Goal: Task Accomplishment & Management: Use online tool/utility

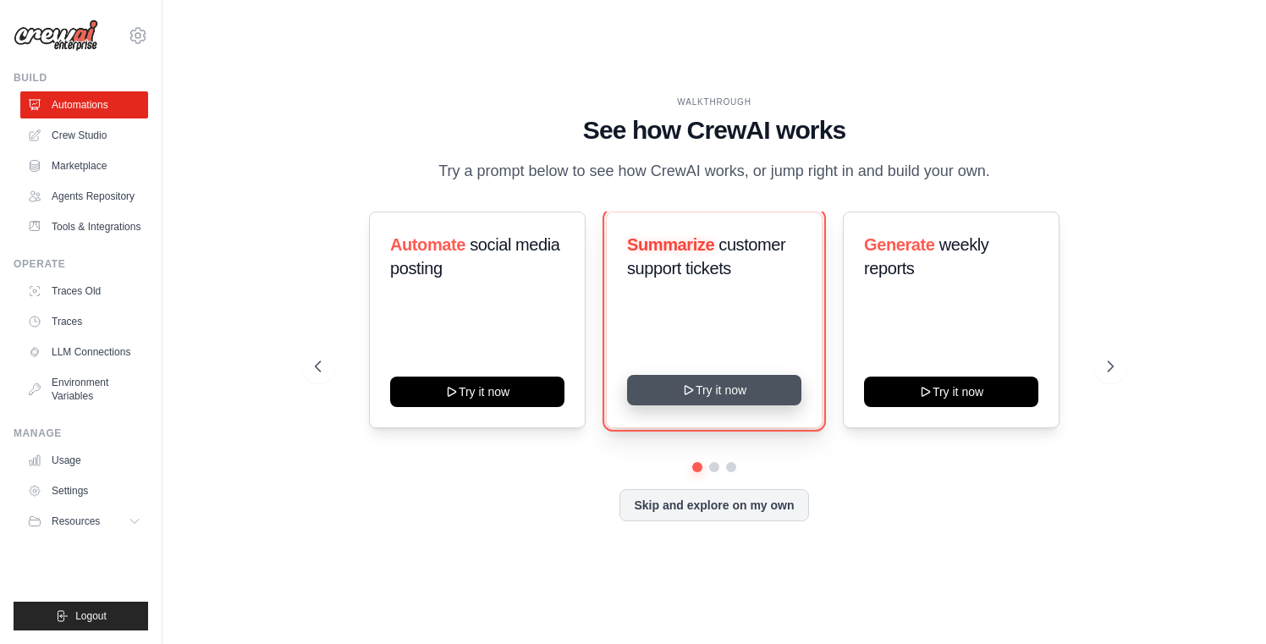
click at [703, 401] on button "Try it now" at bounding box center [714, 390] width 174 height 30
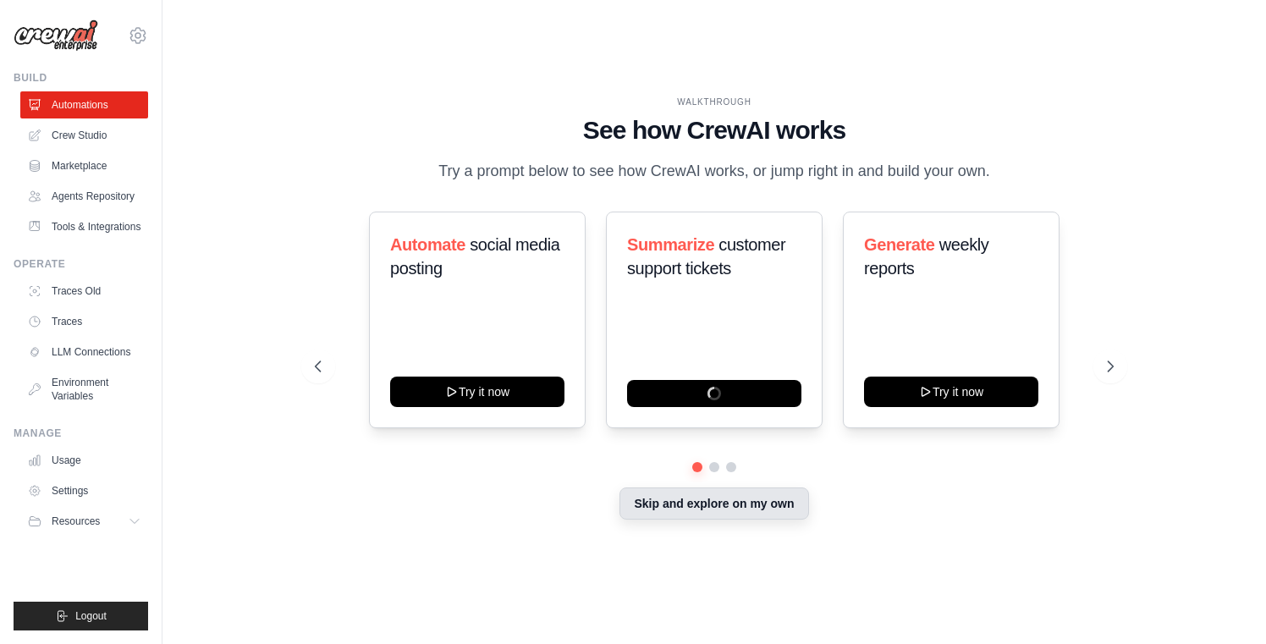
click at [719, 520] on button "Skip and explore on my own" at bounding box center [714, 504] width 189 height 32
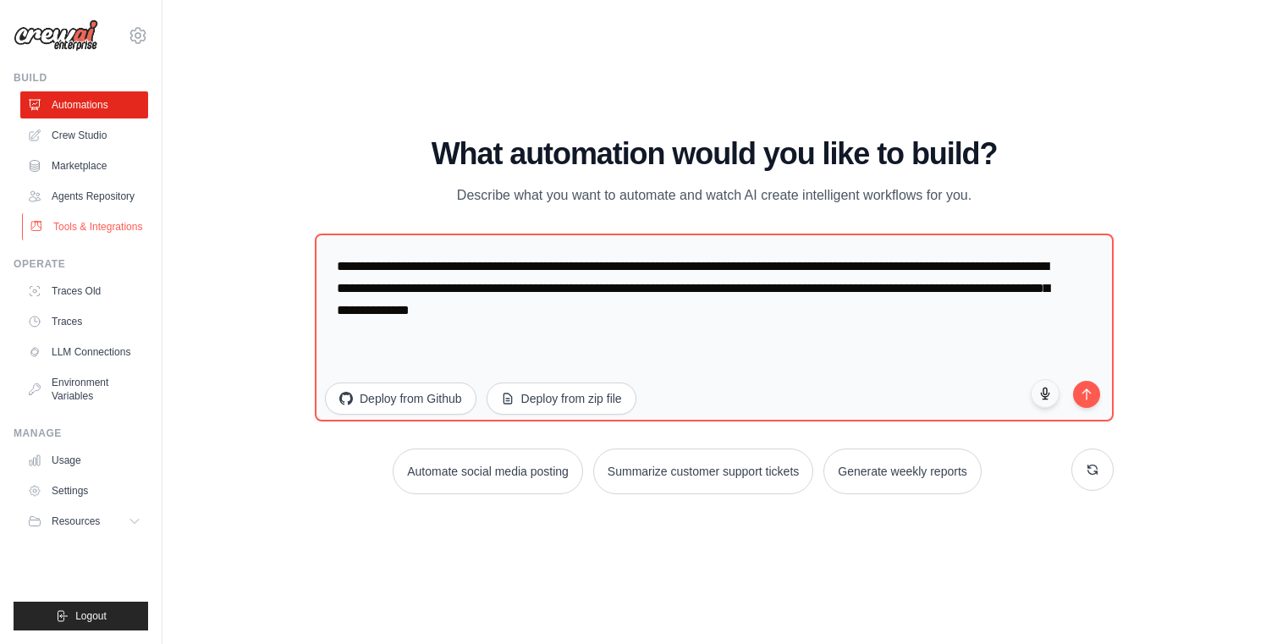
click at [63, 234] on link "Tools & Integrations" at bounding box center [86, 226] width 128 height 27
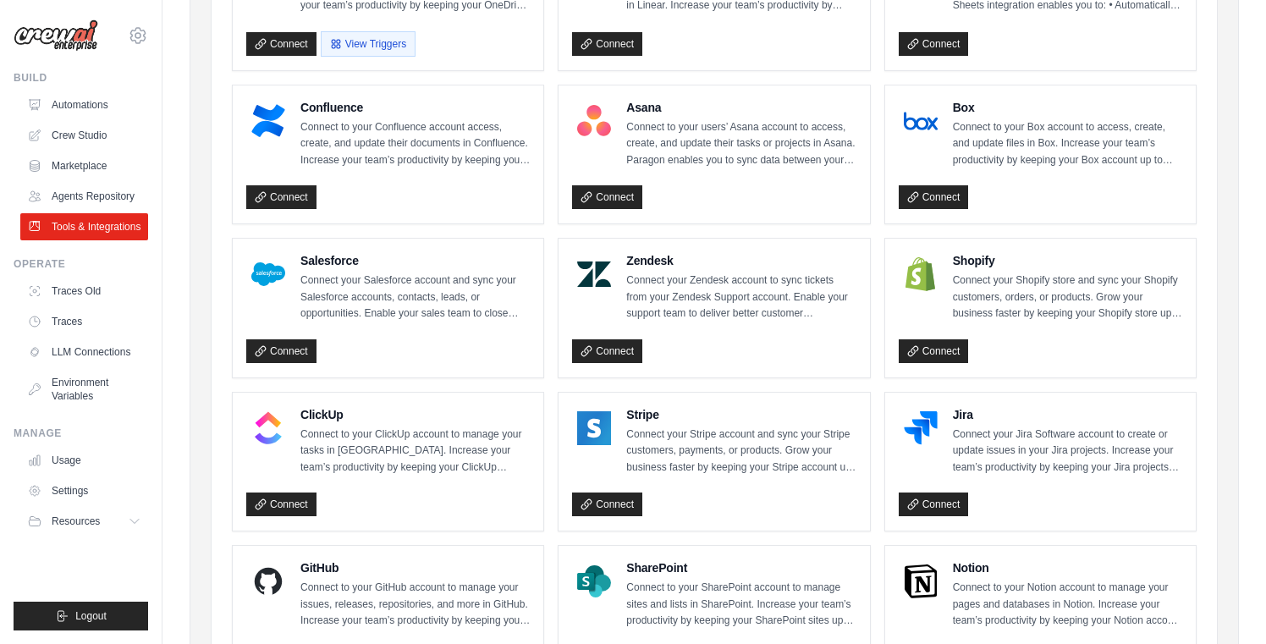
scroll to position [599, 0]
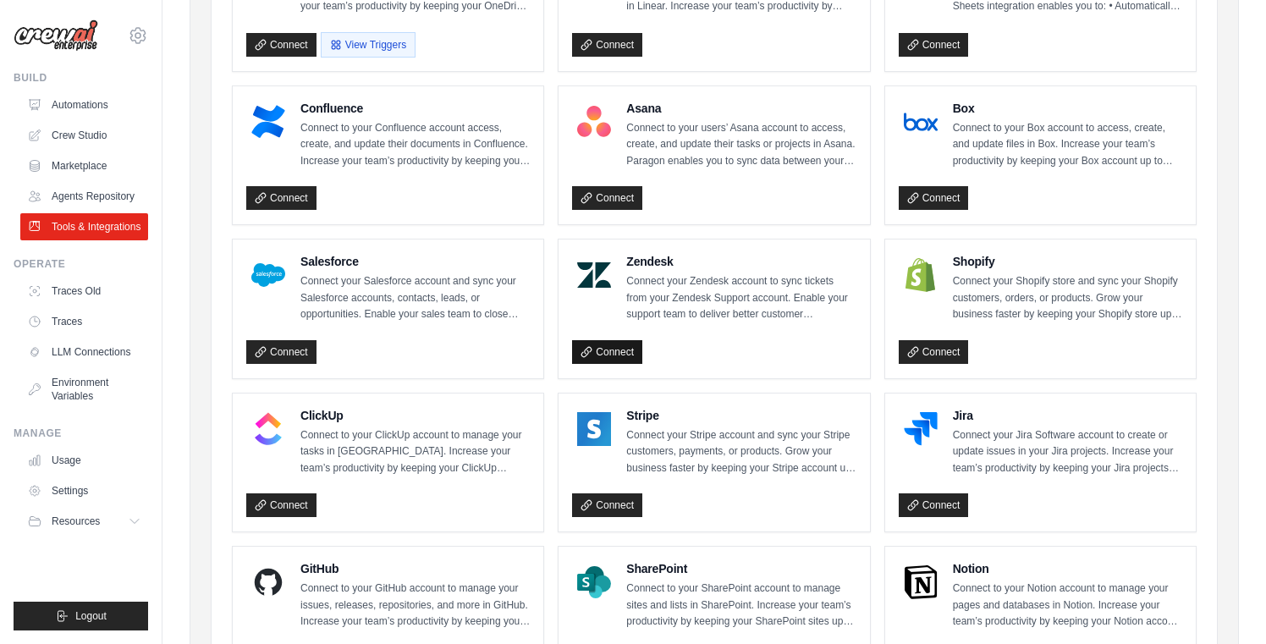
click at [609, 351] on link "Connect" at bounding box center [607, 352] width 70 height 24
click at [135, 34] on icon at bounding box center [137, 35] width 5 height 5
click at [178, 120] on link "Settings" at bounding box center [210, 105] width 161 height 34
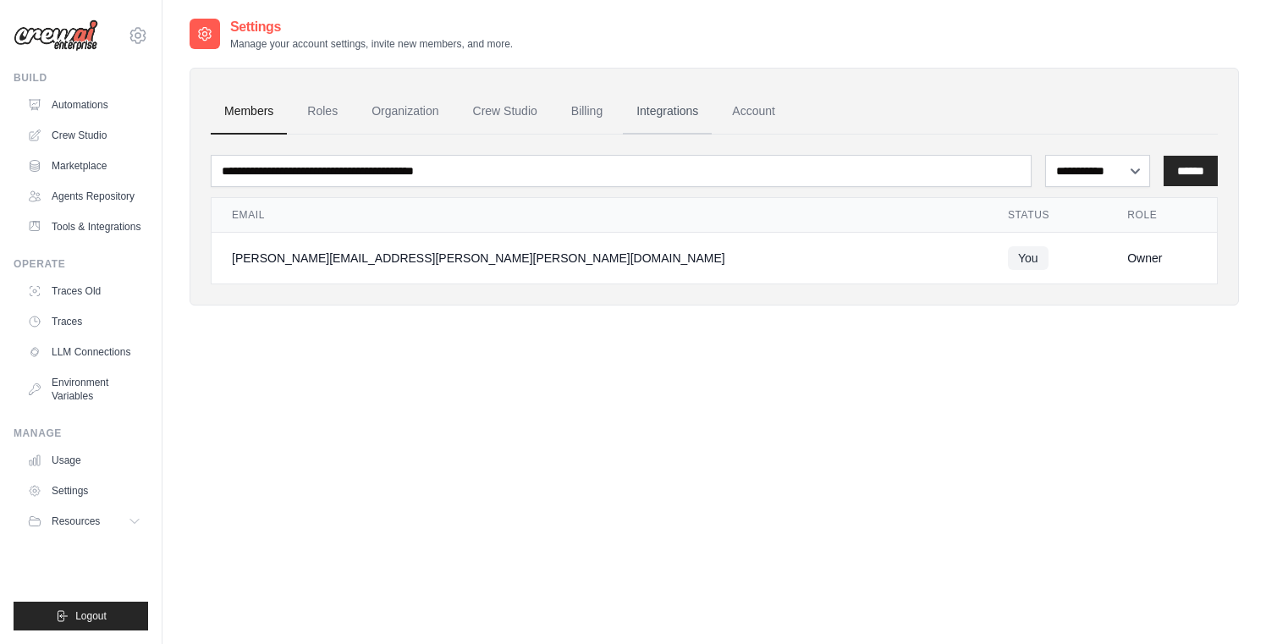
click at [686, 108] on link "Integrations" at bounding box center [667, 112] width 89 height 46
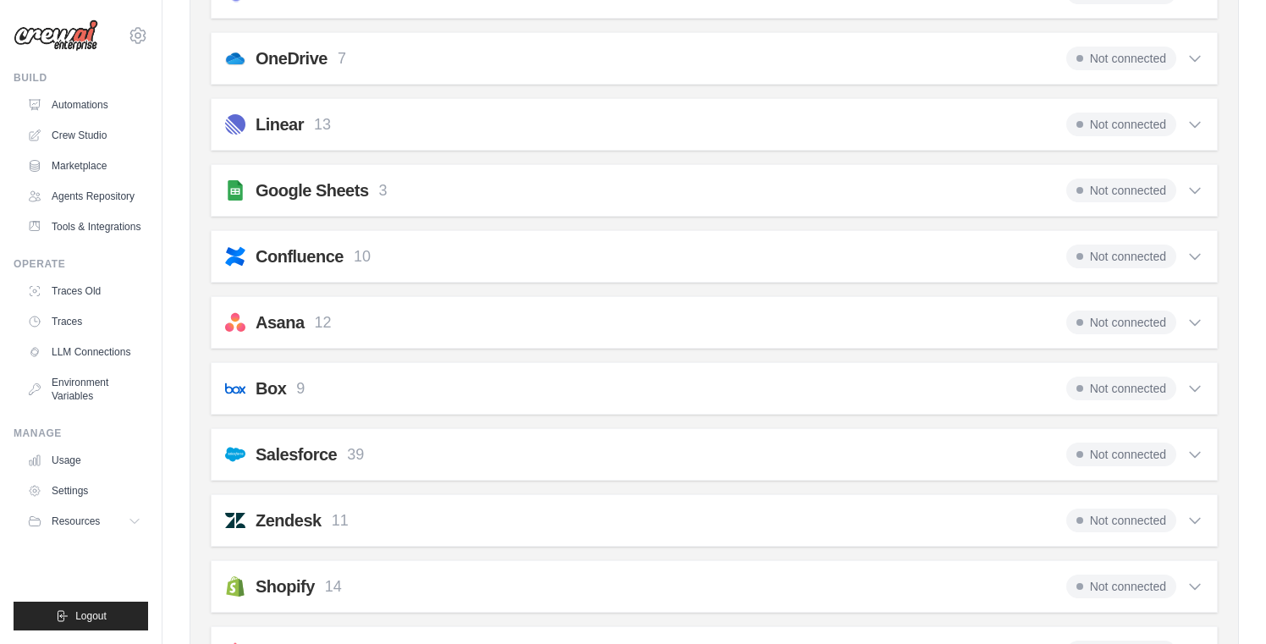
scroll to position [785, 0]
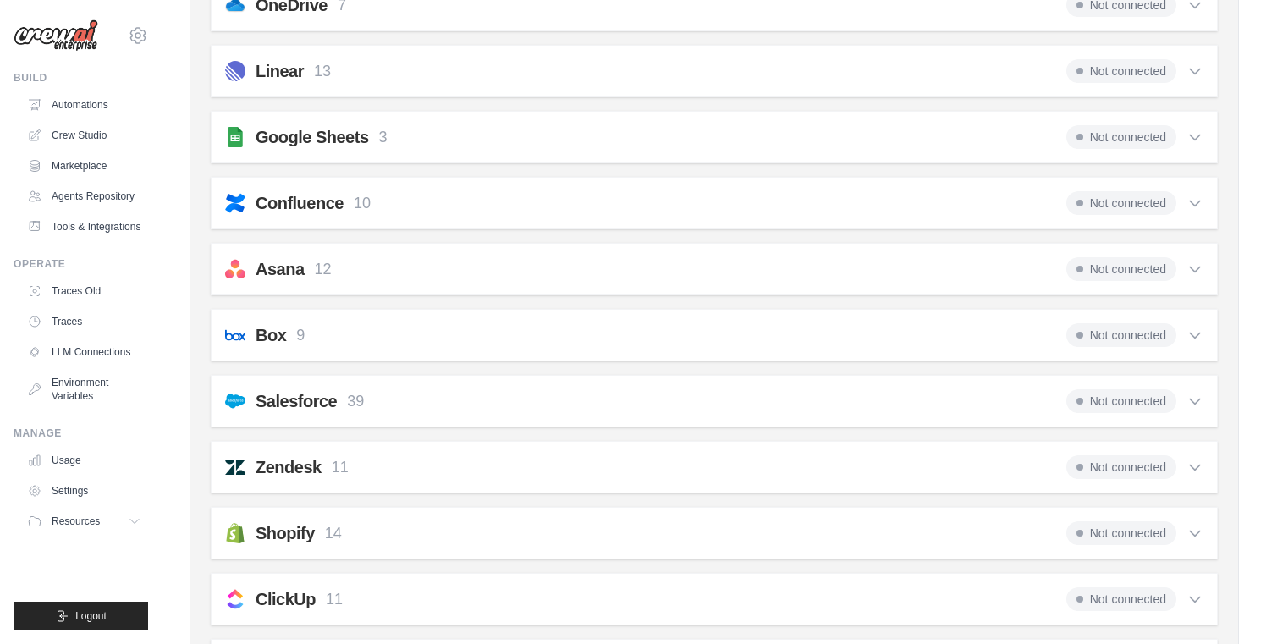
click at [1190, 467] on icon at bounding box center [1195, 467] width 17 height 17
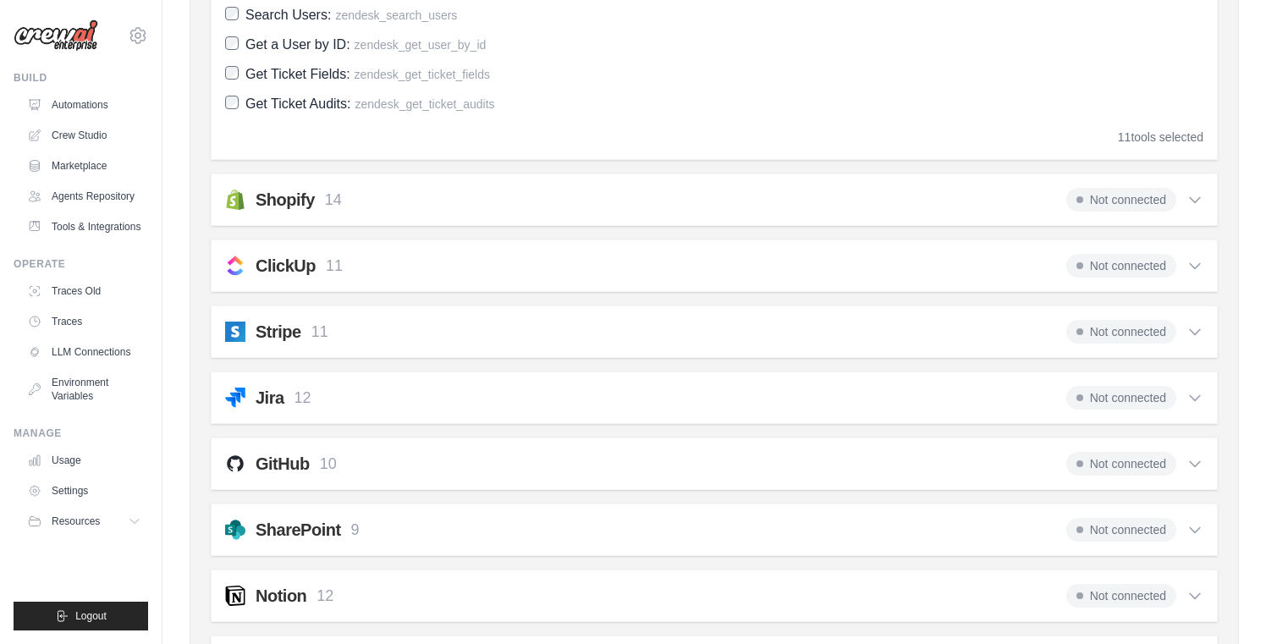
scroll to position [1695, 0]
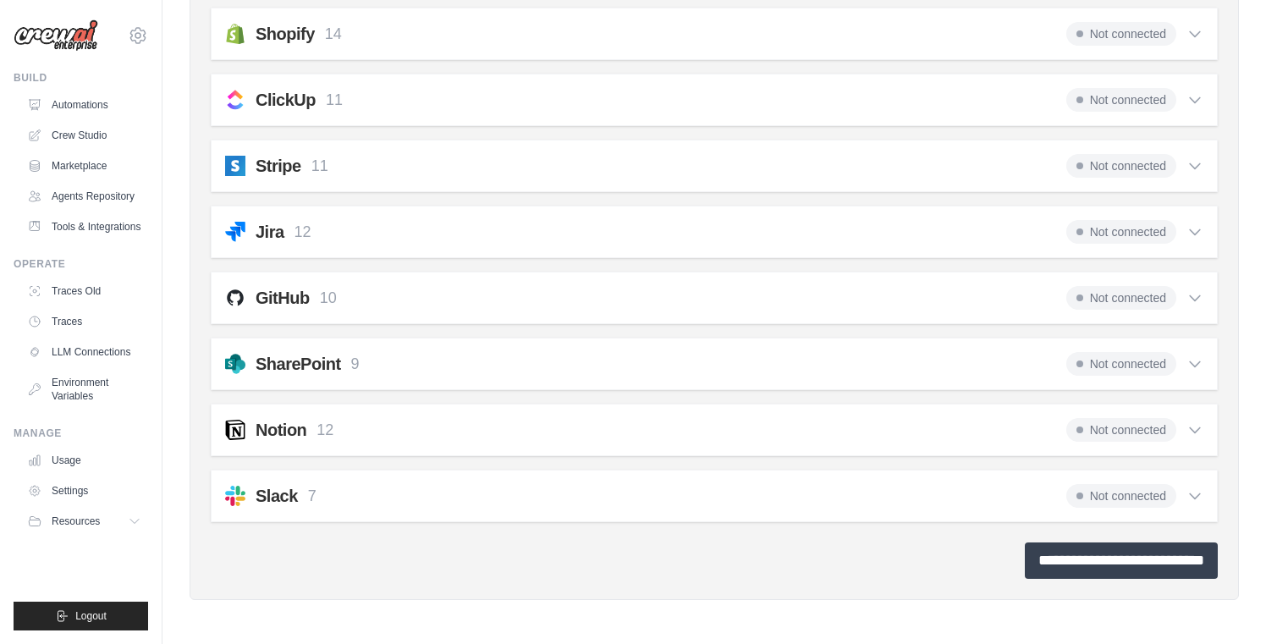
click at [1077, 570] on input "**********" at bounding box center [1121, 561] width 193 height 36
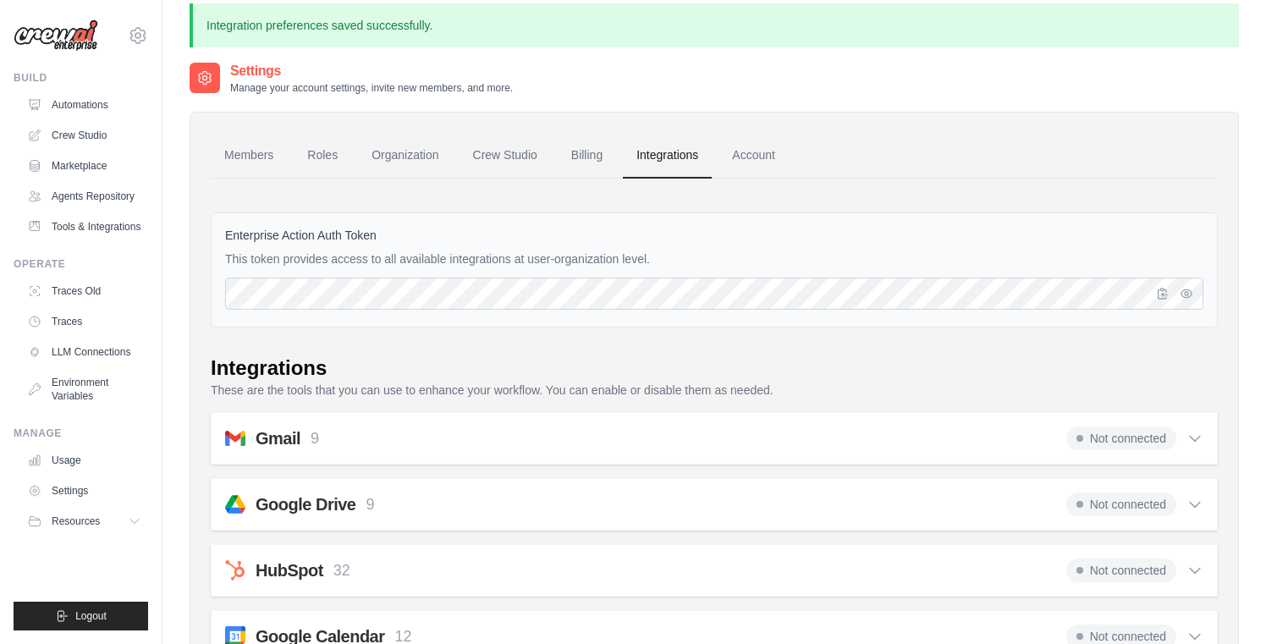
scroll to position [14, 0]
drag, startPoint x: 449, startPoint y: 259, endPoint x: 572, endPoint y: 261, distance: 123.6
click at [572, 261] on p "This token provides access to all available integrations at user-organization l…" at bounding box center [714, 258] width 978 height 17
click at [1185, 293] on icon "button" at bounding box center [1186, 291] width 3 height 3
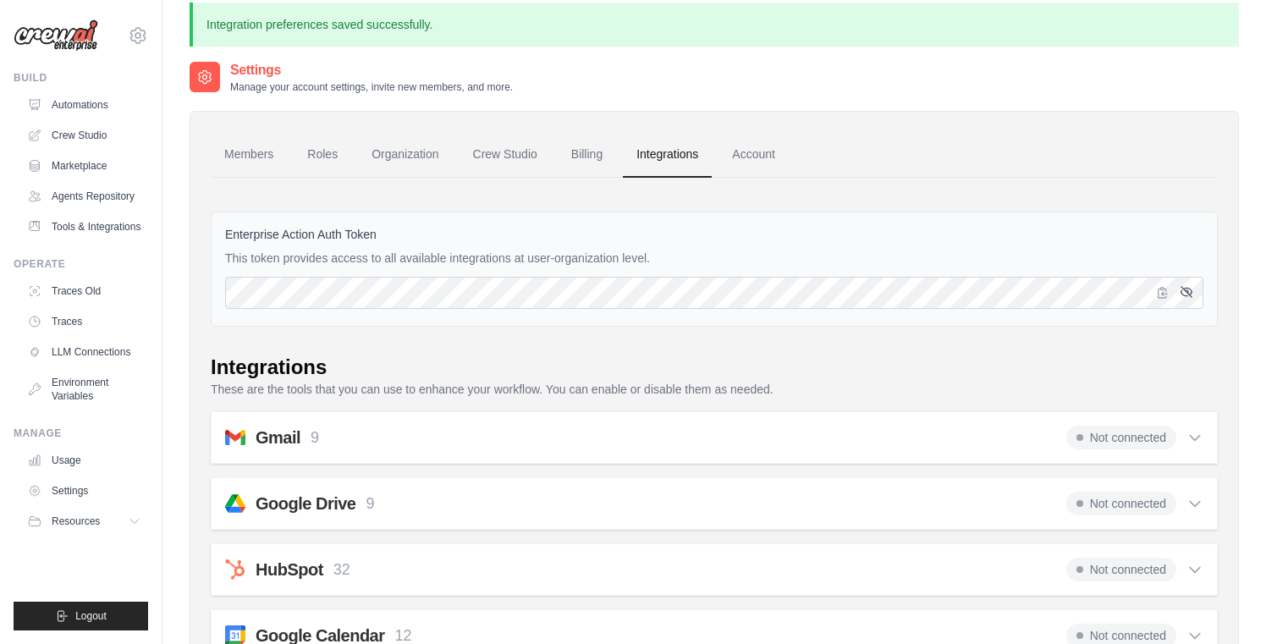
click at [1187, 289] on icon "button" at bounding box center [1187, 292] width 14 height 14
click at [784, 159] on link "Account" at bounding box center [754, 155] width 70 height 46
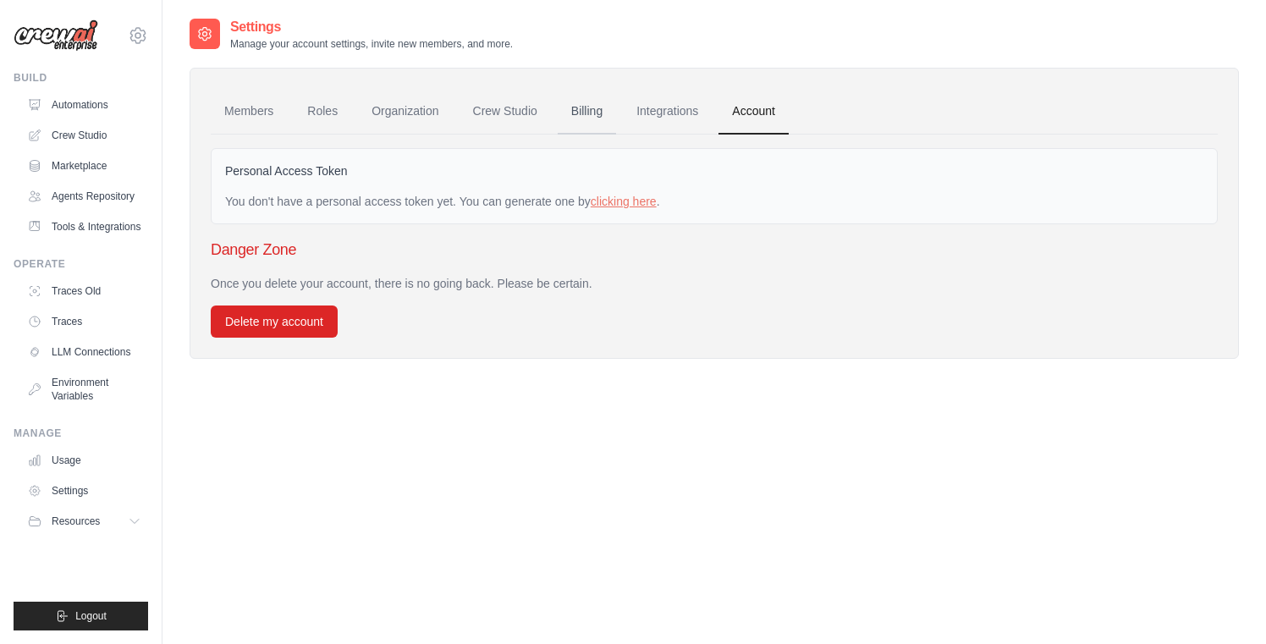
click at [612, 115] on link "Billing" at bounding box center [587, 112] width 58 height 46
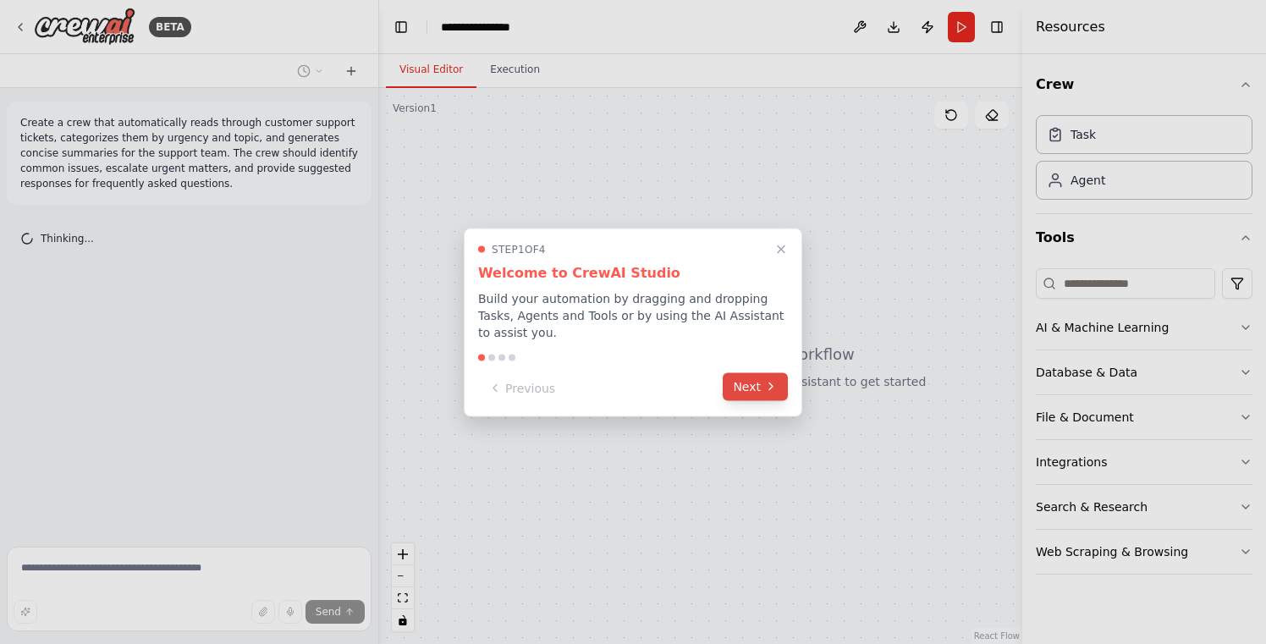
click at [748, 394] on button "Next" at bounding box center [755, 386] width 65 height 28
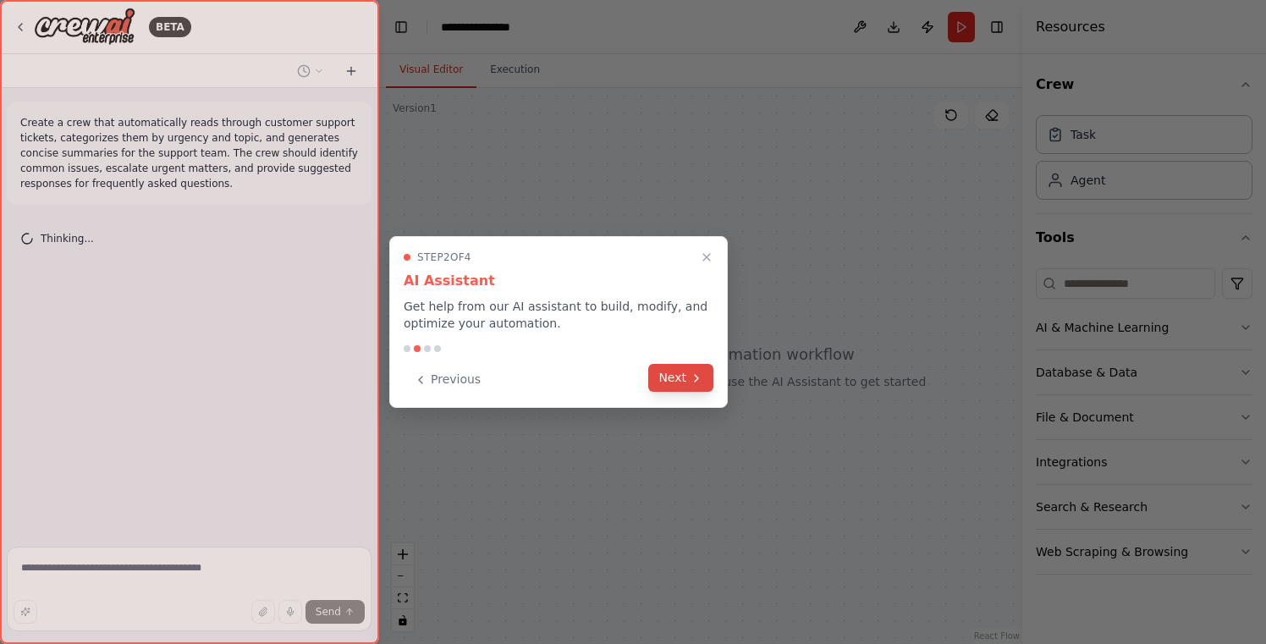
click at [685, 373] on button "Next" at bounding box center [680, 378] width 65 height 28
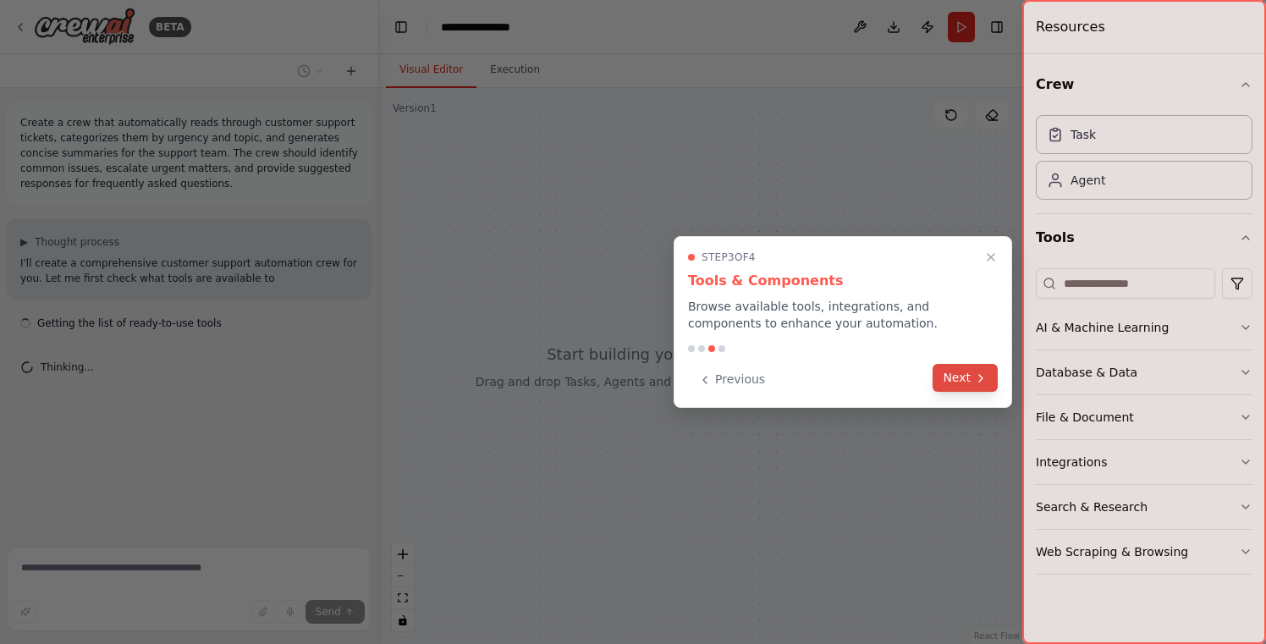
click at [957, 370] on button "Next" at bounding box center [965, 378] width 65 height 28
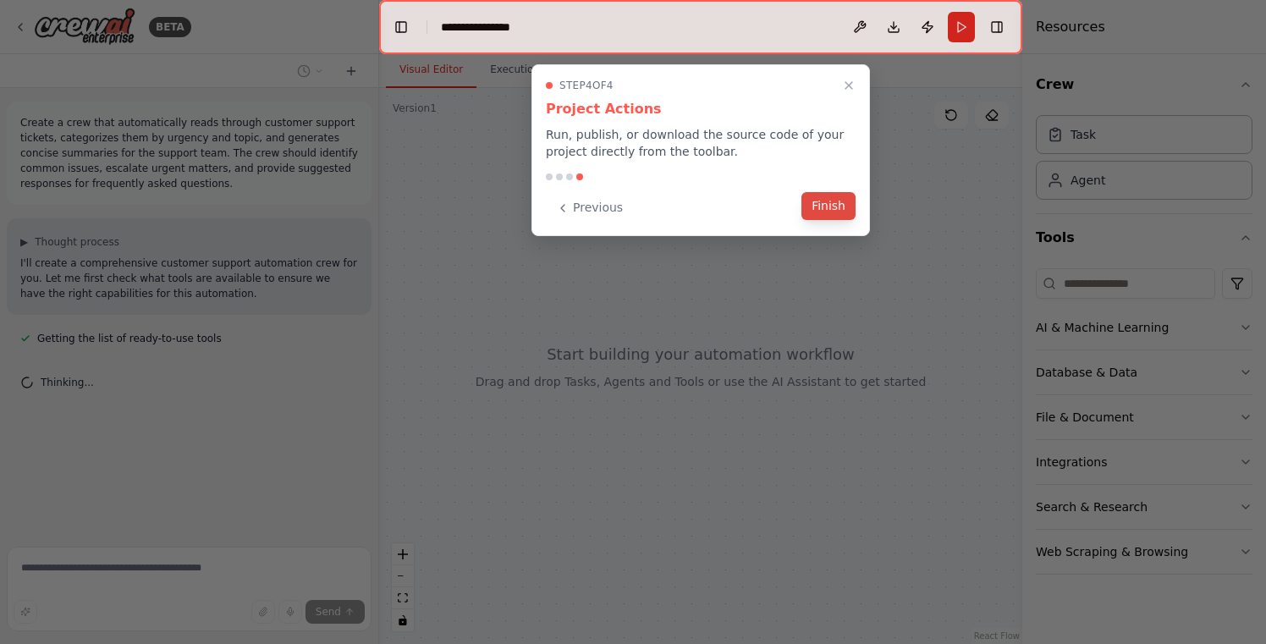
click at [835, 216] on button "Finish" at bounding box center [829, 206] width 54 height 28
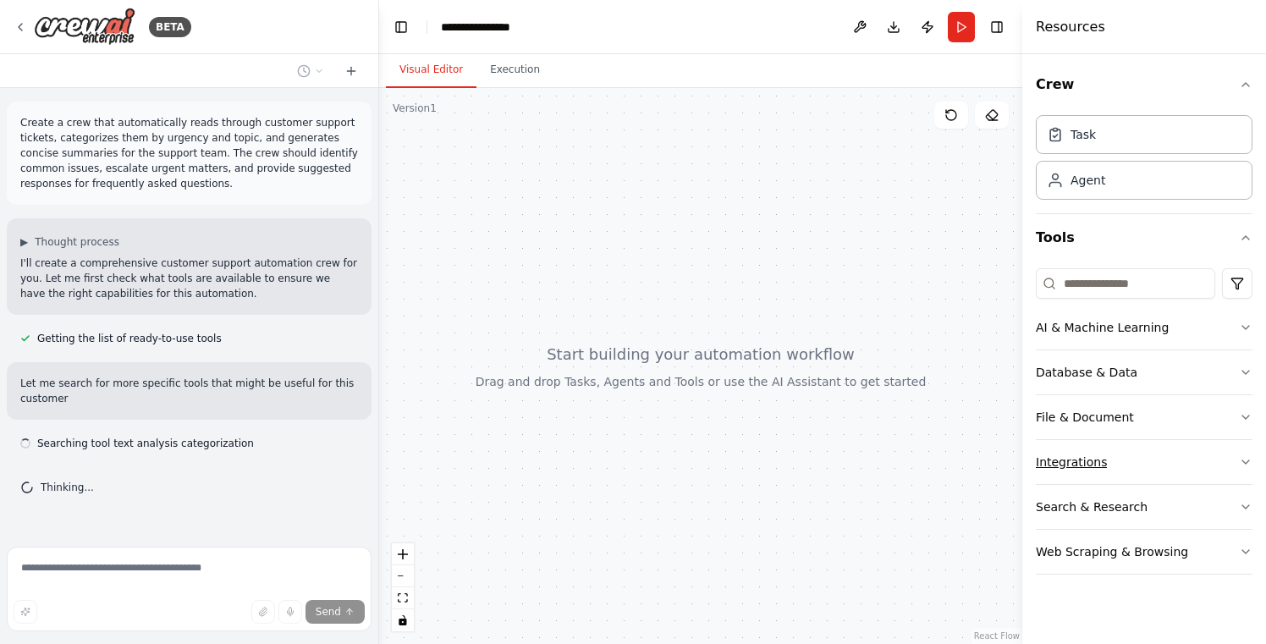
click at [1100, 466] on div "Integrations" at bounding box center [1071, 462] width 71 height 17
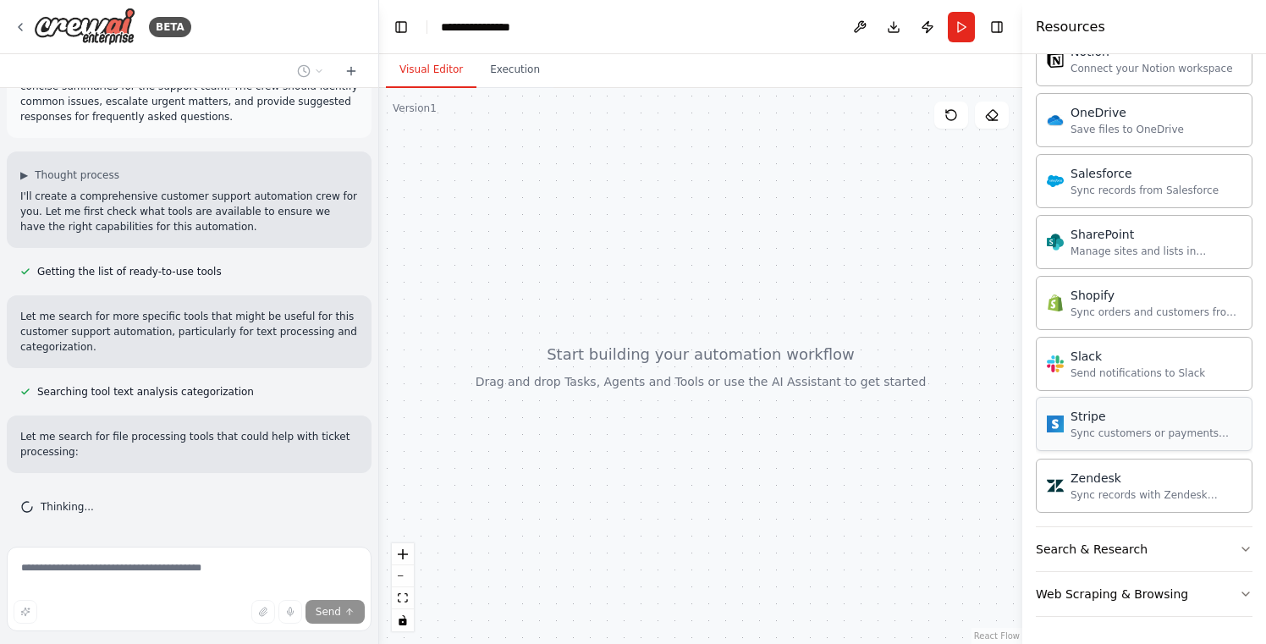
scroll to position [101, 0]
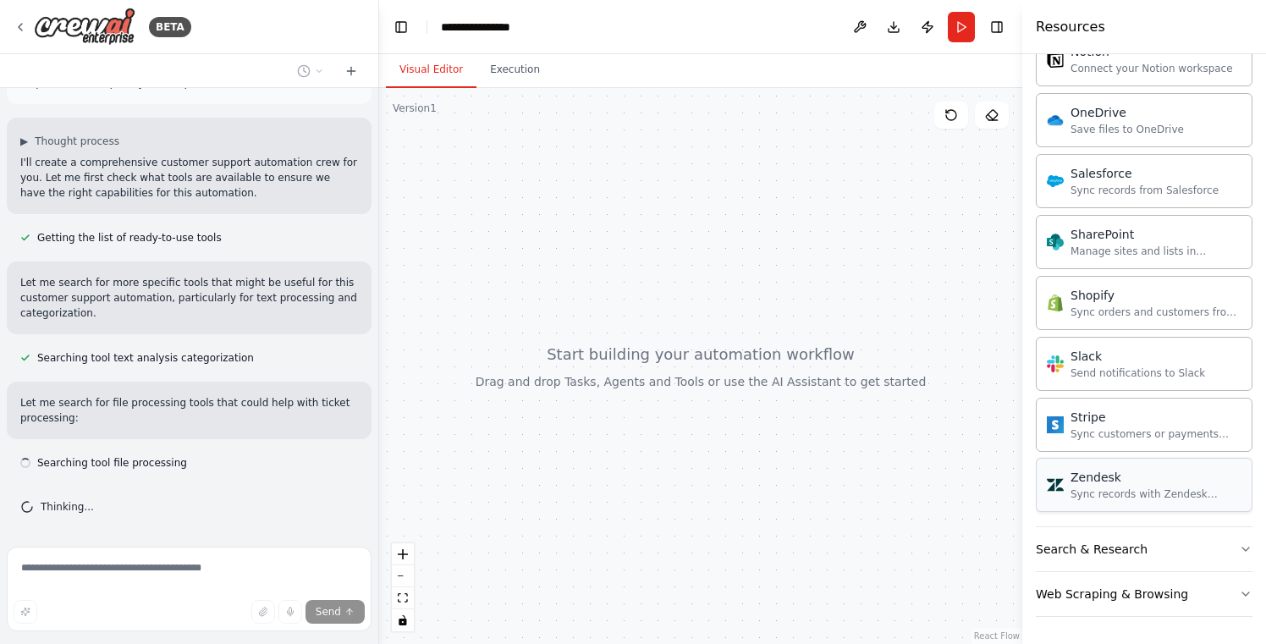
click at [1110, 476] on div "Zendesk" at bounding box center [1156, 477] width 171 height 17
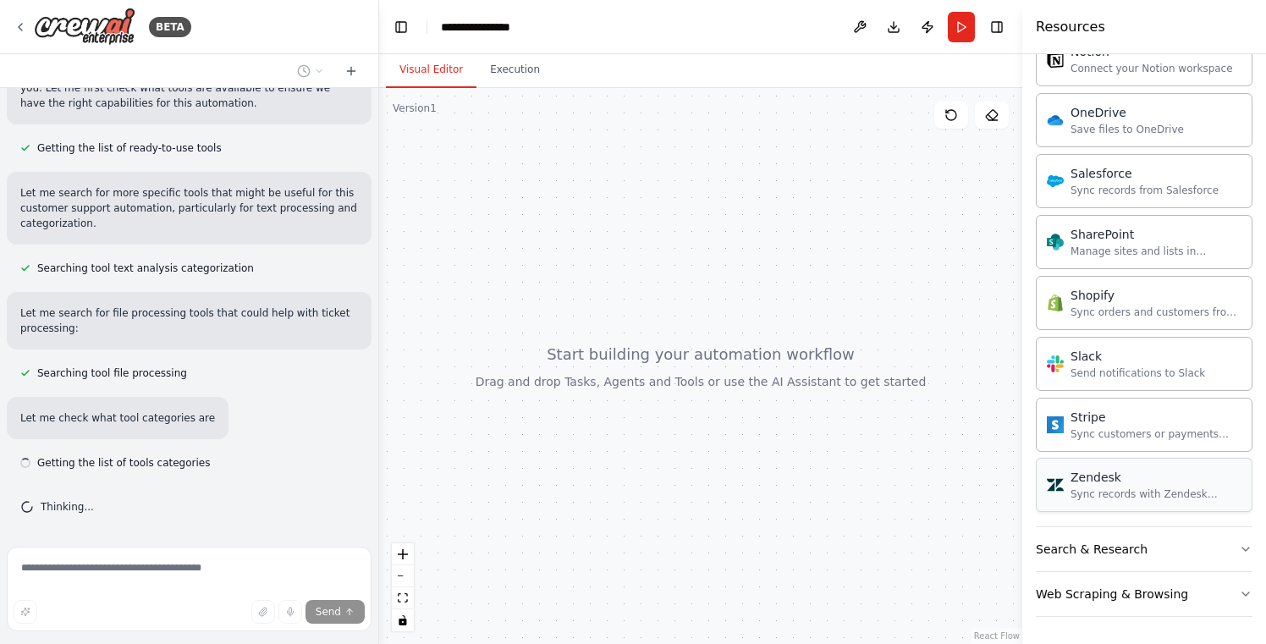
scroll to position [206, 0]
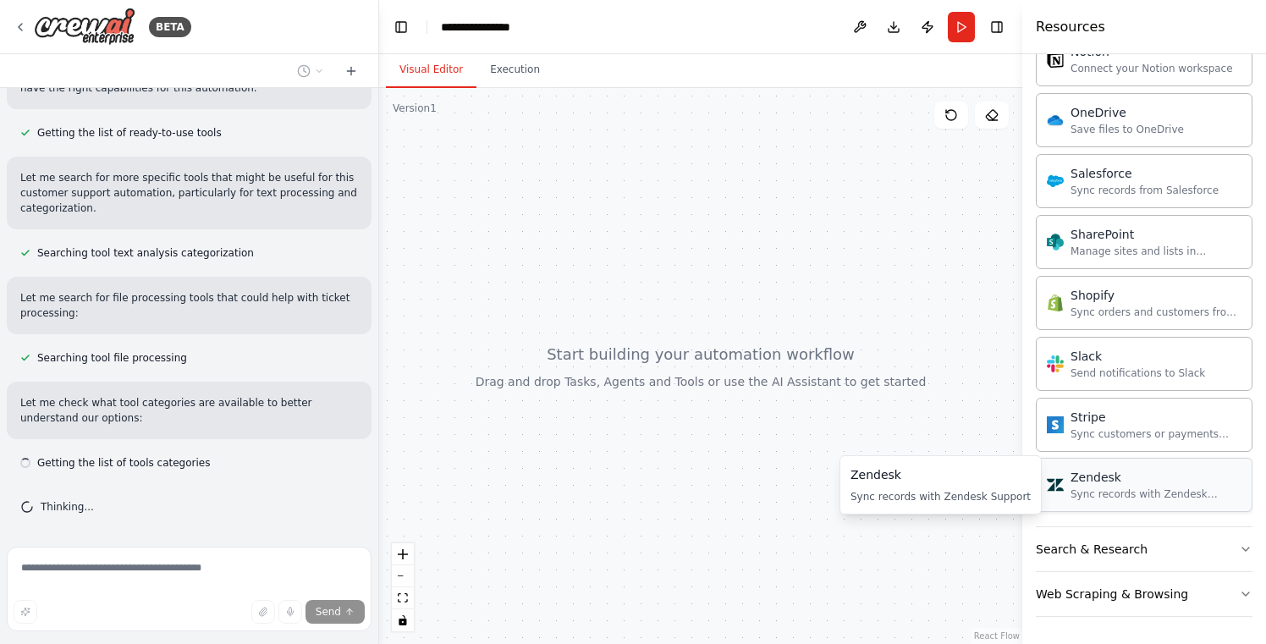
click at [1097, 491] on div "Sync records with Zendesk Support" at bounding box center [1156, 495] width 171 height 14
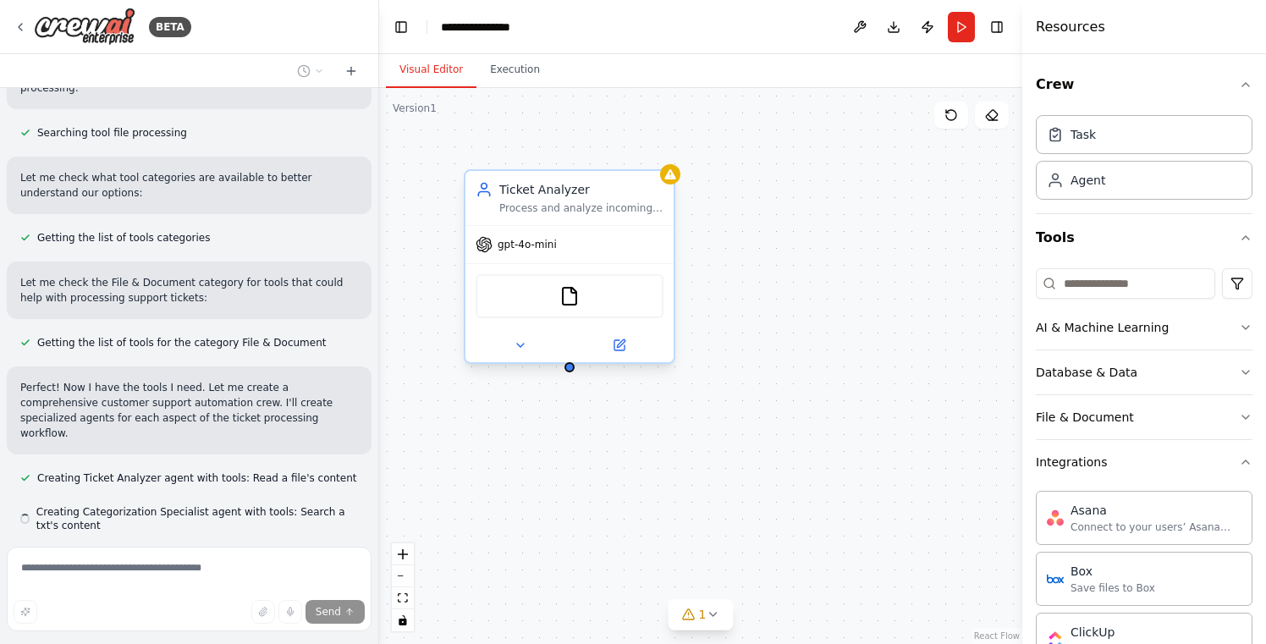
scroll to position [478, 0]
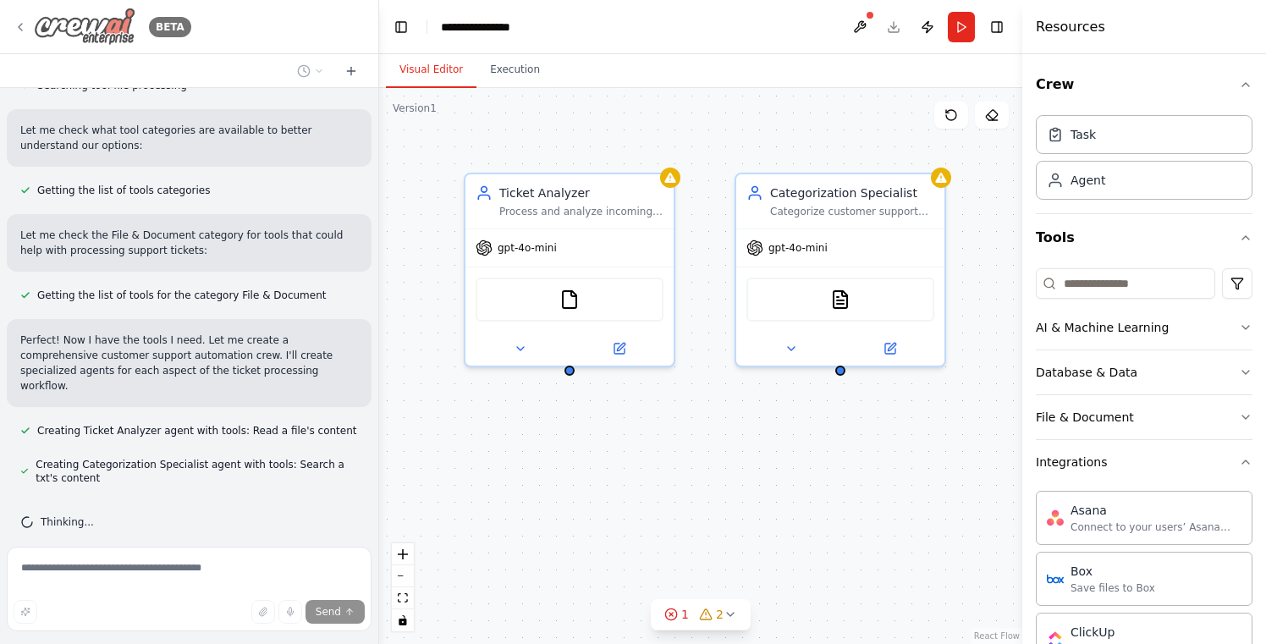
click at [79, 23] on img at bounding box center [85, 27] width 102 height 38
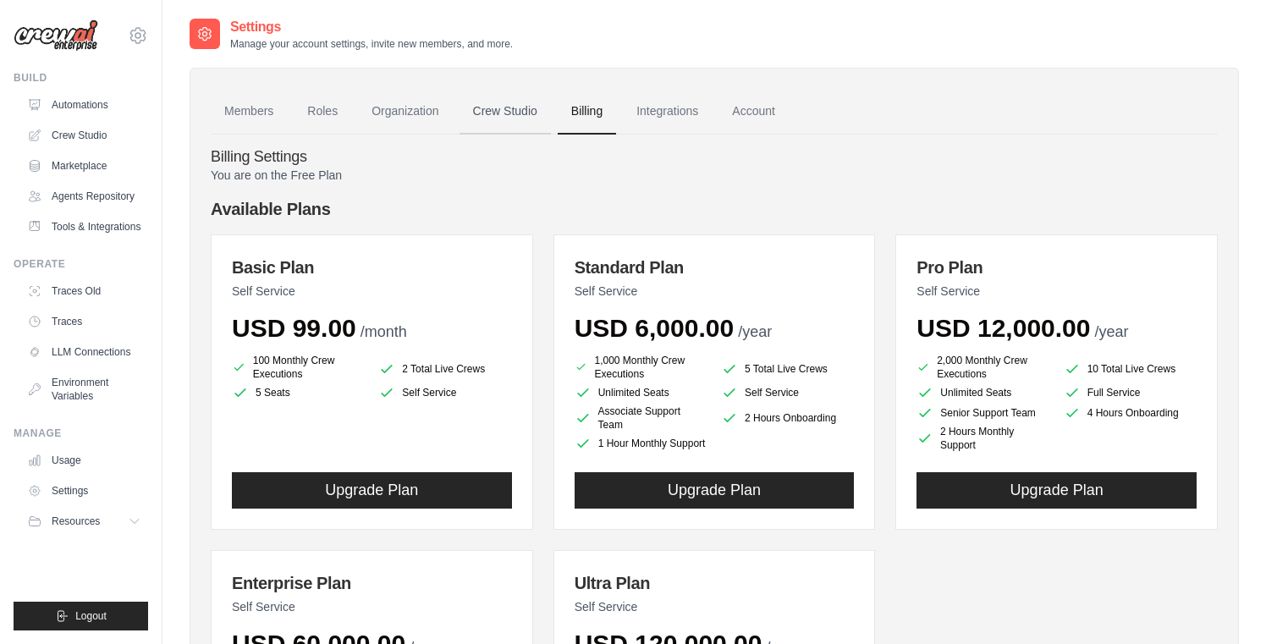
click at [499, 115] on link "Crew Studio" at bounding box center [505, 112] width 91 height 46
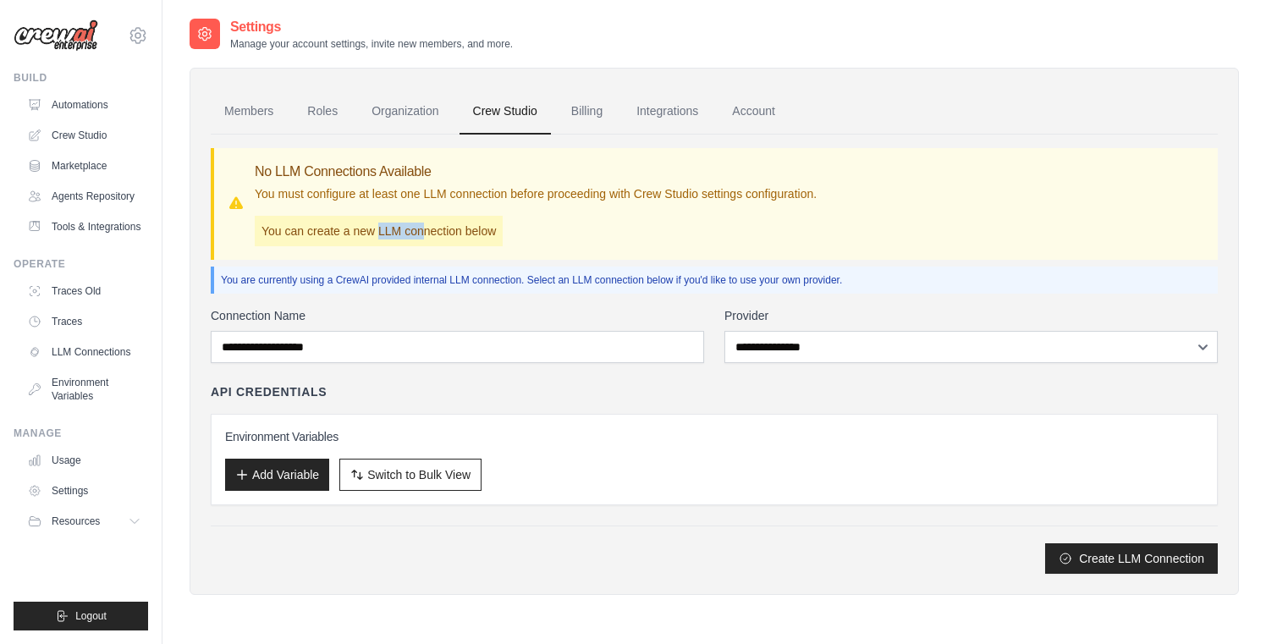
drag, startPoint x: 388, startPoint y: 234, endPoint x: 432, endPoint y: 234, distance: 44.0
click at [432, 234] on p "You can create a new LLM connection below" at bounding box center [379, 231] width 248 height 30
click at [405, 104] on link "Organization" at bounding box center [405, 112] width 94 height 46
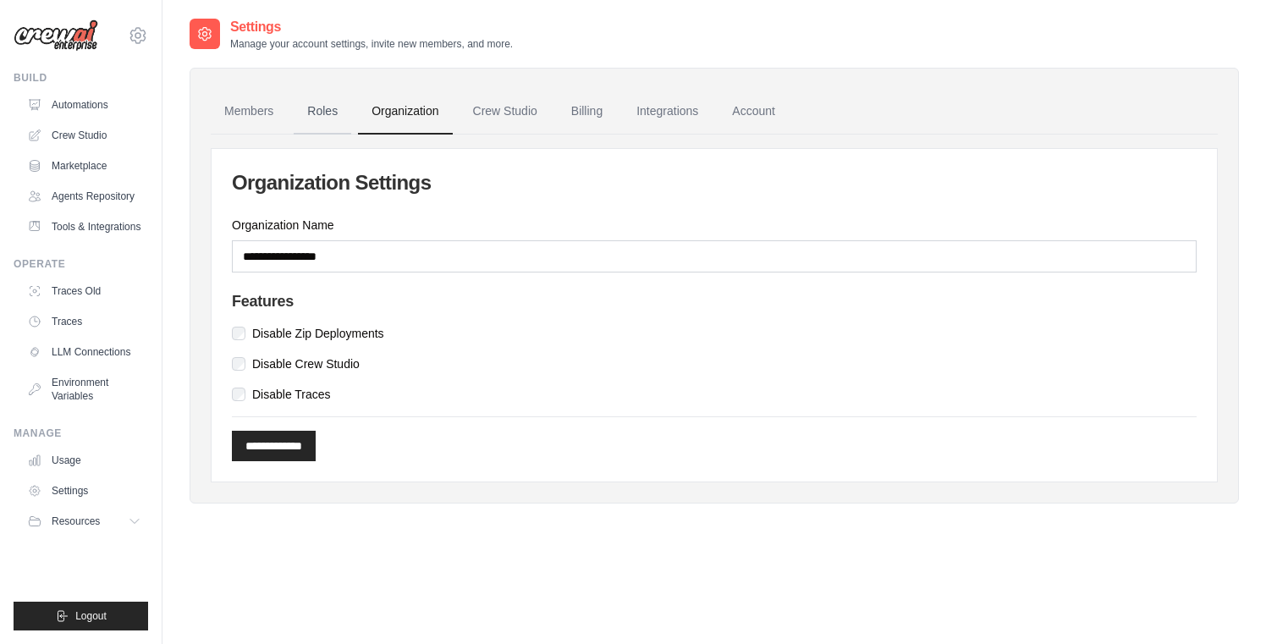
click at [313, 107] on link "Roles" at bounding box center [323, 112] width 58 height 46
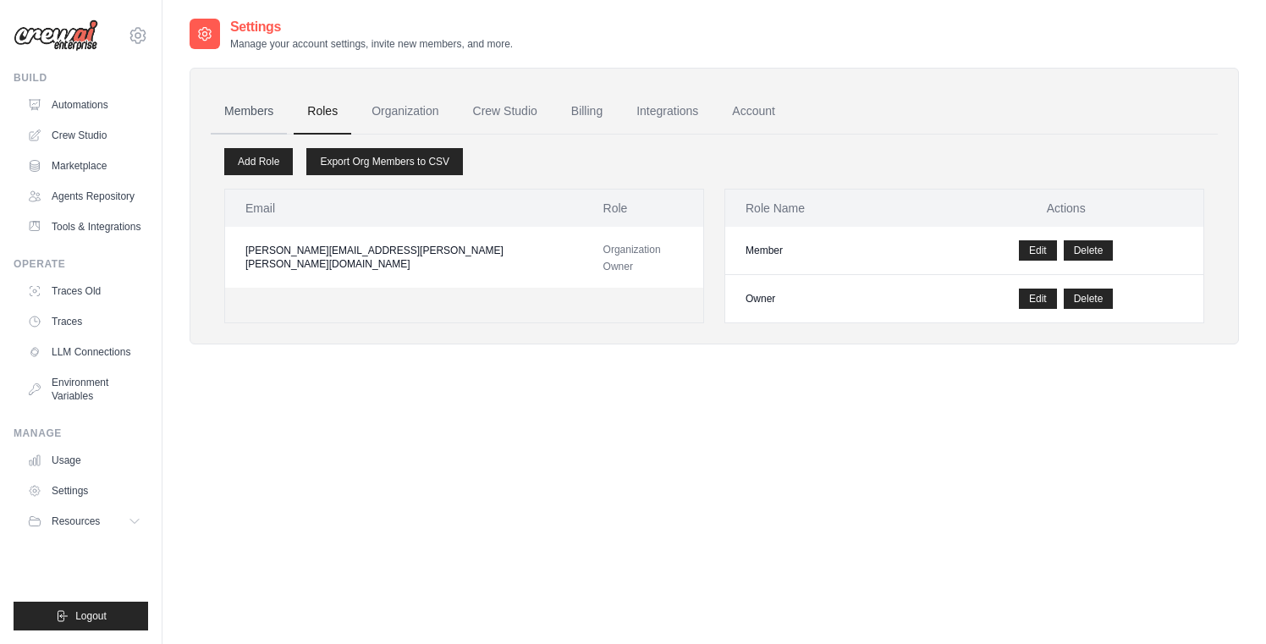
click at [245, 115] on link "Members" at bounding box center [249, 112] width 76 height 46
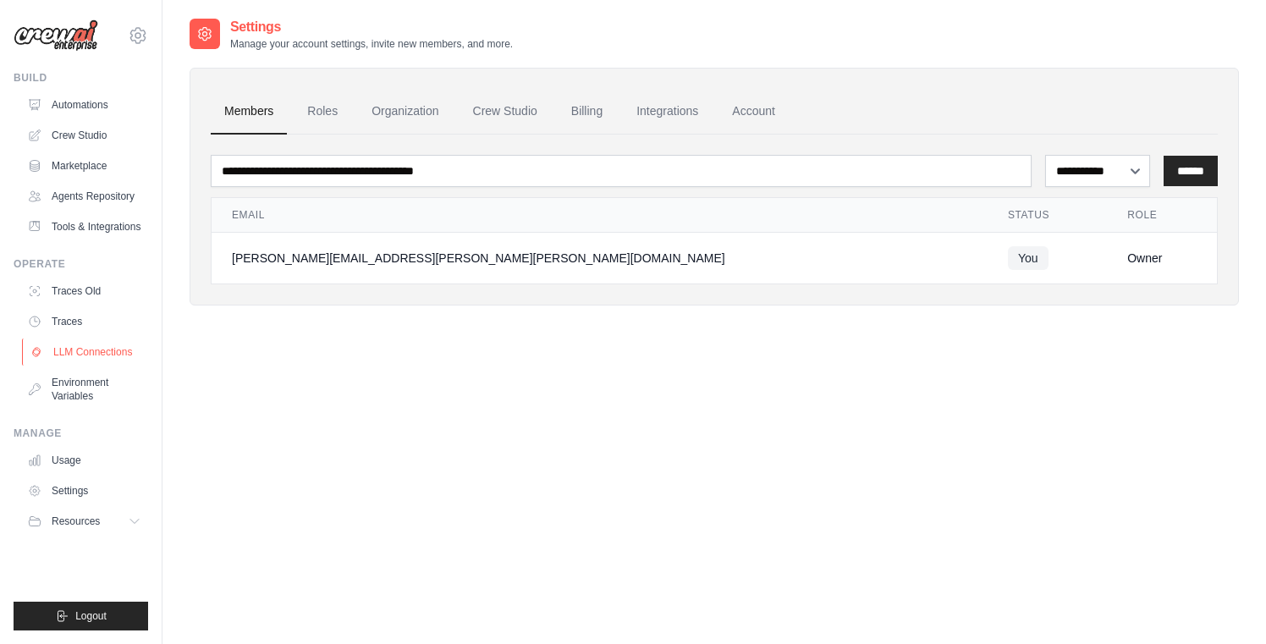
scroll to position [34, 0]
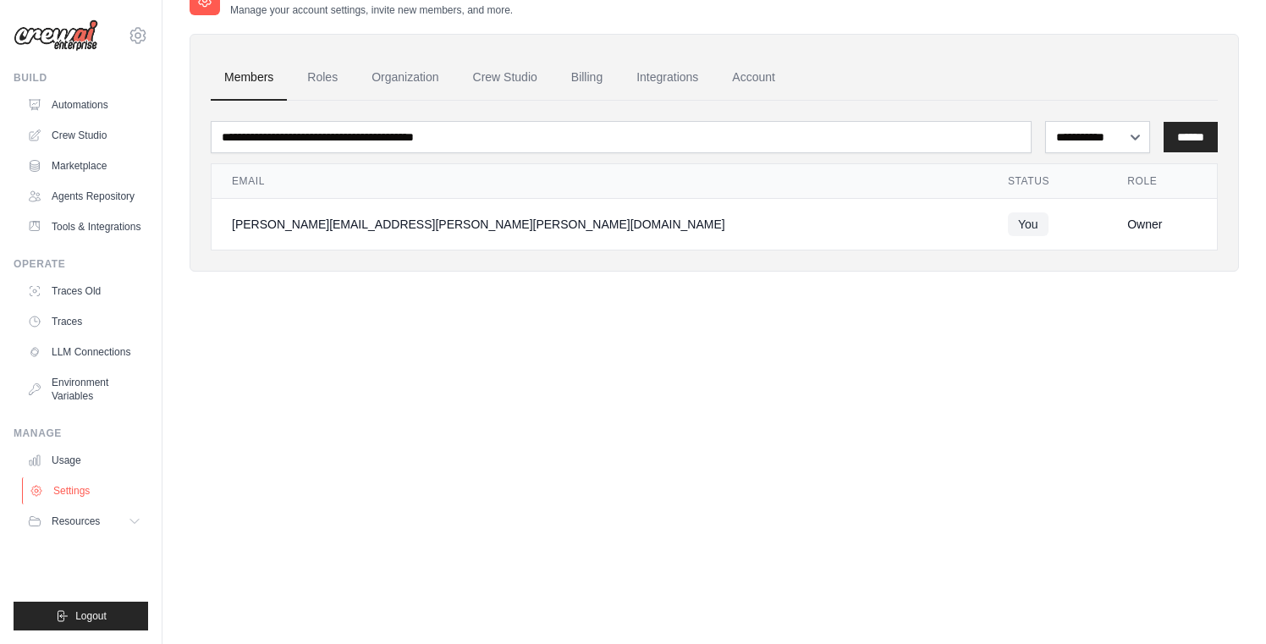
click at [73, 503] on link "Settings" at bounding box center [86, 490] width 128 height 27
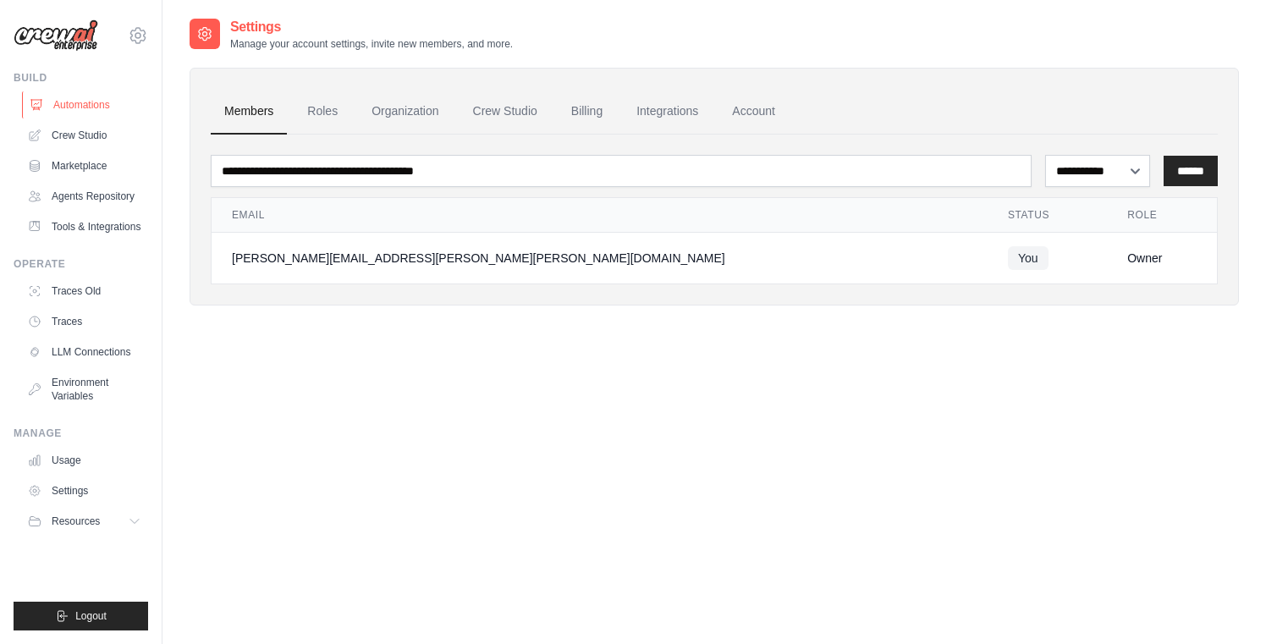
click at [89, 107] on link "Automations" at bounding box center [86, 104] width 128 height 27
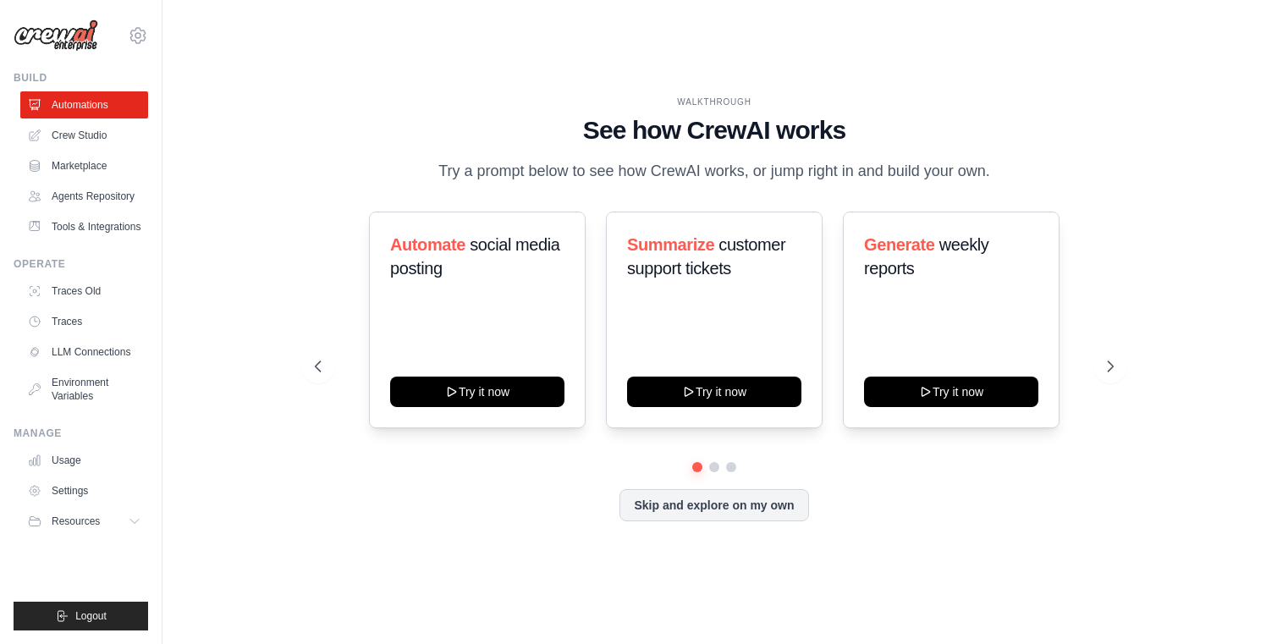
click at [84, 36] on img at bounding box center [56, 35] width 85 height 32
click at [1108, 375] on icon at bounding box center [1112, 366] width 17 height 17
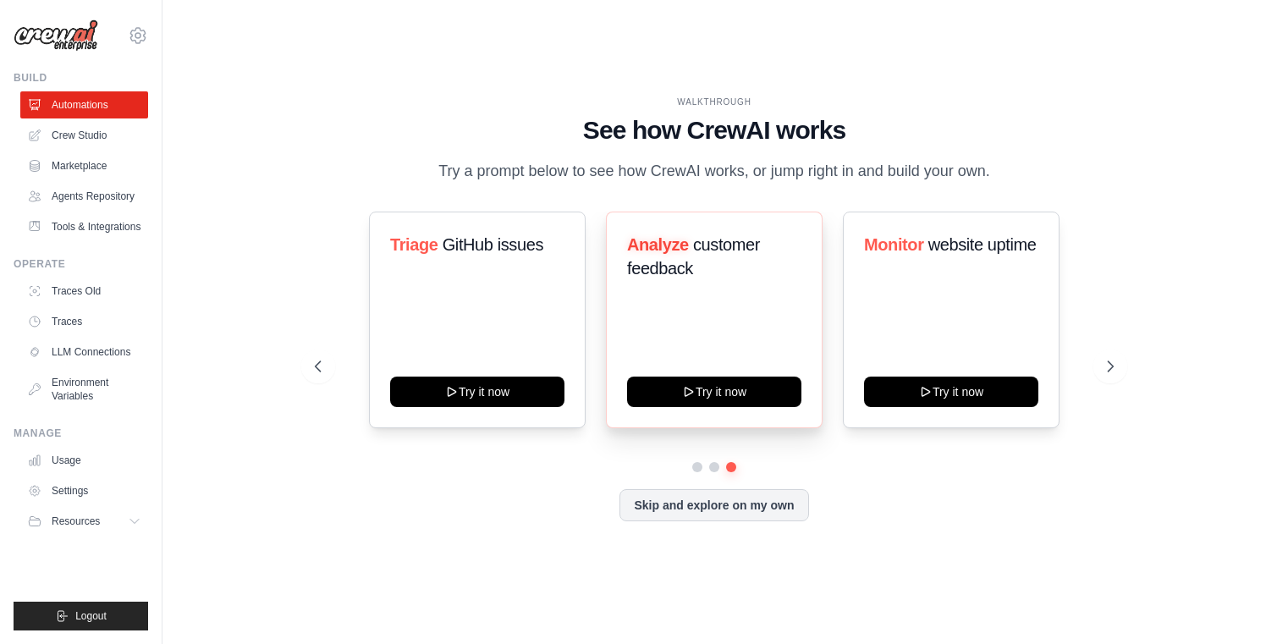
click at [719, 310] on div "Analyze customer feedback Try it now" at bounding box center [714, 320] width 217 height 217
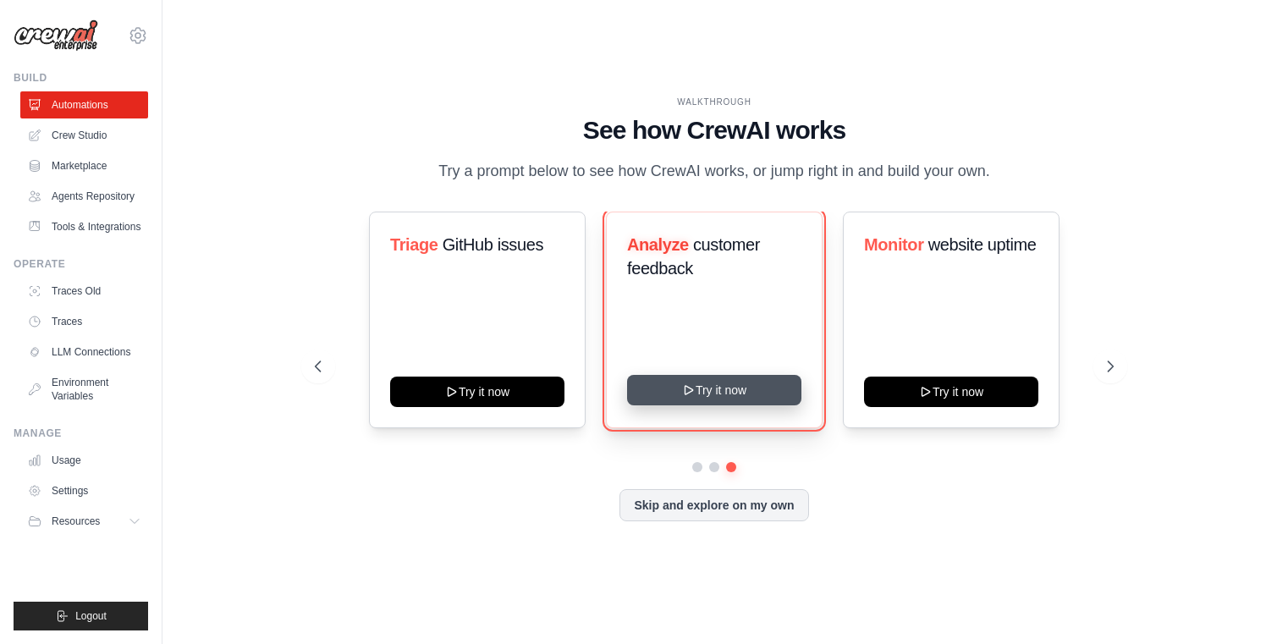
click at [700, 400] on button "Try it now" at bounding box center [714, 390] width 174 height 30
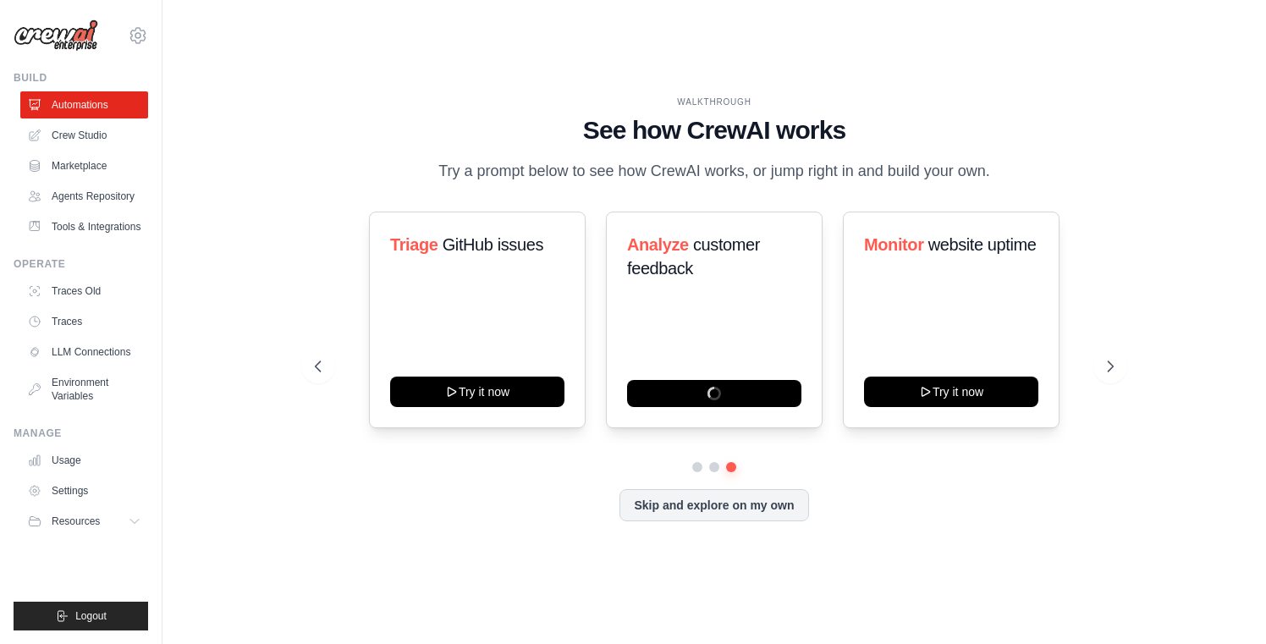
click at [53, 35] on img at bounding box center [56, 35] width 85 height 32
click at [136, 32] on icon at bounding box center [138, 35] width 20 height 20
click at [159, 105] on span "Settings" at bounding box center [210, 104] width 134 height 17
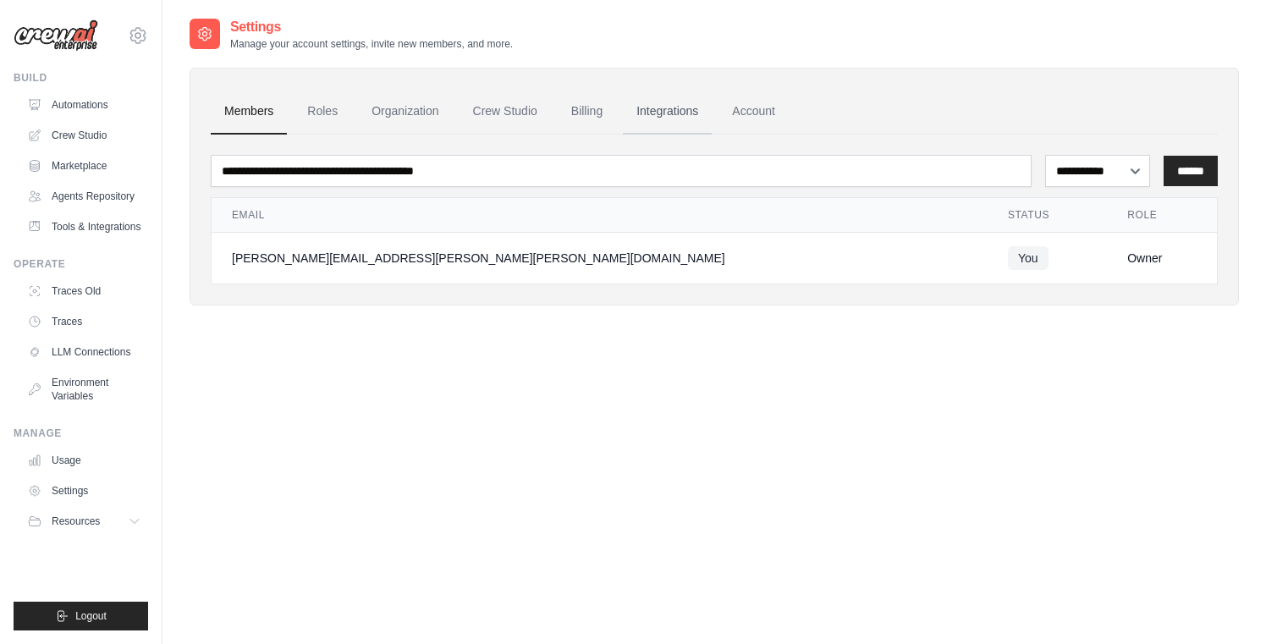
click at [667, 106] on link "Integrations" at bounding box center [667, 112] width 89 height 46
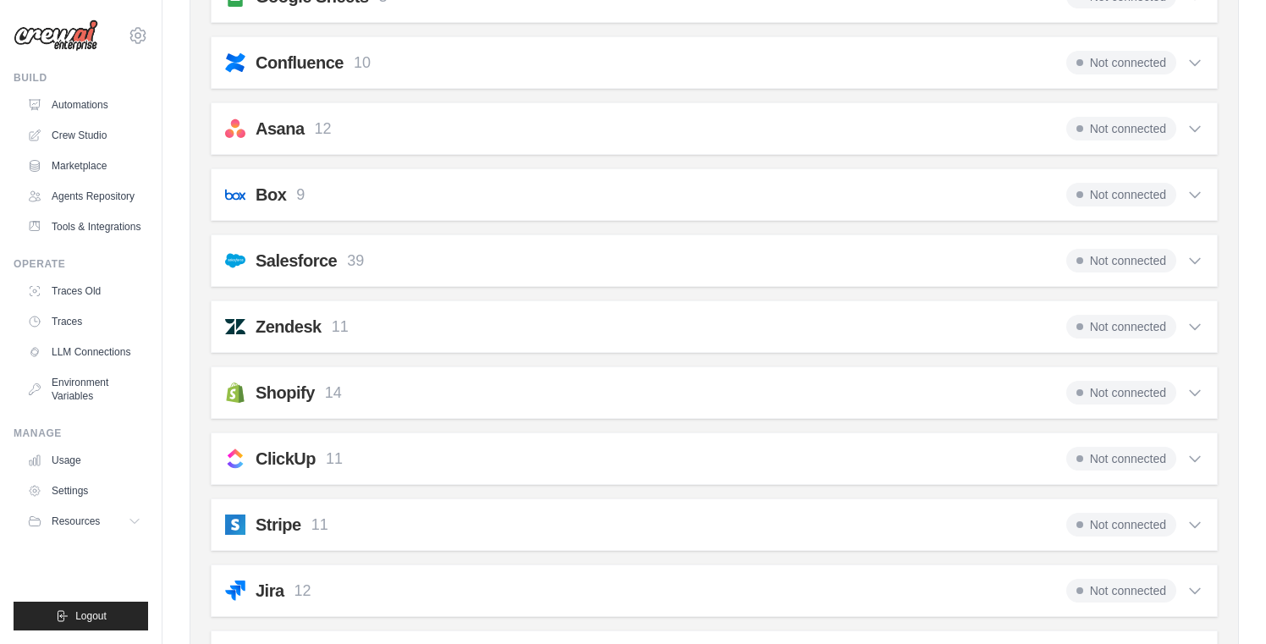
scroll to position [923, 0]
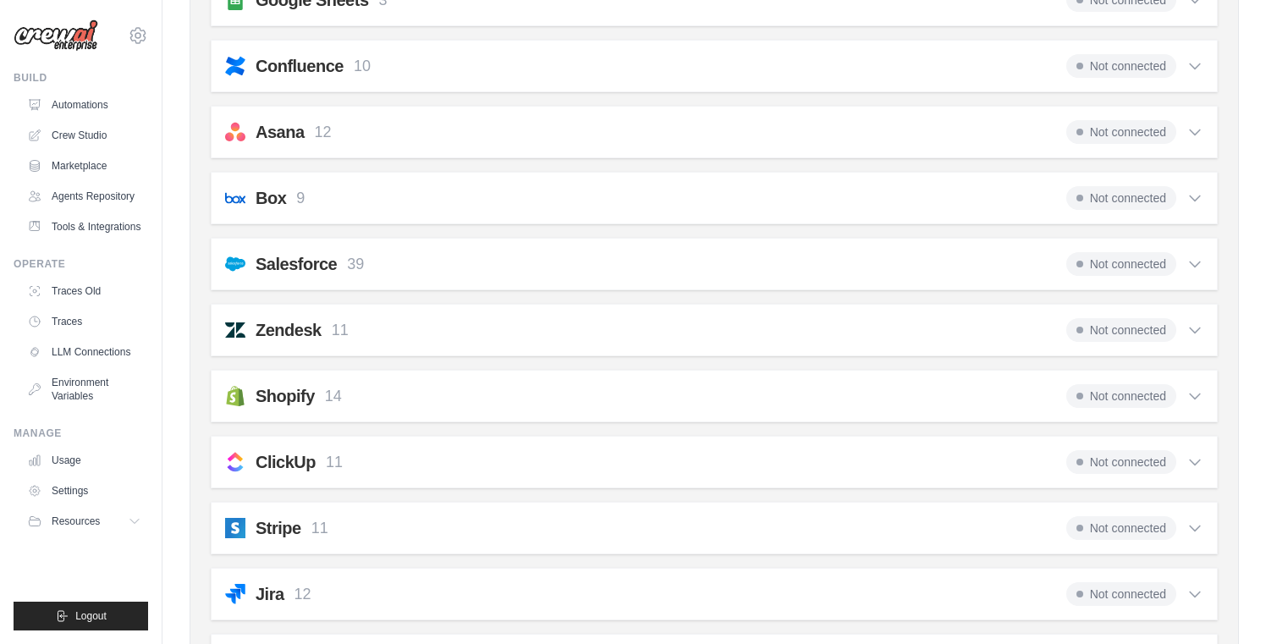
click at [299, 335] on h2 "Zendesk" at bounding box center [289, 330] width 66 height 24
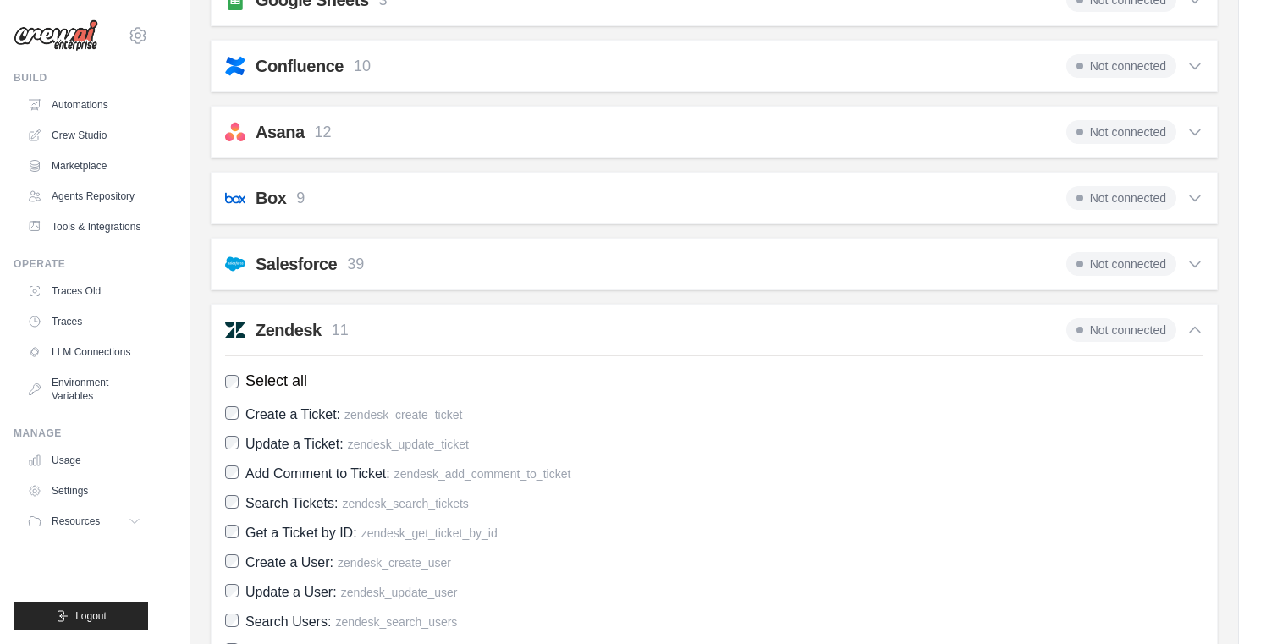
click at [299, 335] on h2 "Zendesk" at bounding box center [289, 330] width 66 height 24
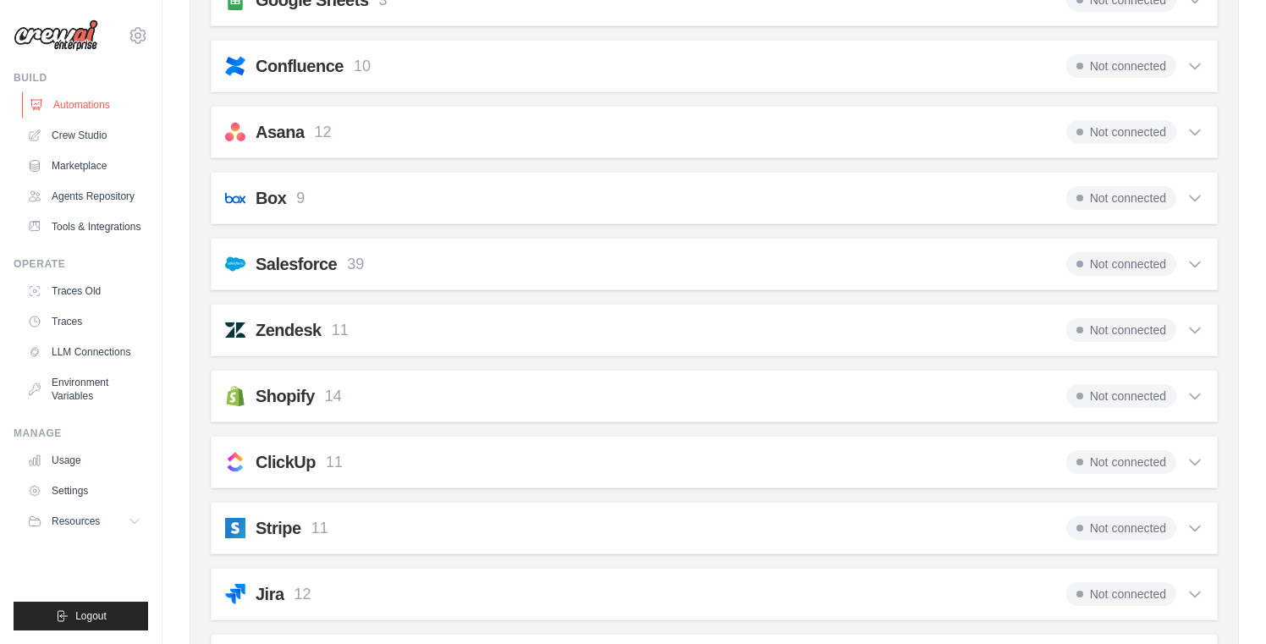
click at [82, 99] on link "Automations" at bounding box center [86, 104] width 128 height 27
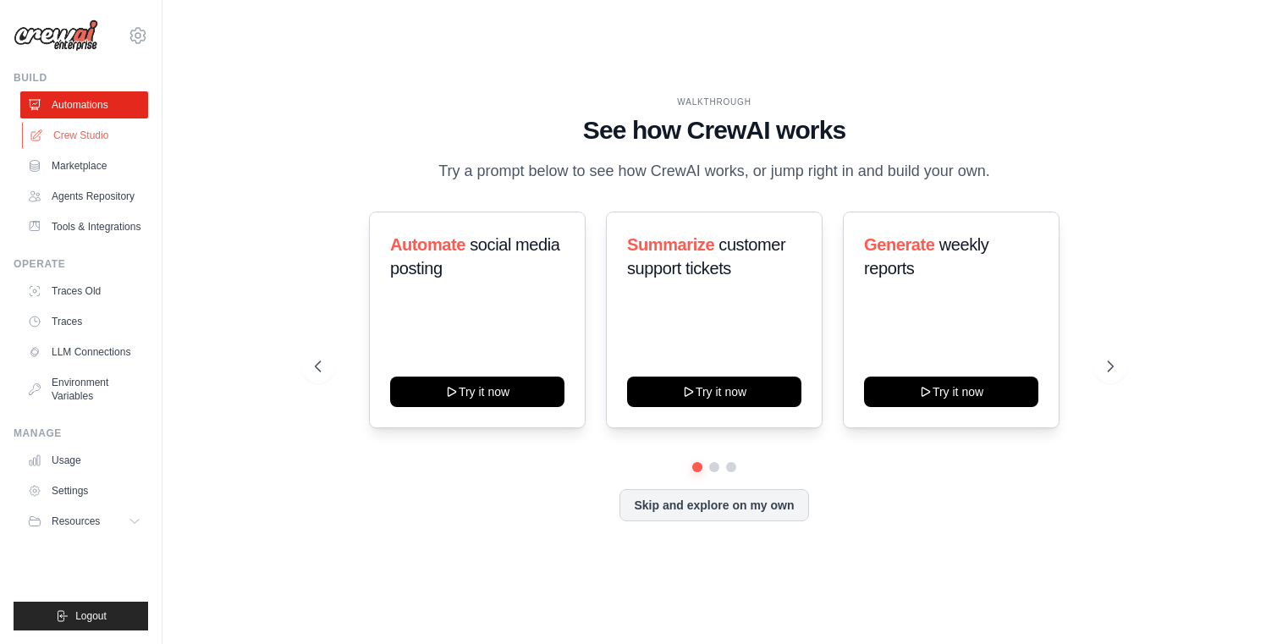
click at [71, 145] on link "Crew Studio" at bounding box center [86, 135] width 128 height 27
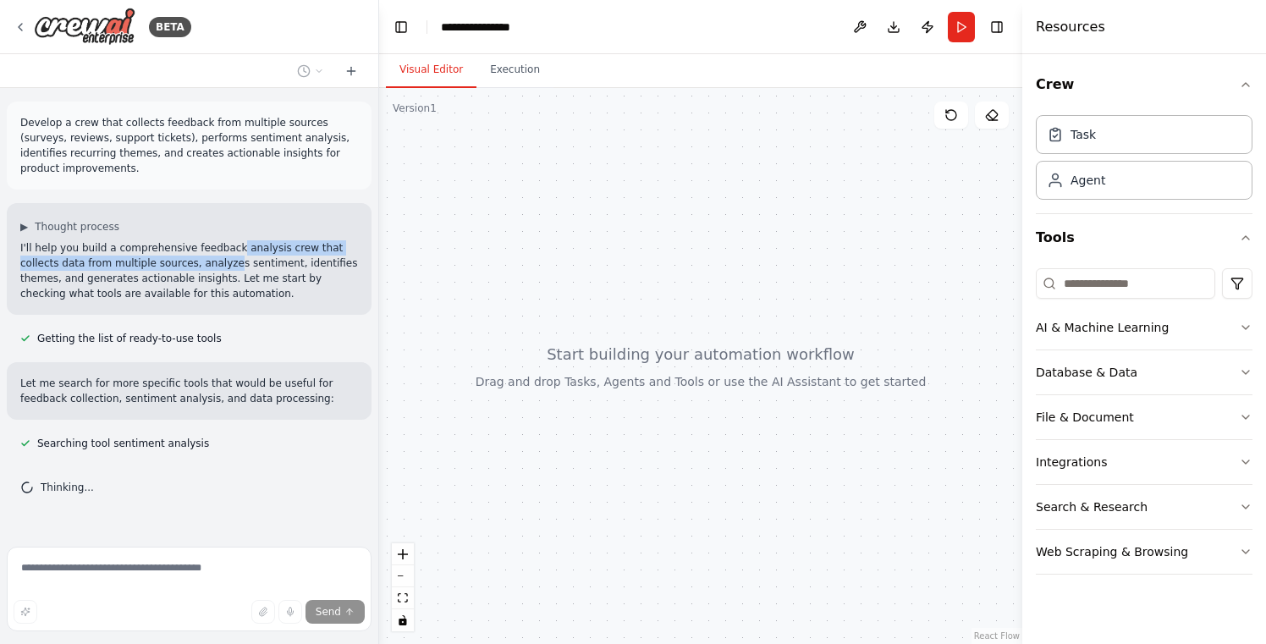
scroll to position [14, 0]
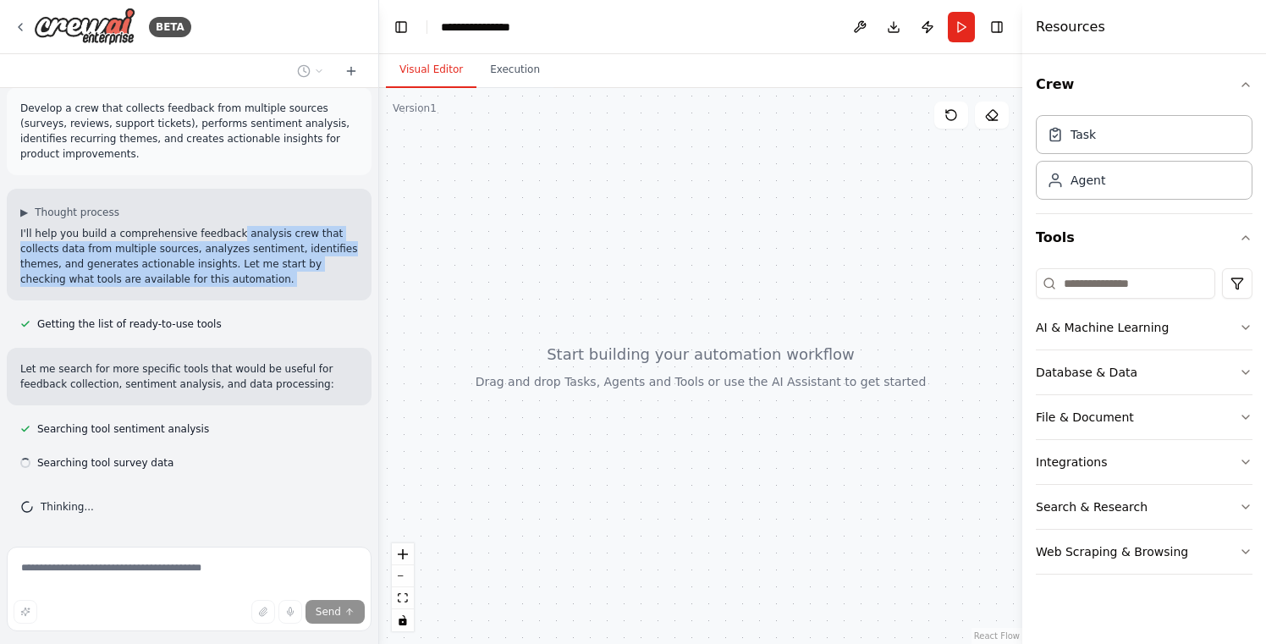
drag, startPoint x: 230, startPoint y: 247, endPoint x: 234, endPoint y: 301, distance: 54.3
click at [234, 301] on div "Develop a crew that collects feedback from multiple sources (surveys, reviews, …" at bounding box center [189, 314] width 378 height 452
click at [251, 273] on p "I'll help you build a comprehensive feedback analysis crew that collects data f…" at bounding box center [189, 256] width 338 height 61
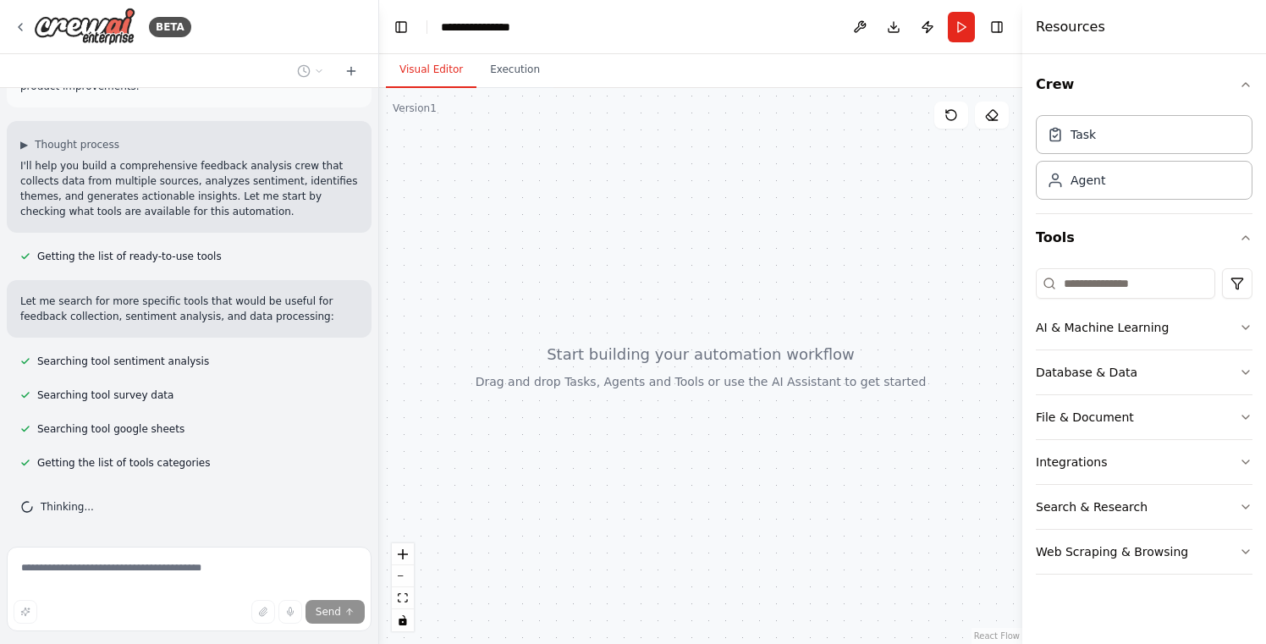
scroll to position [116, 0]
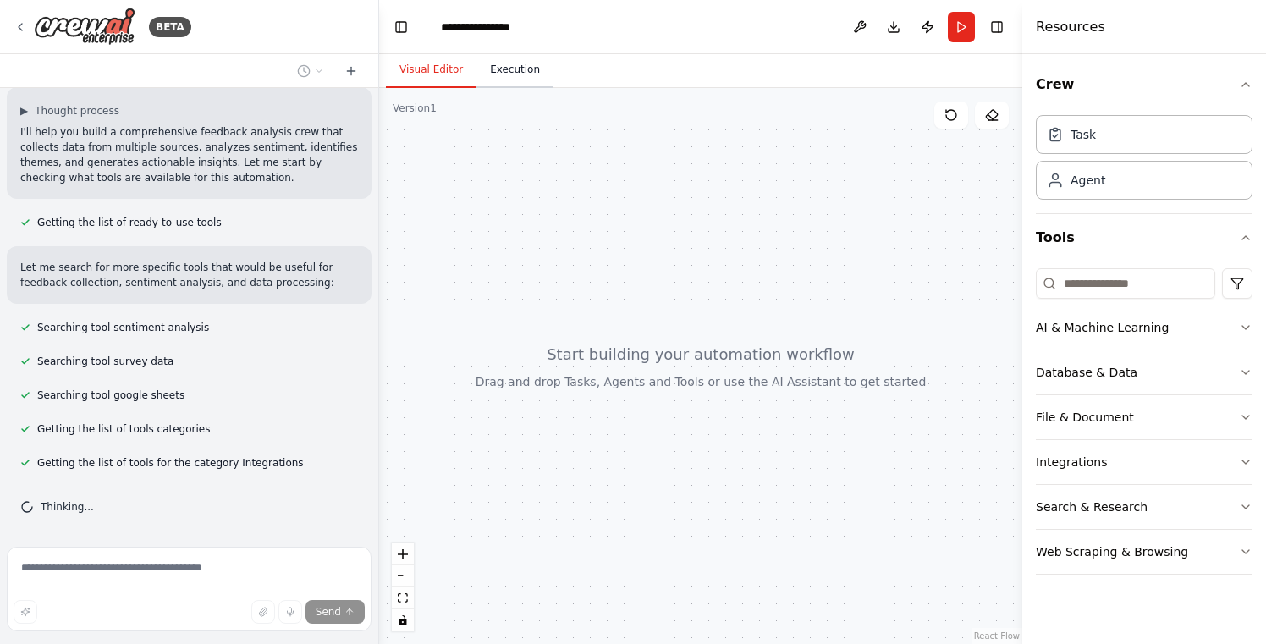
click at [509, 74] on button "Execution" at bounding box center [515, 70] width 77 height 36
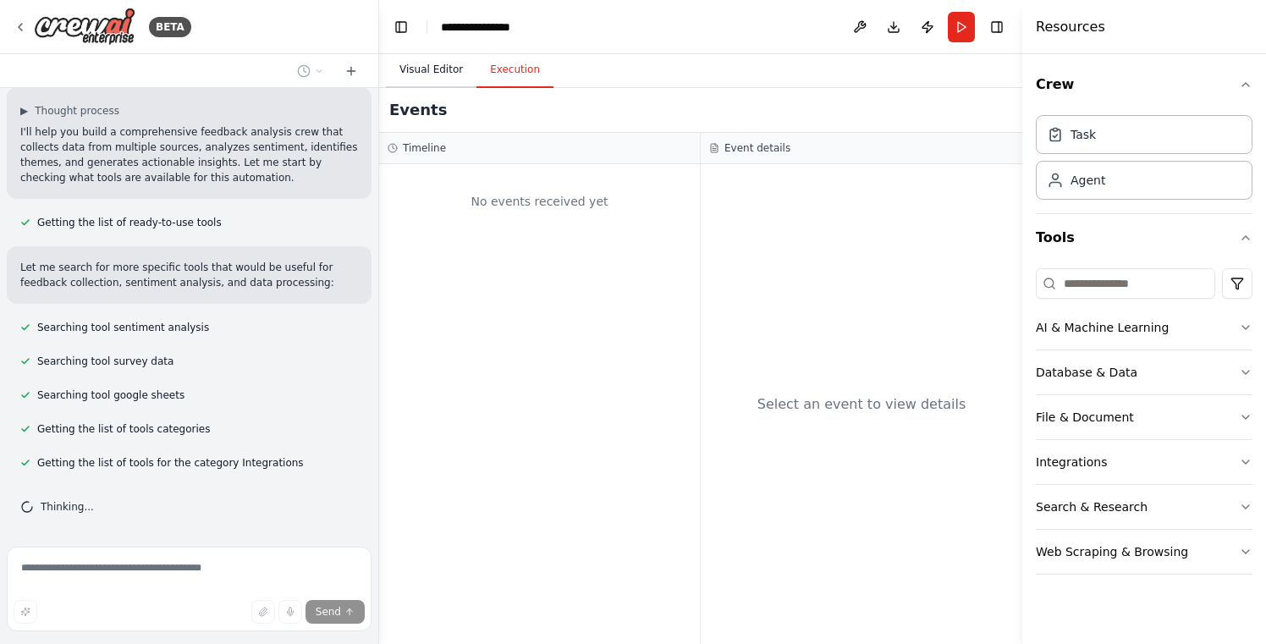
click at [419, 70] on button "Visual Editor" at bounding box center [431, 70] width 91 height 36
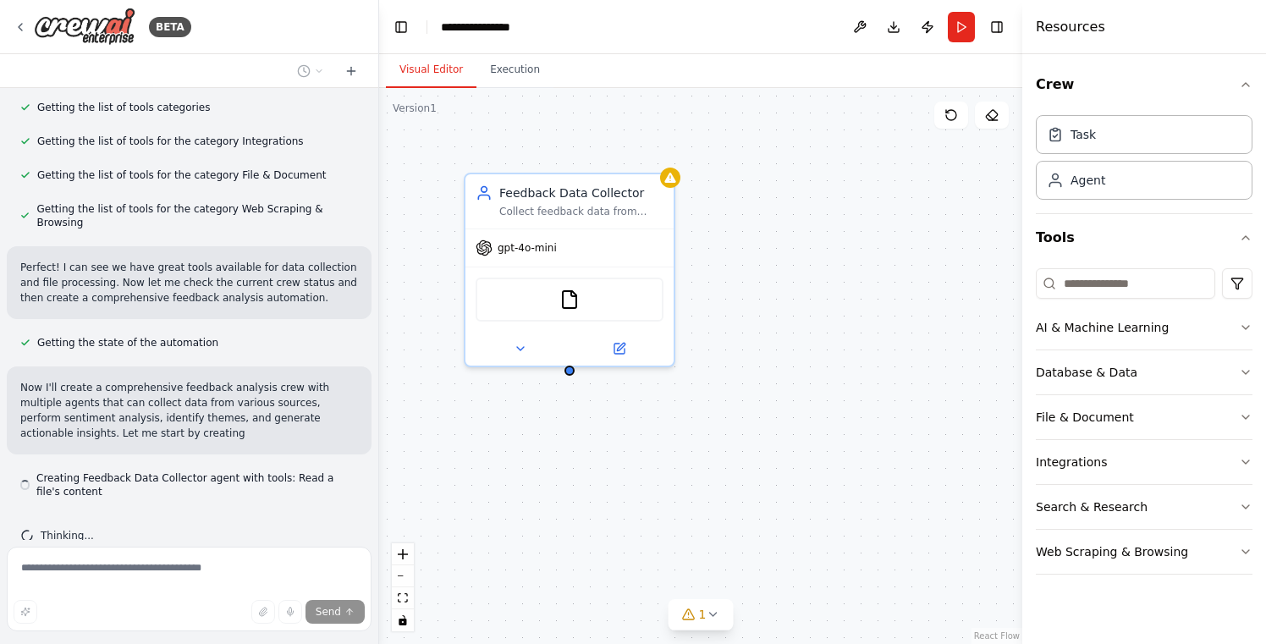
scroll to position [453, 0]
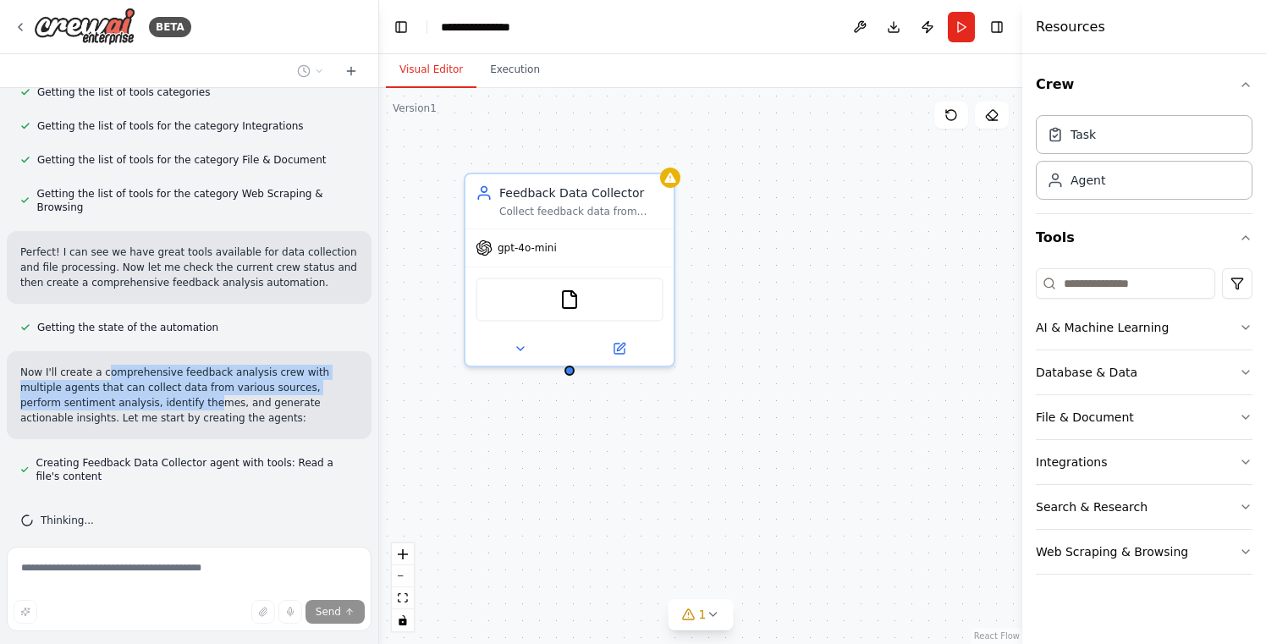
drag, startPoint x: 107, startPoint y: 363, endPoint x: 119, endPoint y: 389, distance: 28.0
click at [119, 389] on p "Now I'll create a comprehensive feedback analysis crew with multiple agents tha…" at bounding box center [189, 395] width 338 height 61
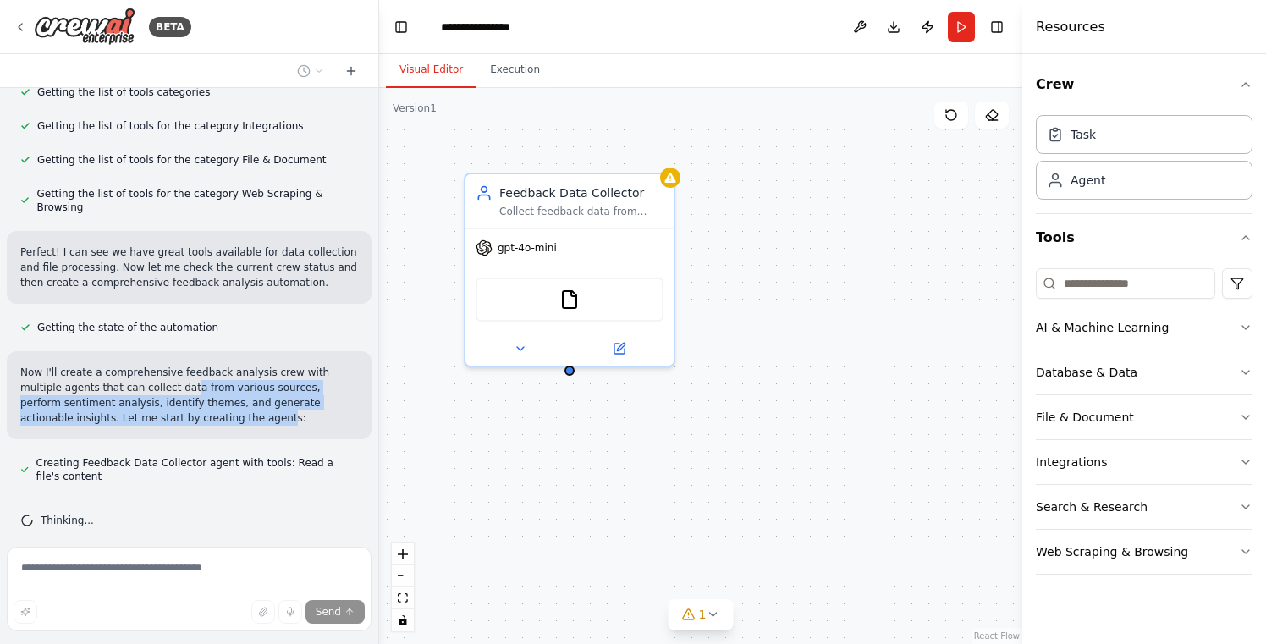
drag, startPoint x: 151, startPoint y: 375, endPoint x: 146, endPoint y: 401, distance: 26.7
click at [146, 401] on p "Now I'll create a comprehensive feedback analysis crew with multiple agents tha…" at bounding box center [189, 395] width 338 height 61
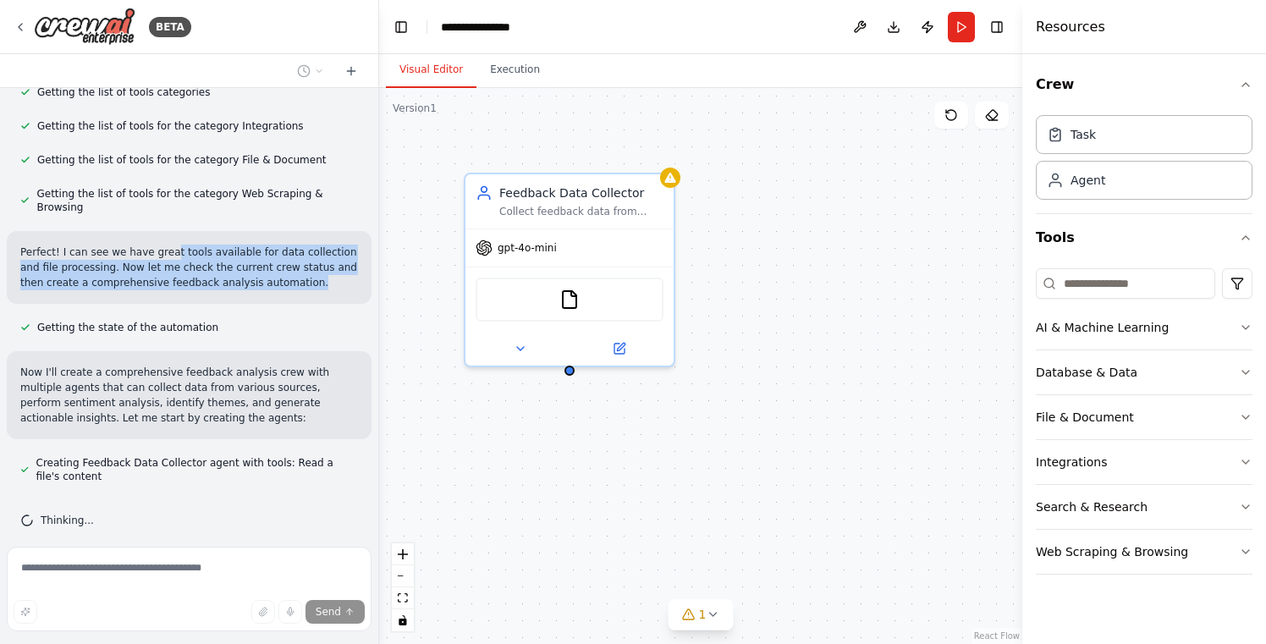
drag, startPoint x: 171, startPoint y: 237, endPoint x: 176, endPoint y: 279, distance: 42.6
click at [176, 279] on div "Perfect! I can see we have great tools available for data collection and file p…" at bounding box center [189, 267] width 365 height 73
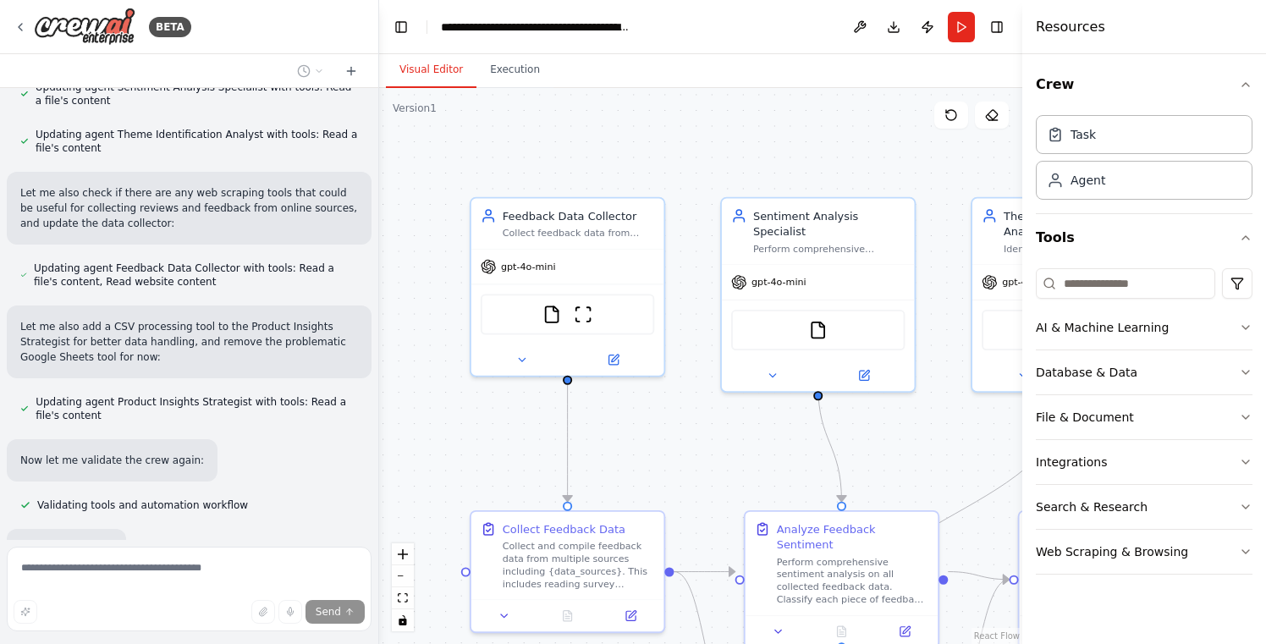
scroll to position [1665, 0]
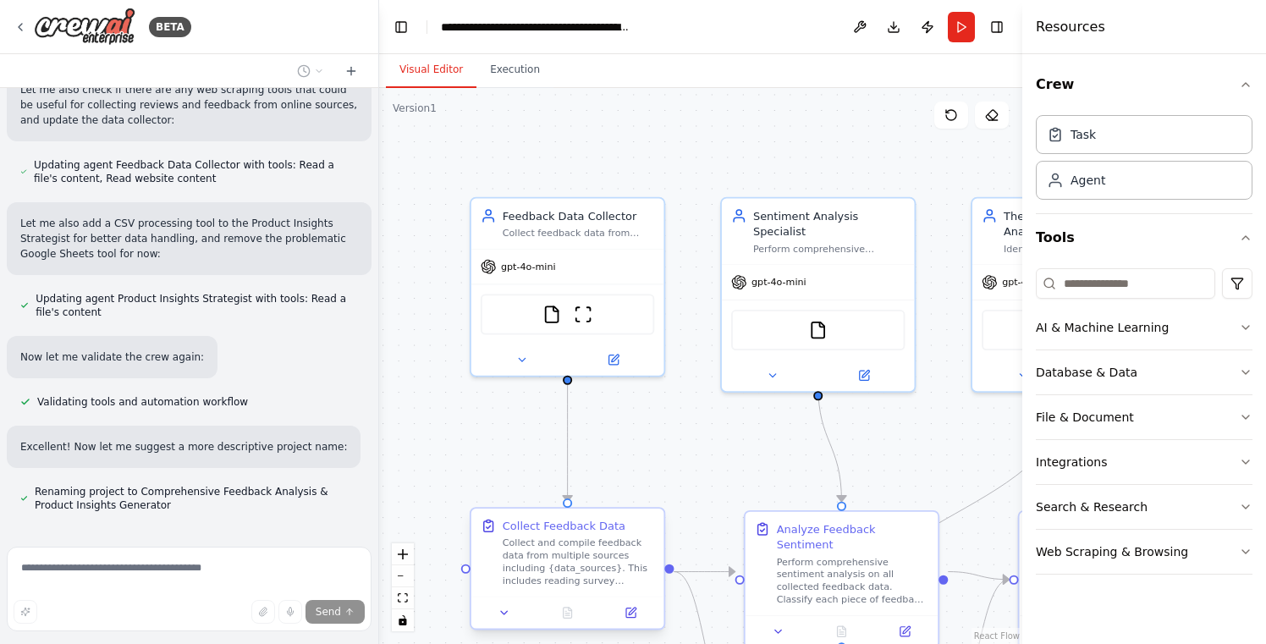
click at [560, 535] on div "Collect Feedback Data Collect and compile feedback data from multiple sources i…" at bounding box center [579, 552] width 152 height 69
click at [502, 616] on icon at bounding box center [505, 613] width 13 height 13
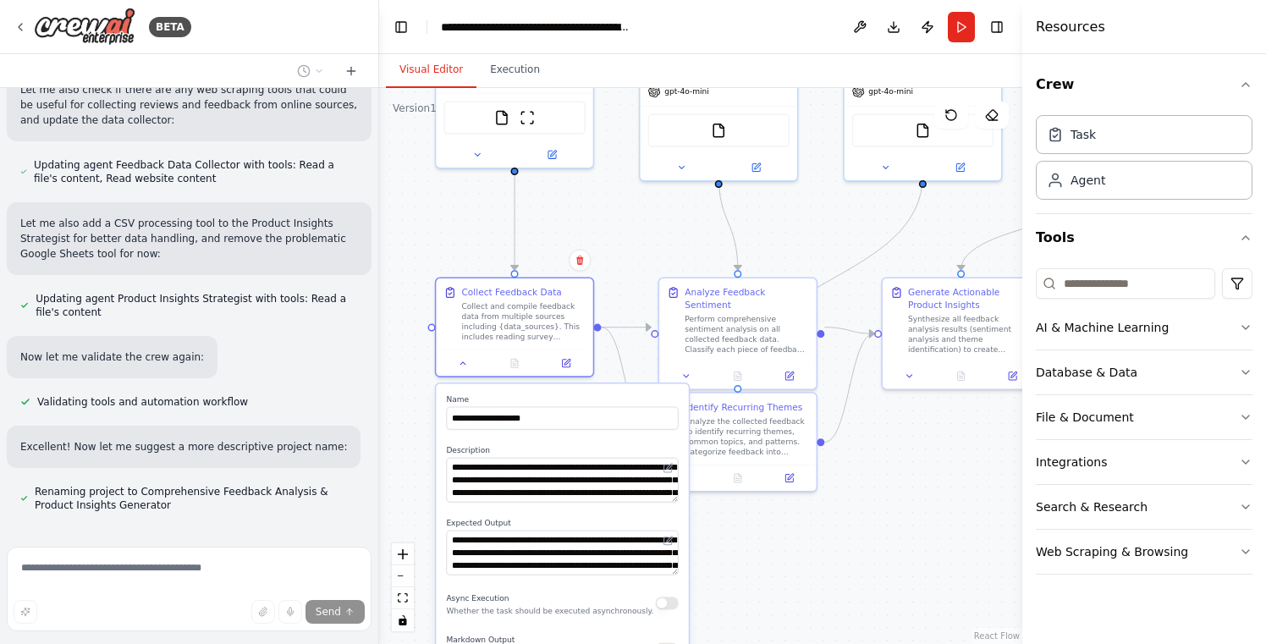
drag, startPoint x: 511, startPoint y: 459, endPoint x: 464, endPoint y: 210, distance: 253.3
click at [464, 210] on div ".deletable-edge-delete-btn { width: 20px; height: 20px; border: 0px solid #ffff…" at bounding box center [700, 366] width 643 height 556
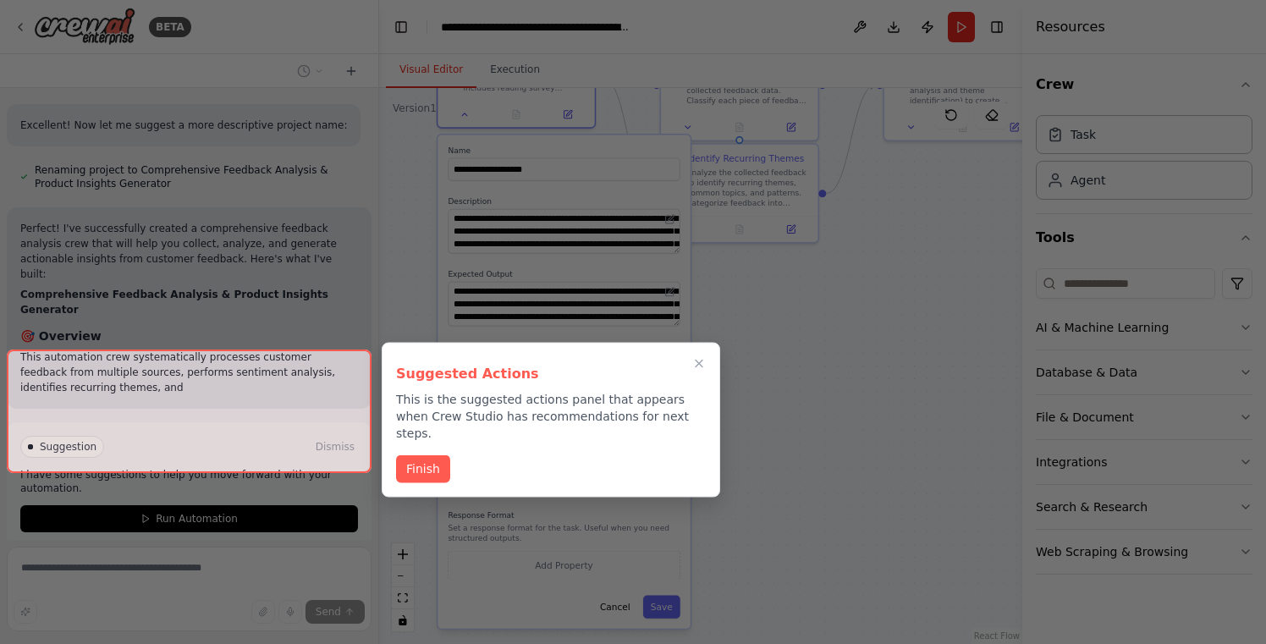
drag, startPoint x: 835, startPoint y: 548, endPoint x: 835, endPoint y: 337, distance: 210.8
click at [835, 337] on div "BETA Develop a crew that collects feedback from multiple sources (surveys, revi…" at bounding box center [633, 322] width 1266 height 644
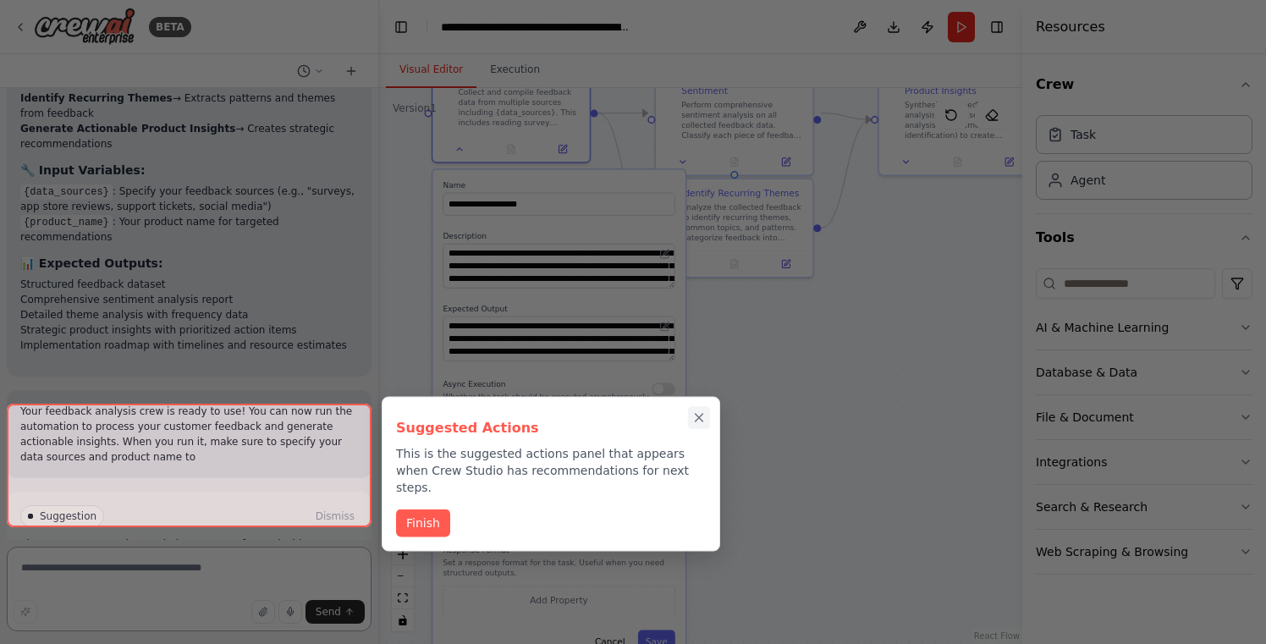
scroll to position [2757, 0]
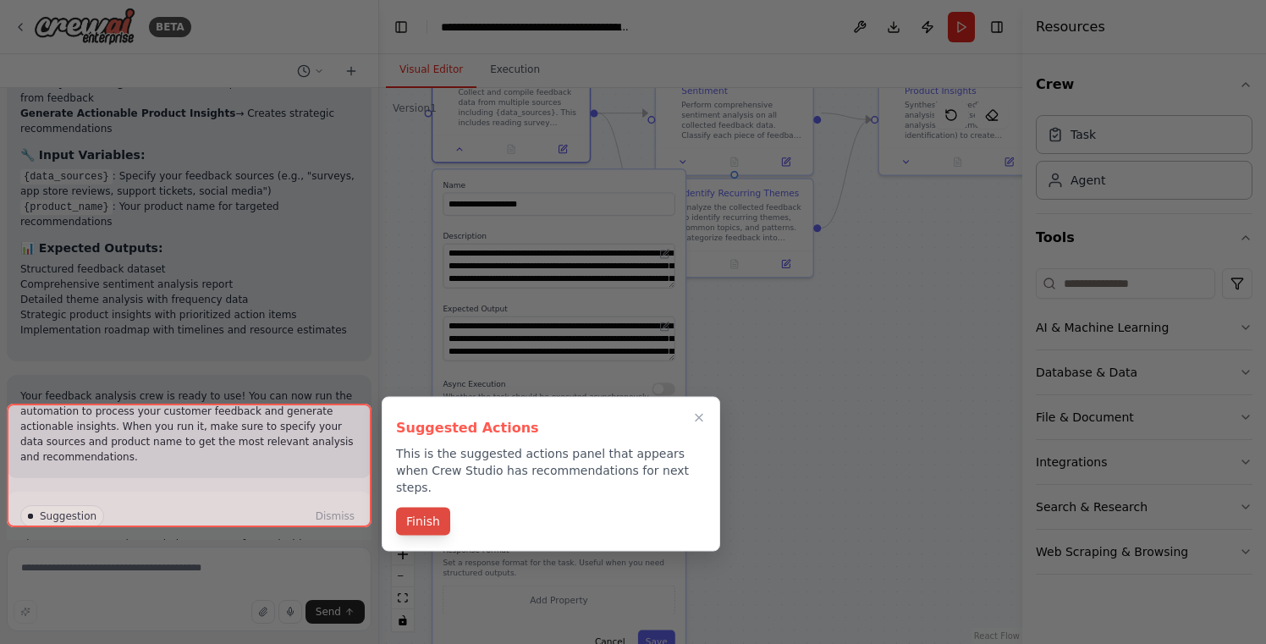
click at [426, 508] on button "Finish" at bounding box center [423, 522] width 54 height 28
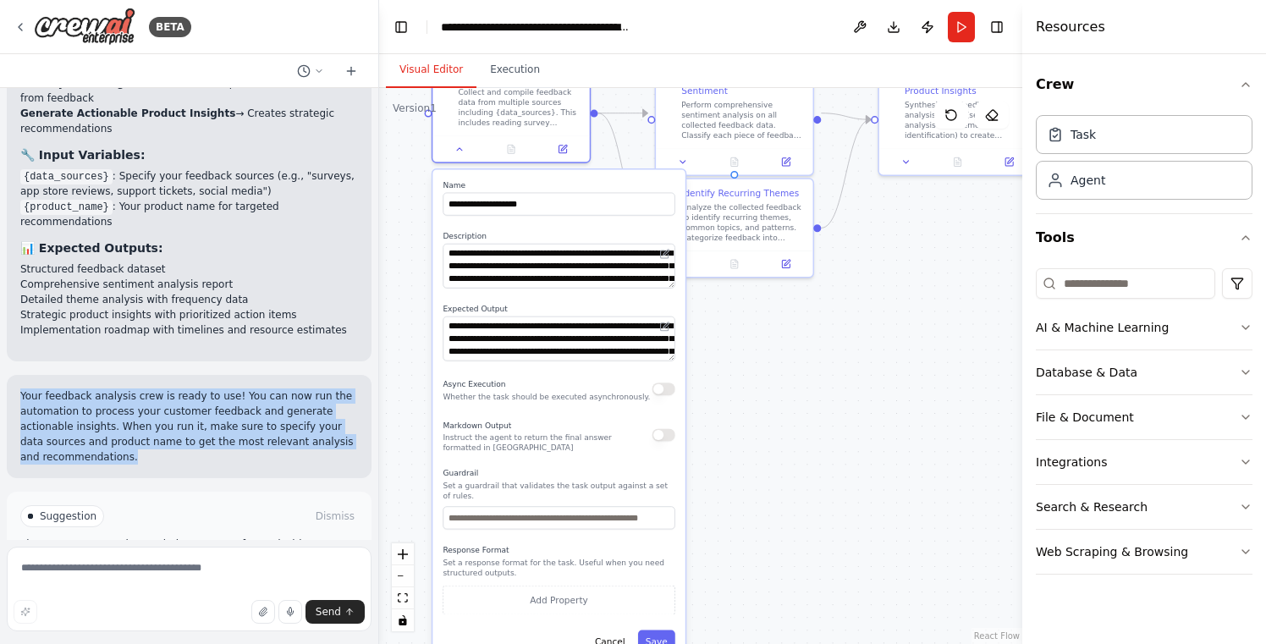
drag, startPoint x: 213, startPoint y: 299, endPoint x: 207, endPoint y: 367, distance: 68.9
click at [207, 375] on div "Your feedback analysis crew is ready to use! You can now run the automation to …" at bounding box center [189, 426] width 365 height 103
click at [207, 389] on p "Your feedback analysis crew is ready to use! You can now run the automation to …" at bounding box center [189, 427] width 338 height 76
drag, startPoint x: 196, startPoint y: 322, endPoint x: 196, endPoint y: 363, distance: 40.6
click at [196, 389] on p "Your feedback analysis crew is ready to use! You can now run the automation to …" at bounding box center [189, 427] width 338 height 76
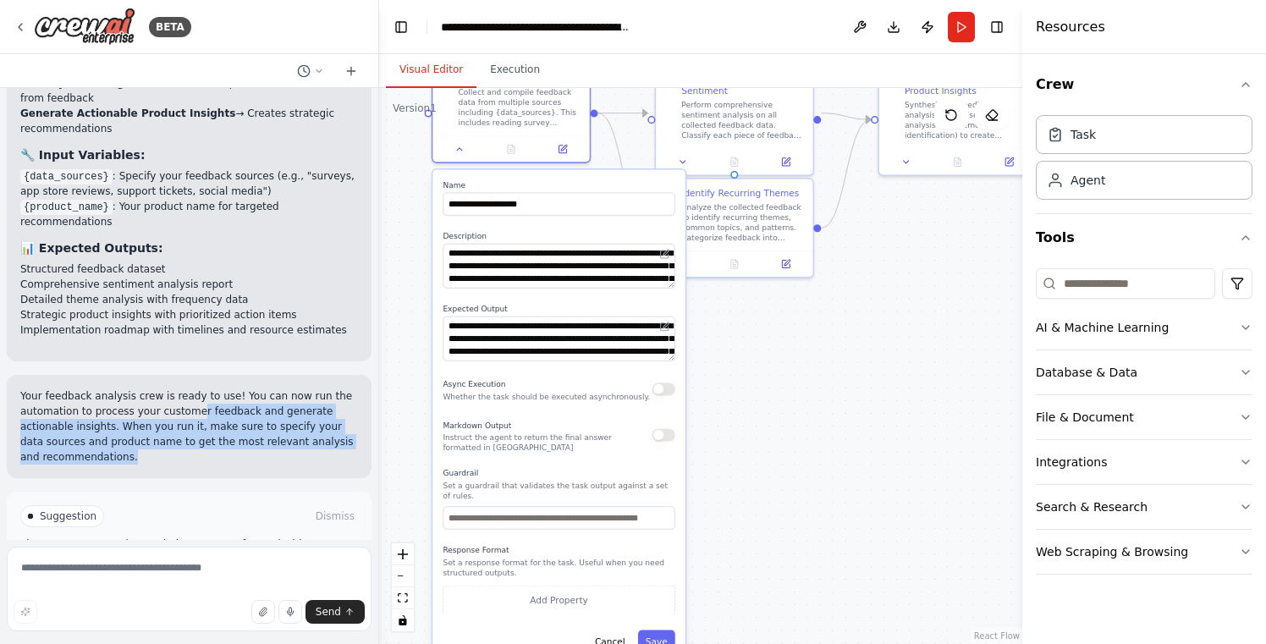
click at [196, 389] on p "Your feedback analysis crew is ready to use! You can now run the automation to …" at bounding box center [189, 427] width 338 height 76
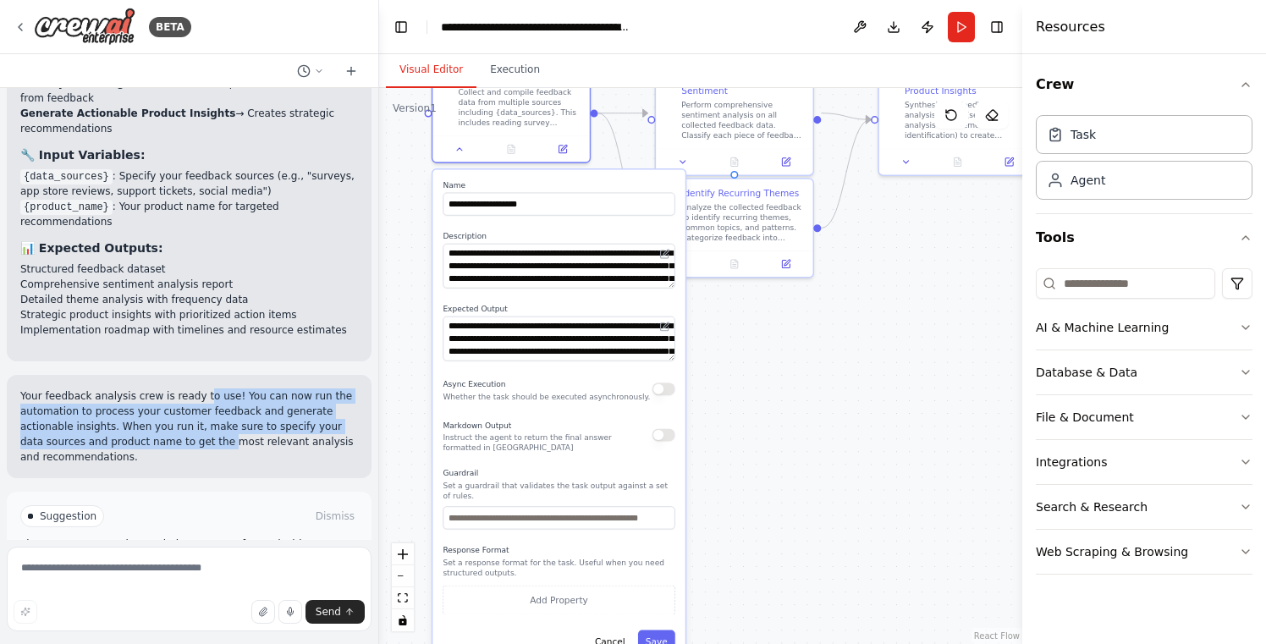
drag, startPoint x: 201, startPoint y: 309, endPoint x: 201, endPoint y: 358, distance: 49.1
click at [201, 389] on p "Your feedback analysis crew is ready to use! You can now run the automation to …" at bounding box center [189, 427] width 338 height 76
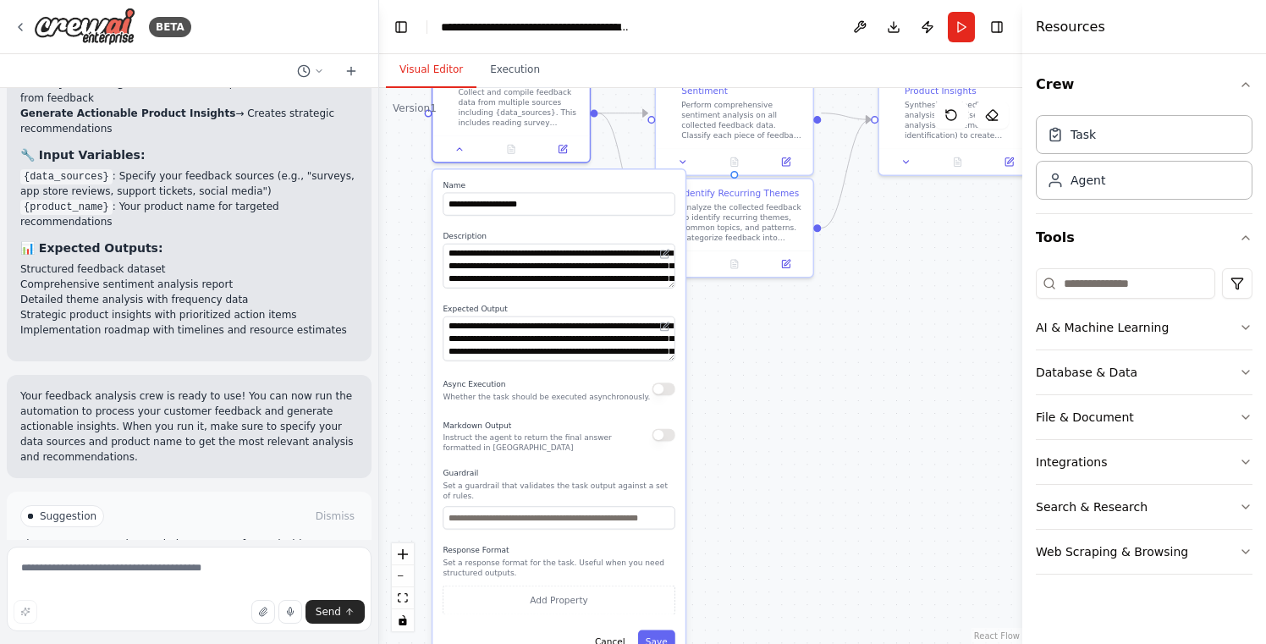
click at [203, 389] on p "Your feedback analysis crew is ready to use! You can now run the automation to …" at bounding box center [189, 427] width 338 height 76
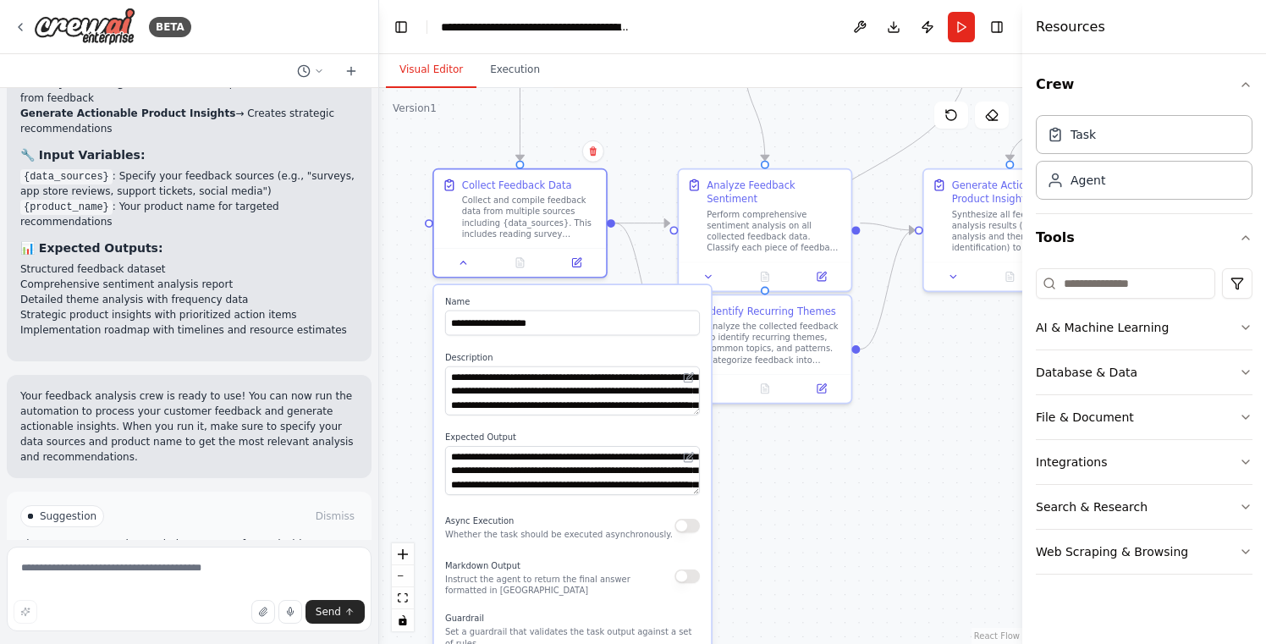
drag, startPoint x: 836, startPoint y: 361, endPoint x: 842, endPoint y: 496, distance: 134.7
click at [842, 496] on div ".deletable-edge-delete-btn { width: 20px; height: 20px; border: 0px solid #ffff…" at bounding box center [700, 366] width 643 height 556
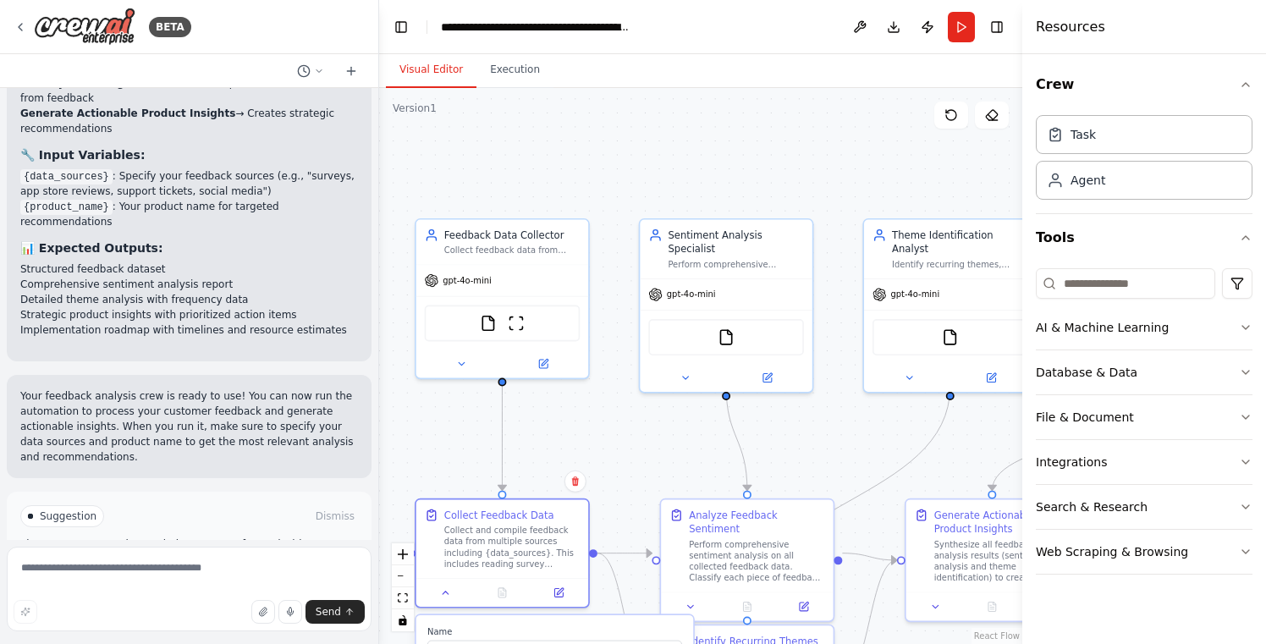
drag, startPoint x: 642, startPoint y: 146, endPoint x: 625, endPoint y: 477, distance: 330.6
click at [625, 477] on div ".deletable-edge-delete-btn { width: 20px; height: 20px; border: 0px solid #ffff…" at bounding box center [700, 366] width 643 height 556
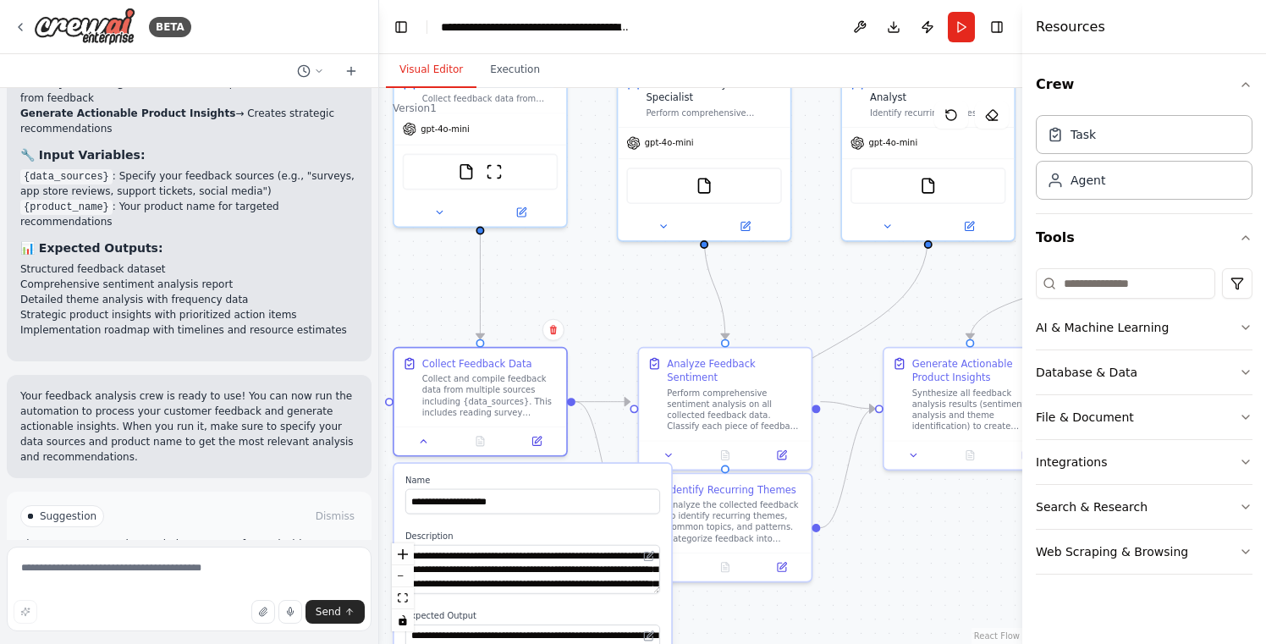
drag, startPoint x: 630, startPoint y: 383, endPoint x: 607, endPoint y: 234, distance: 151.6
click at [607, 233] on div ".deletable-edge-delete-btn { width: 20px; height: 20px; border: 0px solid #ffff…" at bounding box center [700, 366] width 643 height 556
click at [1078, 460] on div "Integrations" at bounding box center [1071, 462] width 71 height 17
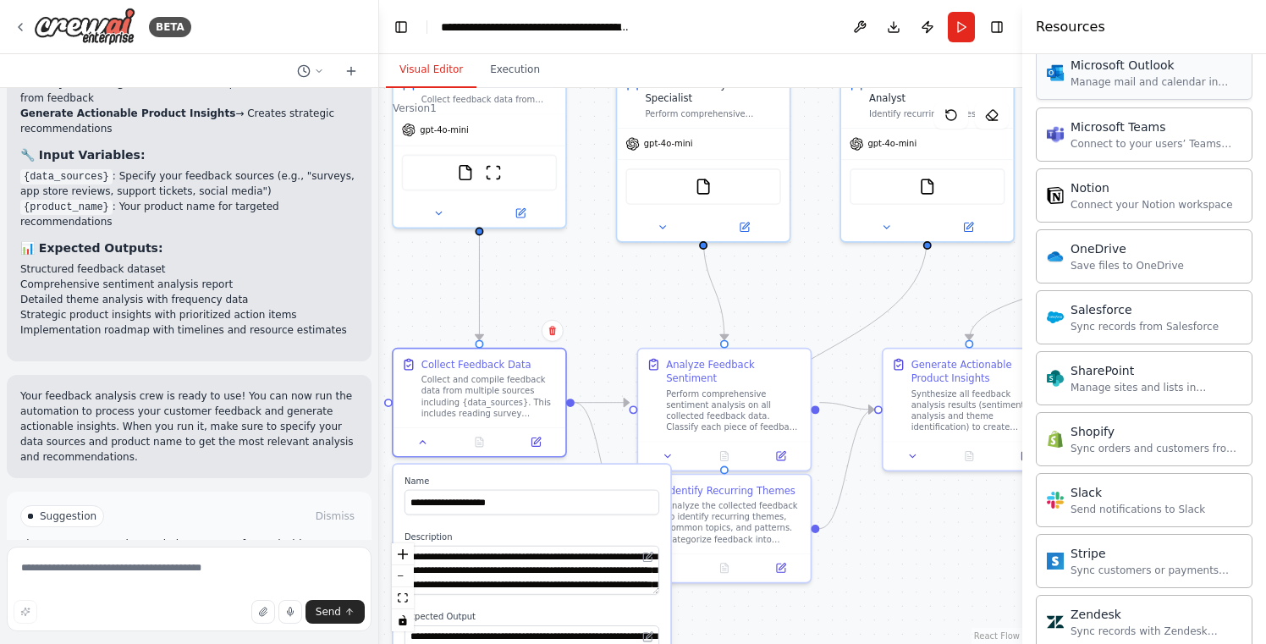
scroll to position [1274, 0]
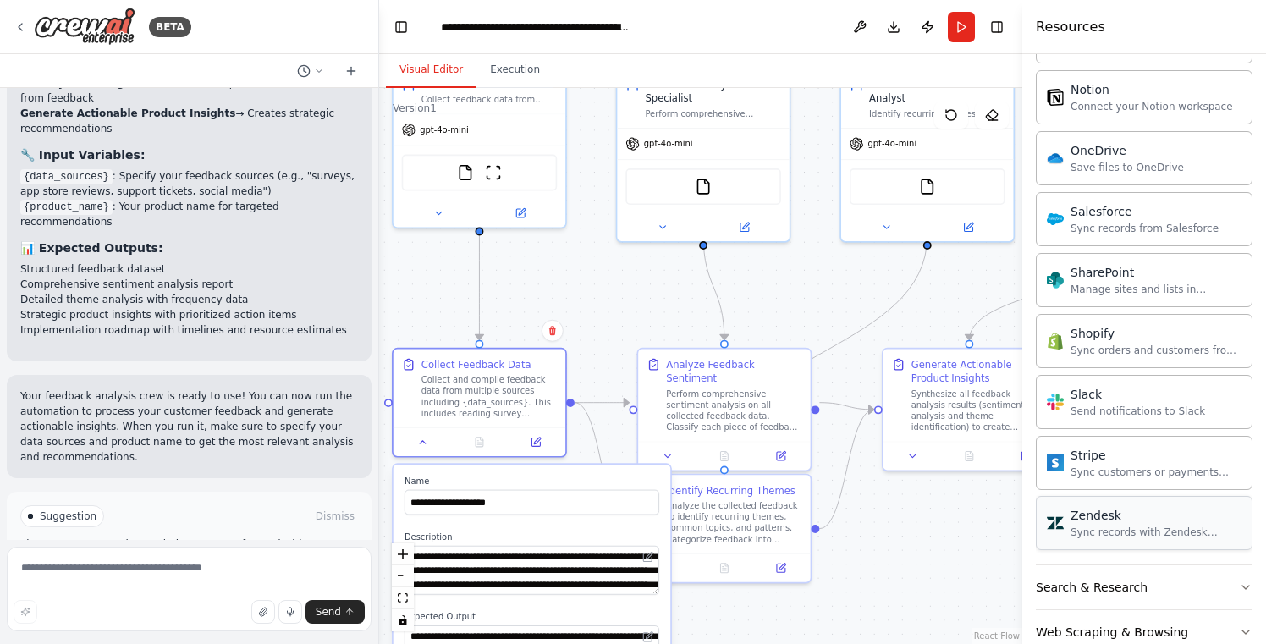
click at [1124, 527] on div "Sync records with Zendesk Support" at bounding box center [1156, 533] width 171 height 14
click at [1124, 520] on div "Zendesk" at bounding box center [1156, 515] width 171 height 17
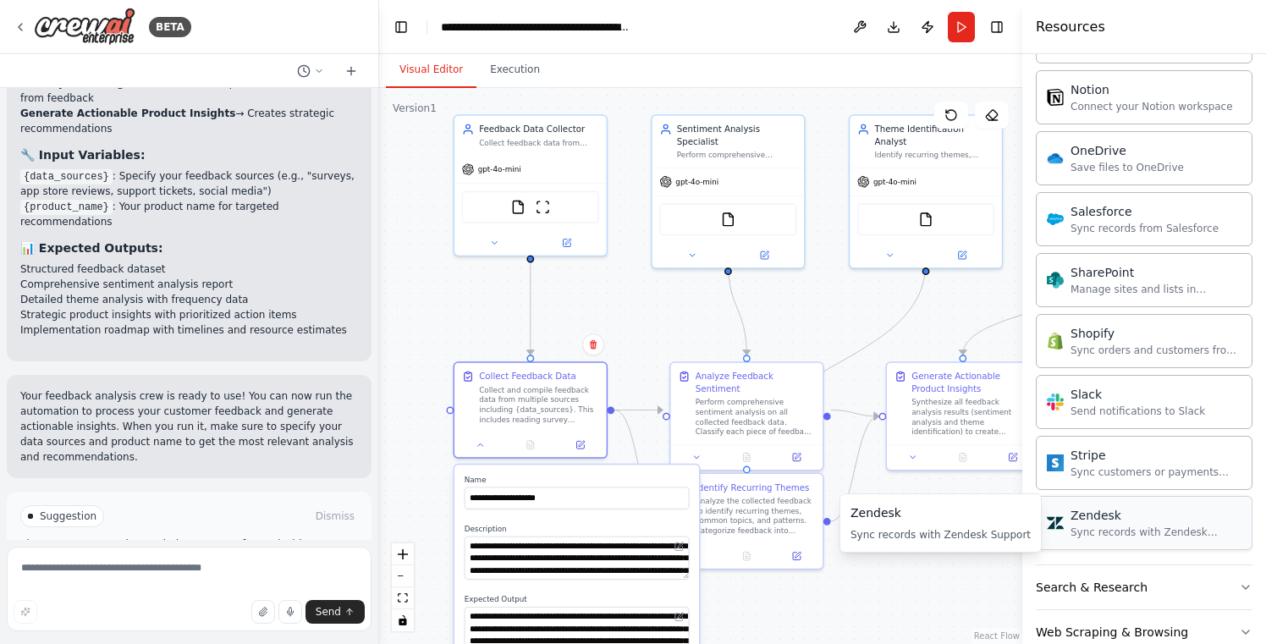
click at [1212, 526] on div "Sync records with Zendesk Support" at bounding box center [1156, 533] width 171 height 14
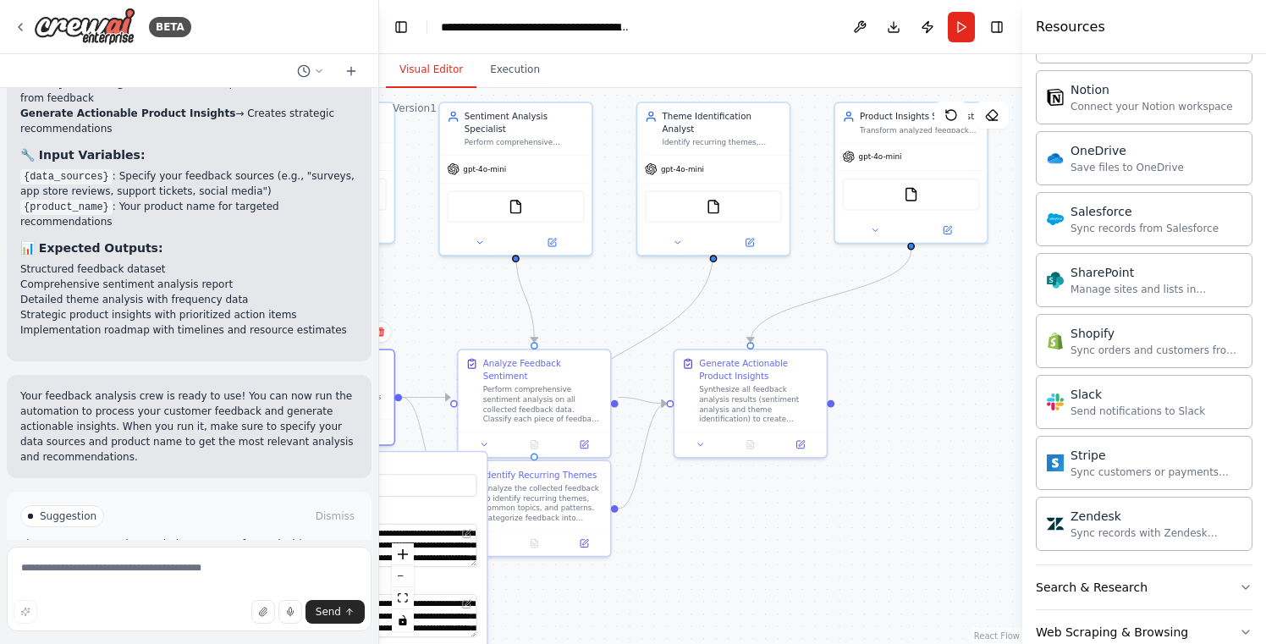
drag, startPoint x: 961, startPoint y: 522, endPoint x: 752, endPoint y: 509, distance: 209.5
click at [752, 509] on div ".deletable-edge-delete-btn { width: 20px; height: 20px; border: 0px solid #ffff…" at bounding box center [700, 366] width 643 height 556
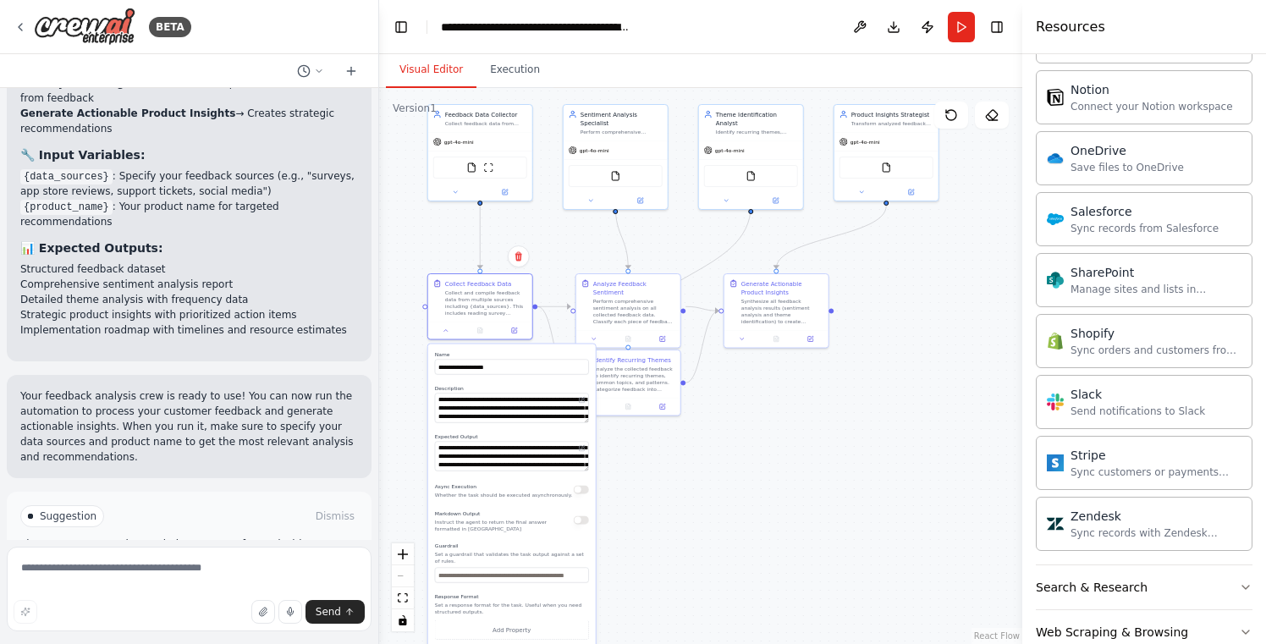
drag, startPoint x: 906, startPoint y: 411, endPoint x: 929, endPoint y: 286, distance: 127.5
click at [929, 286] on div ".deletable-edge-delete-btn { width: 20px; height: 20px; border: 0px solid #ffff…" at bounding box center [700, 366] width 643 height 556
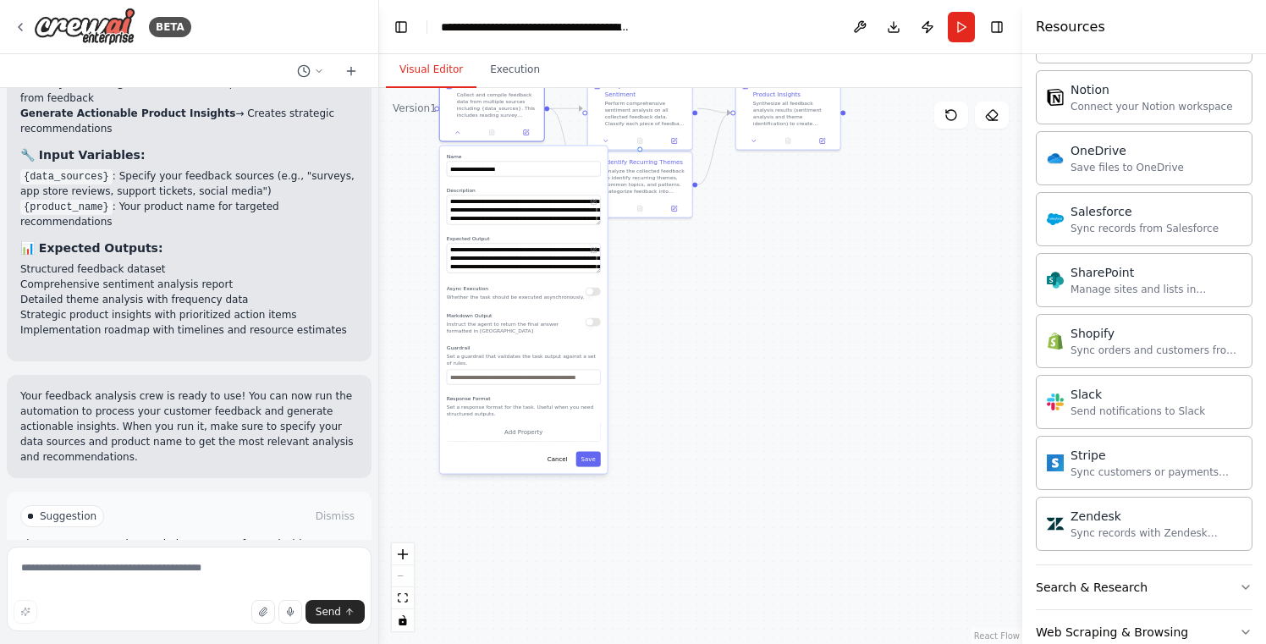
drag, startPoint x: 792, startPoint y: 433, endPoint x: 804, endPoint y: 234, distance: 198.4
click at [804, 234] on div ".deletable-edge-delete-btn { width: 20px; height: 20px; border: 0px solid #ffff…" at bounding box center [700, 366] width 643 height 556
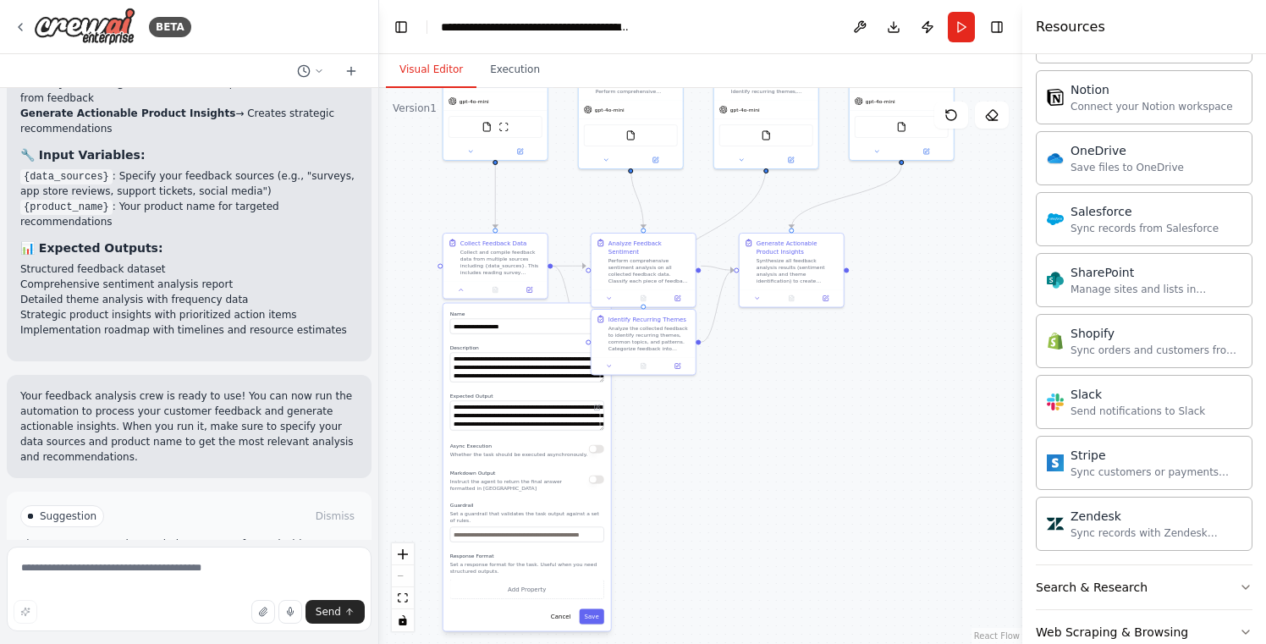
drag, startPoint x: 717, startPoint y: 368, endPoint x: 719, endPoint y: 526, distance: 158.3
click at [719, 526] on div ".deletable-edge-delete-btn { width: 20px; height: 20px; border: 0px solid #ffff…" at bounding box center [700, 366] width 643 height 556
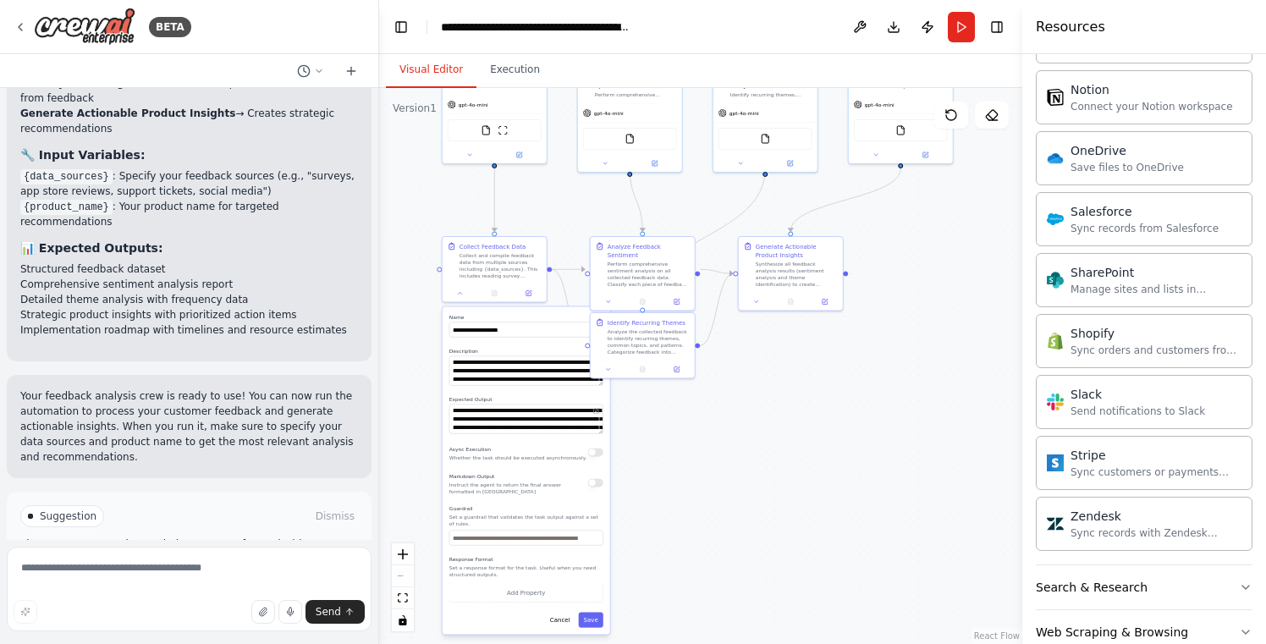
click at [221, 582] on span "Run Automation" at bounding box center [197, 589] width 82 height 14
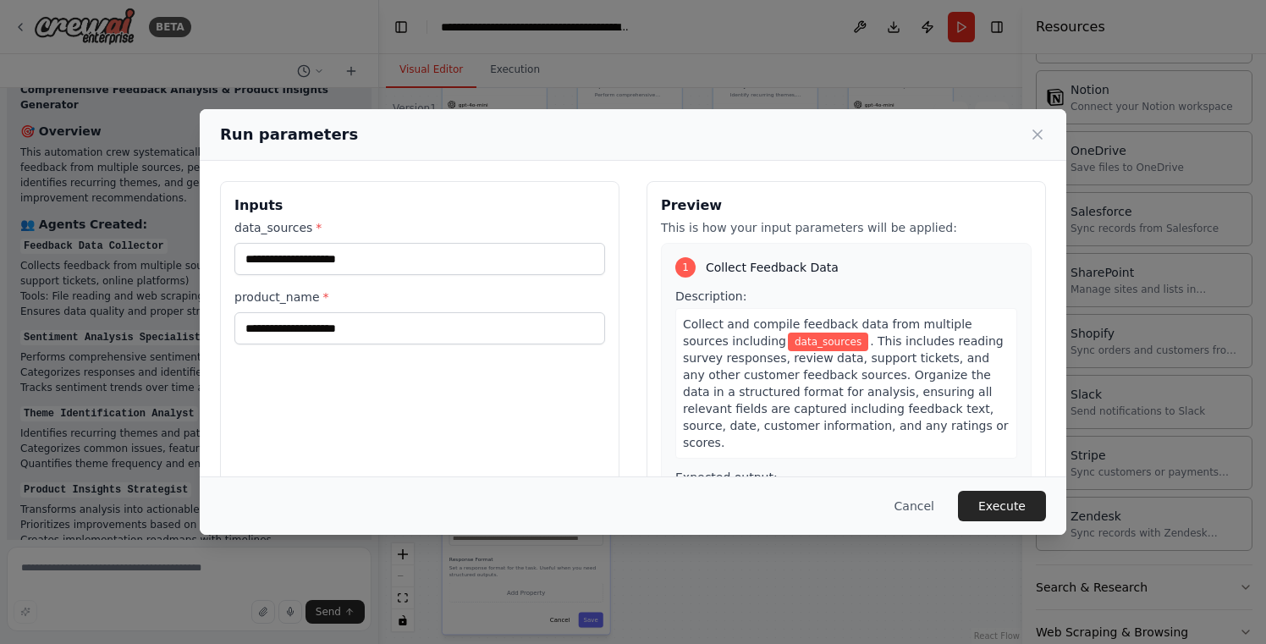
scroll to position [2190, 0]
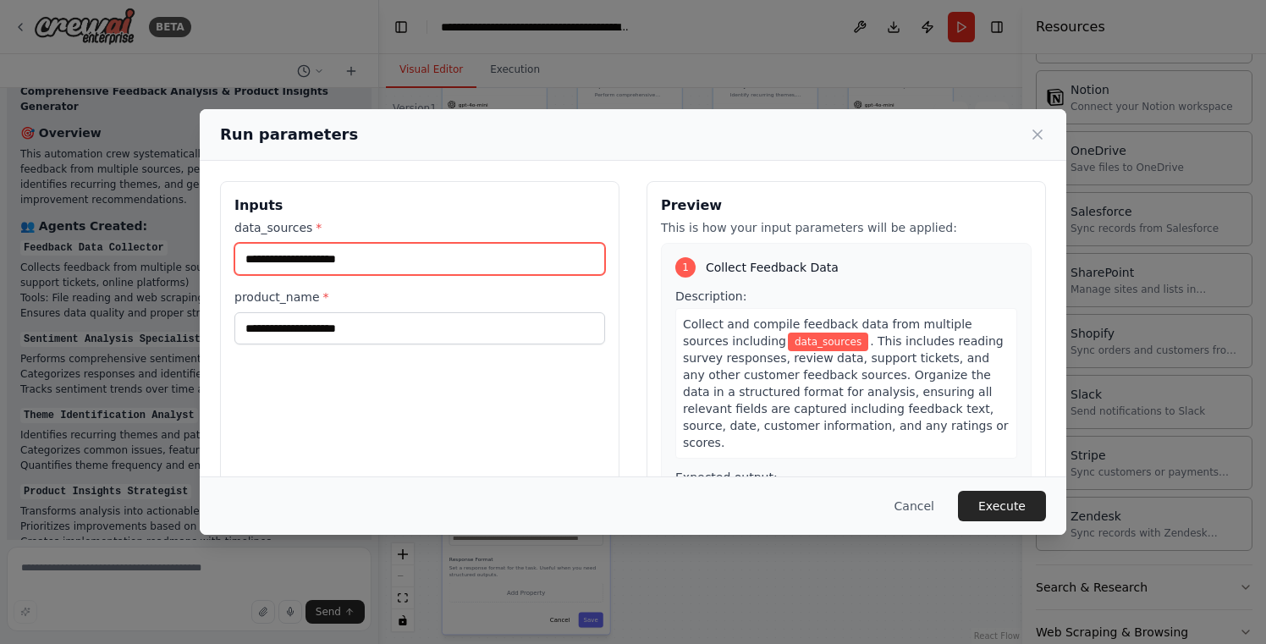
click at [385, 255] on input "data_sources *" at bounding box center [419, 259] width 371 height 32
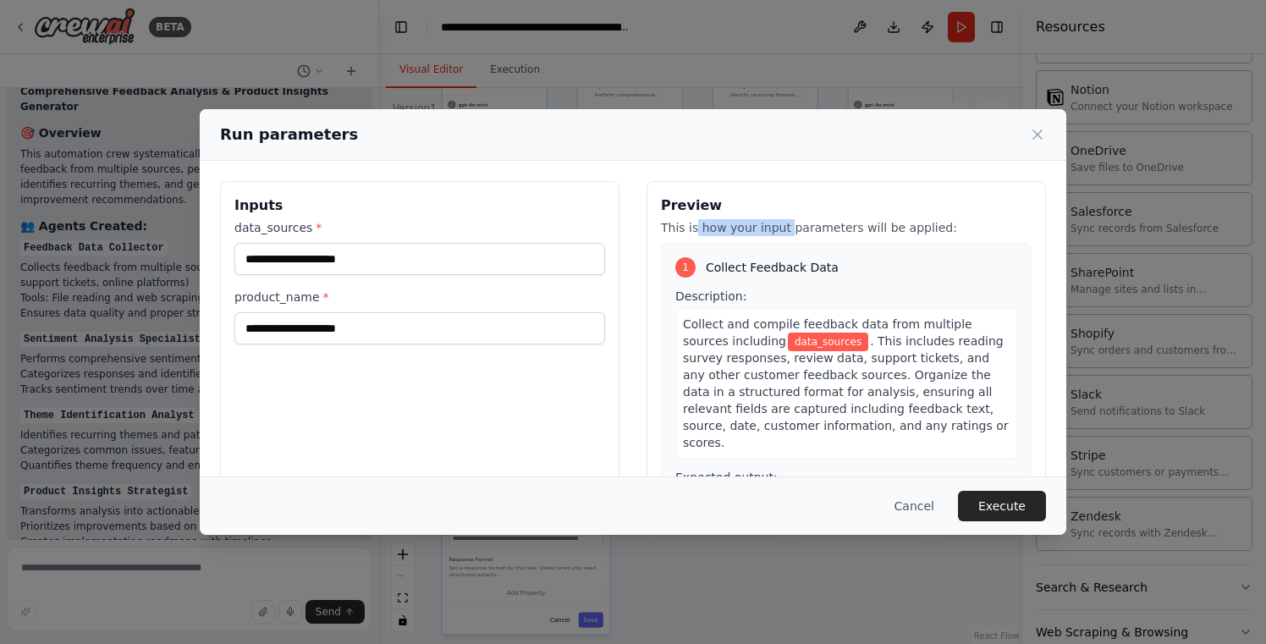
drag, startPoint x: 696, startPoint y: 229, endPoint x: 784, endPoint y: 230, distance: 88.0
click at [784, 230] on p "This is how your input parameters will be applied:" at bounding box center [846, 227] width 371 height 17
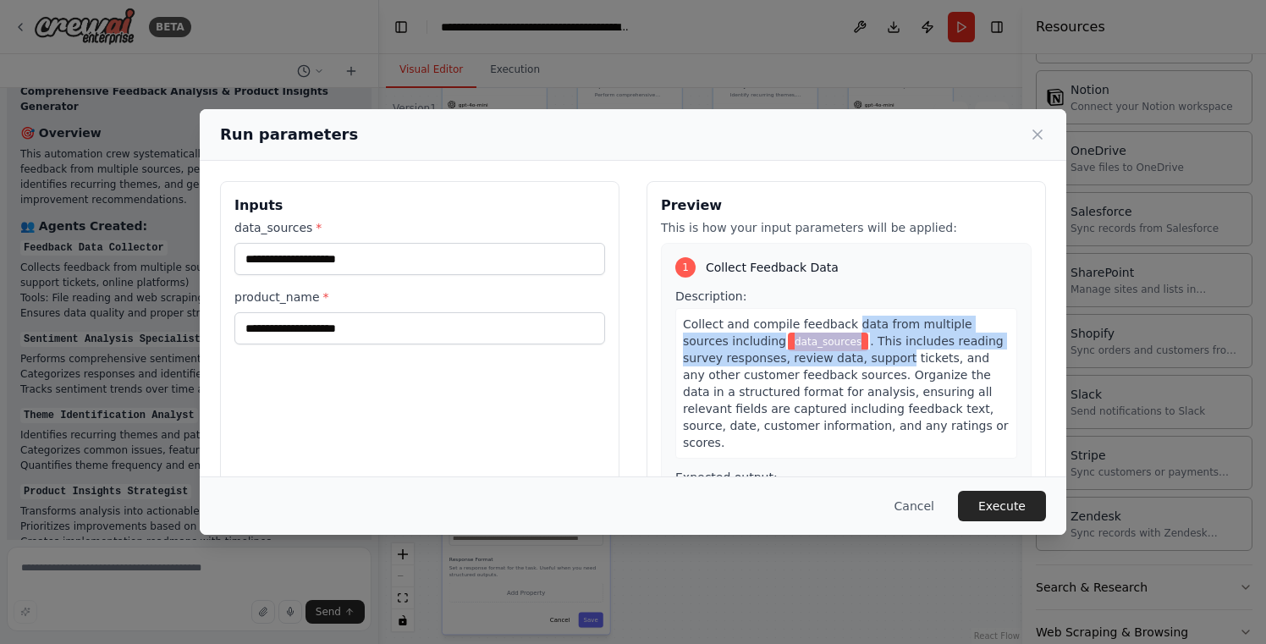
drag, startPoint x: 851, startPoint y: 323, endPoint x: 857, endPoint y: 365, distance: 41.9
click at [857, 365] on div "Collect and compile feedback data from multiple sources including data_sources …" at bounding box center [846, 383] width 342 height 151
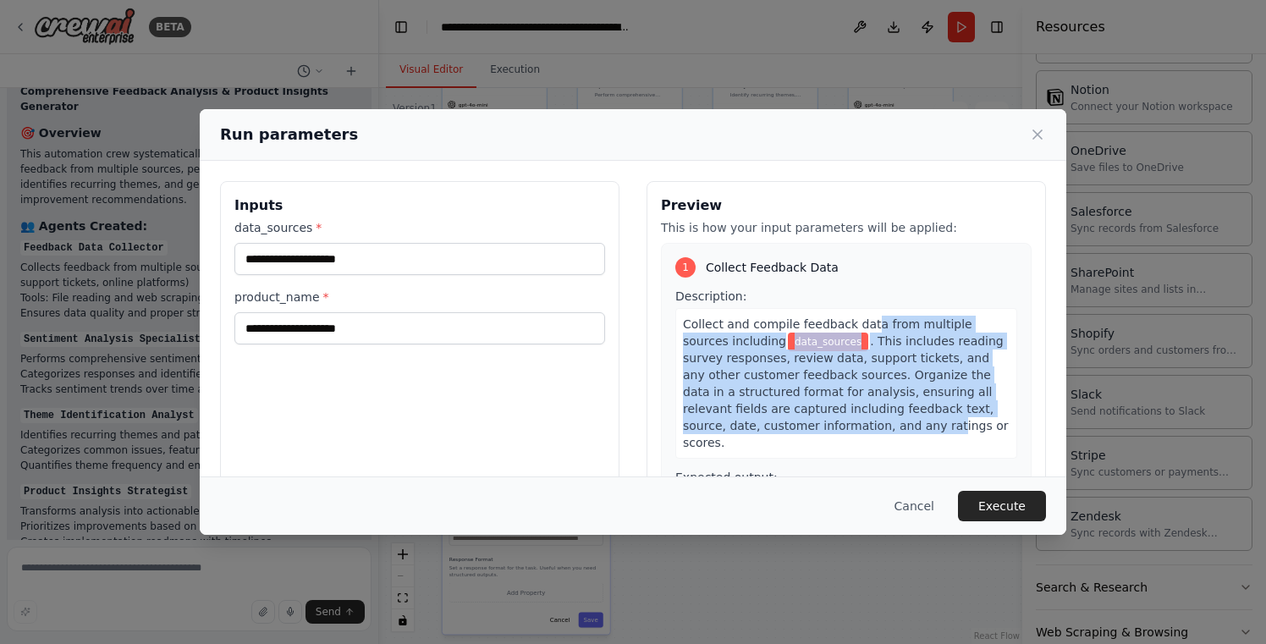
drag, startPoint x: 866, startPoint y: 332, endPoint x: 868, endPoint y: 433, distance: 101.6
click at [868, 433] on div "Collect and compile feedback data from multiple sources including data_sources …" at bounding box center [846, 383] width 342 height 151
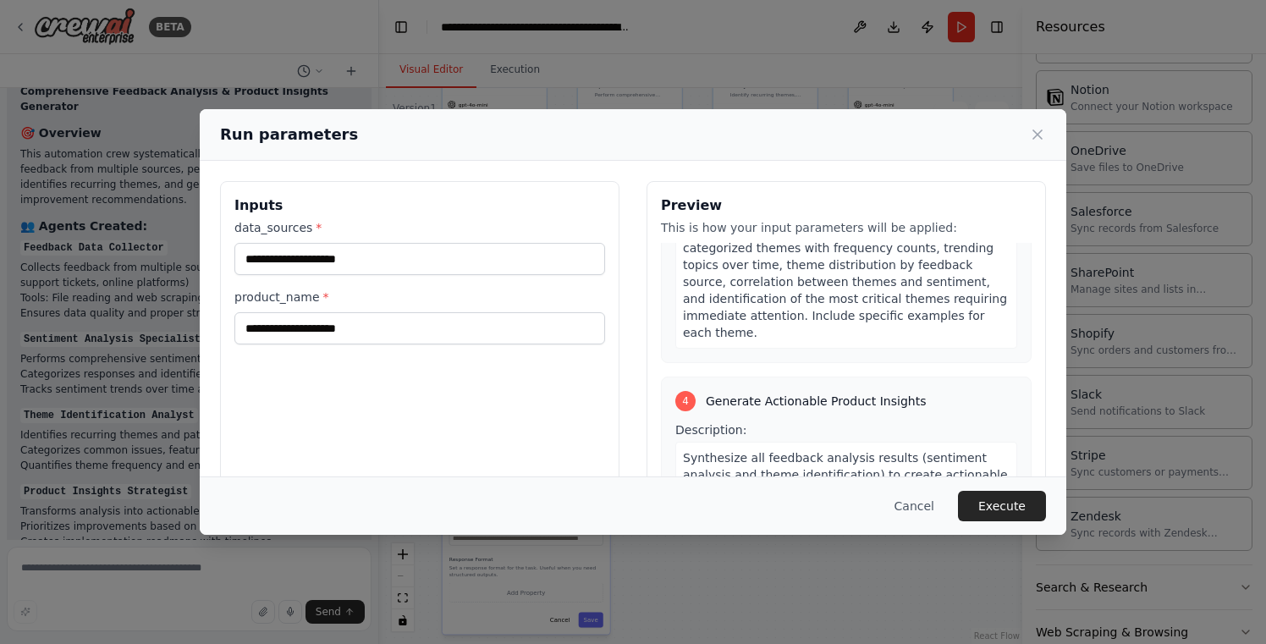
scroll to position [1158, 0]
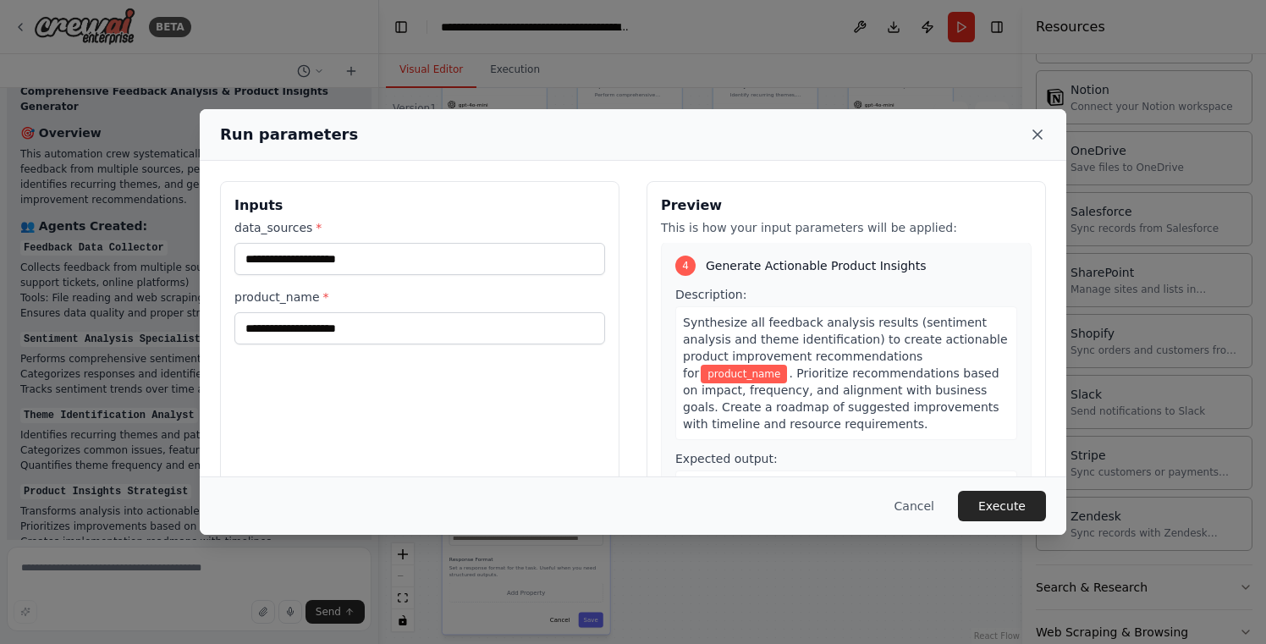
click at [1039, 132] on icon at bounding box center [1037, 134] width 17 height 17
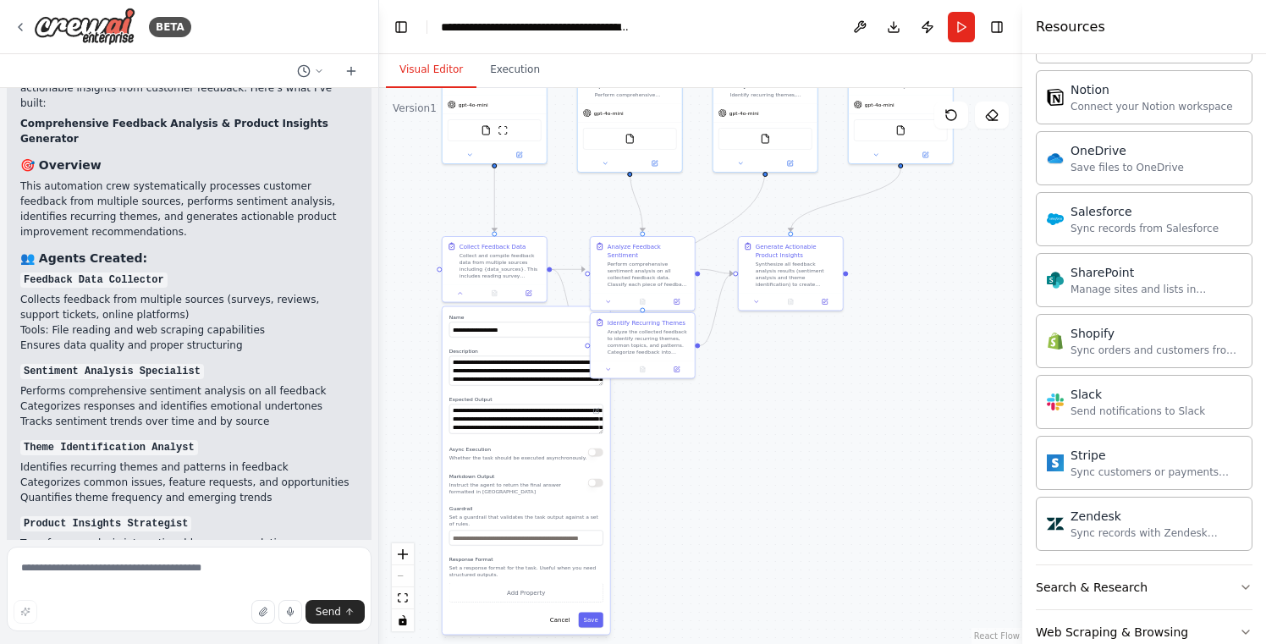
scroll to position [2148, 0]
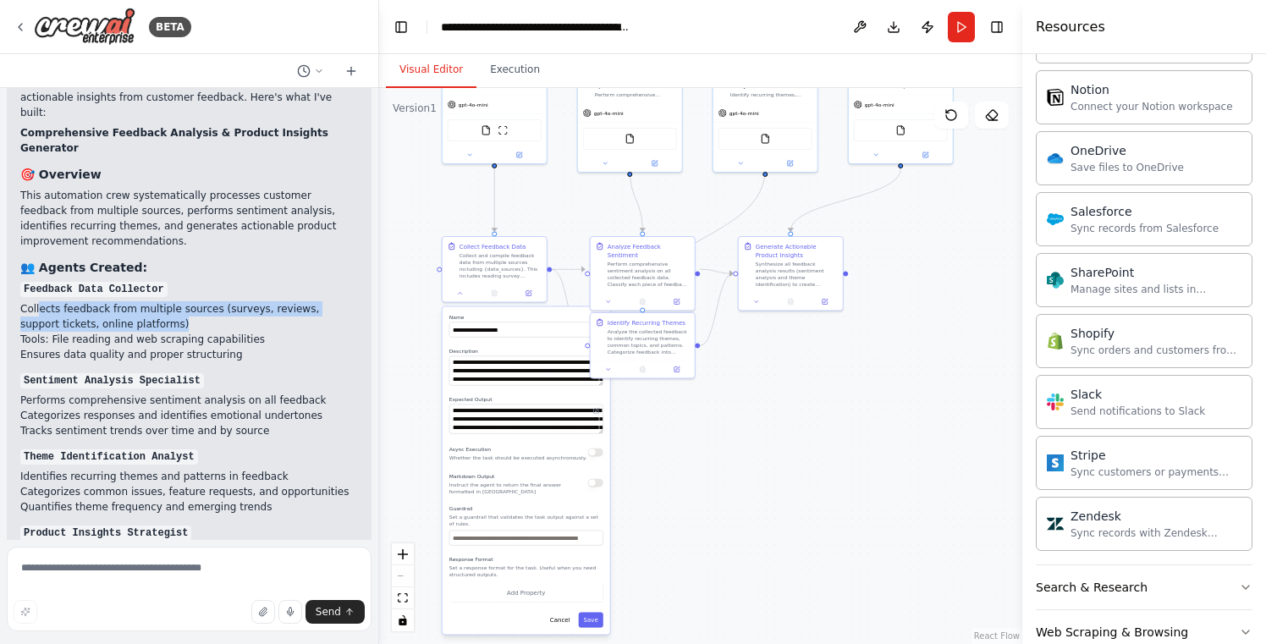
drag, startPoint x: 41, startPoint y: 234, endPoint x: 148, endPoint y: 257, distance: 110.1
click at [148, 301] on li "Collects feedback from multiple sources (surveys, reviews, support tickets, onl…" at bounding box center [189, 316] width 338 height 30
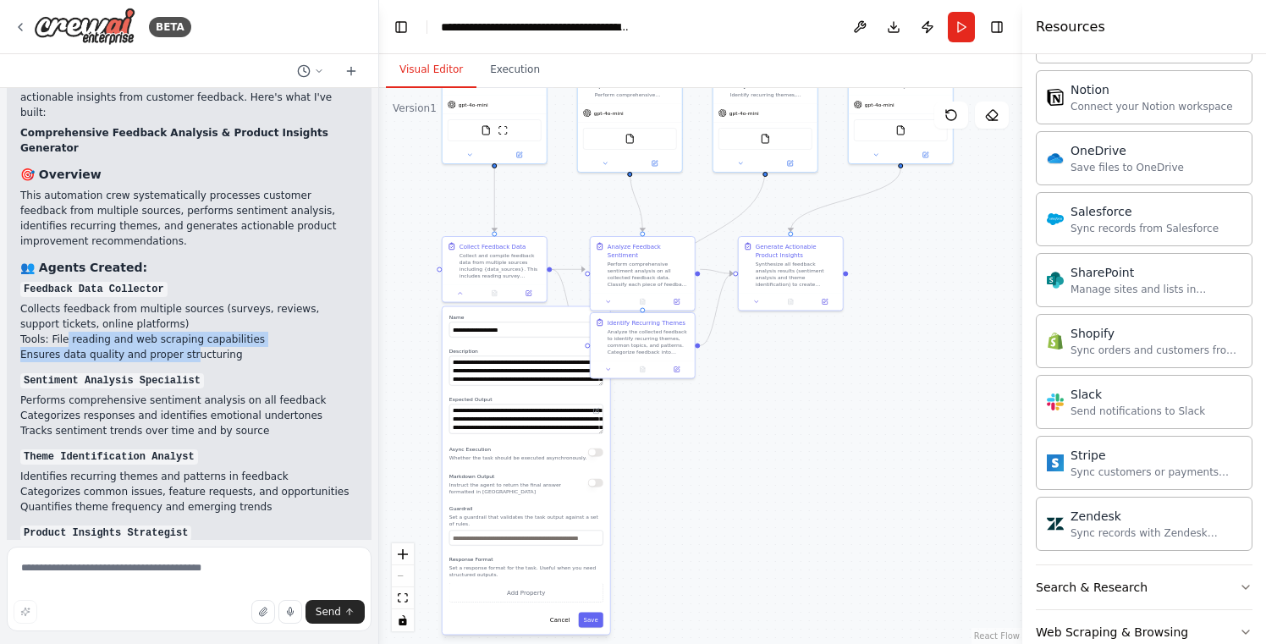
drag, startPoint x: 69, startPoint y: 271, endPoint x: 187, endPoint y: 285, distance: 119.4
click at [187, 301] on ul "Collects feedback from multiple sources (surveys, reviews, support tickets, onl…" at bounding box center [189, 331] width 338 height 61
click at [187, 347] on li "Ensures data quality and proper structuring" at bounding box center [189, 354] width 338 height 15
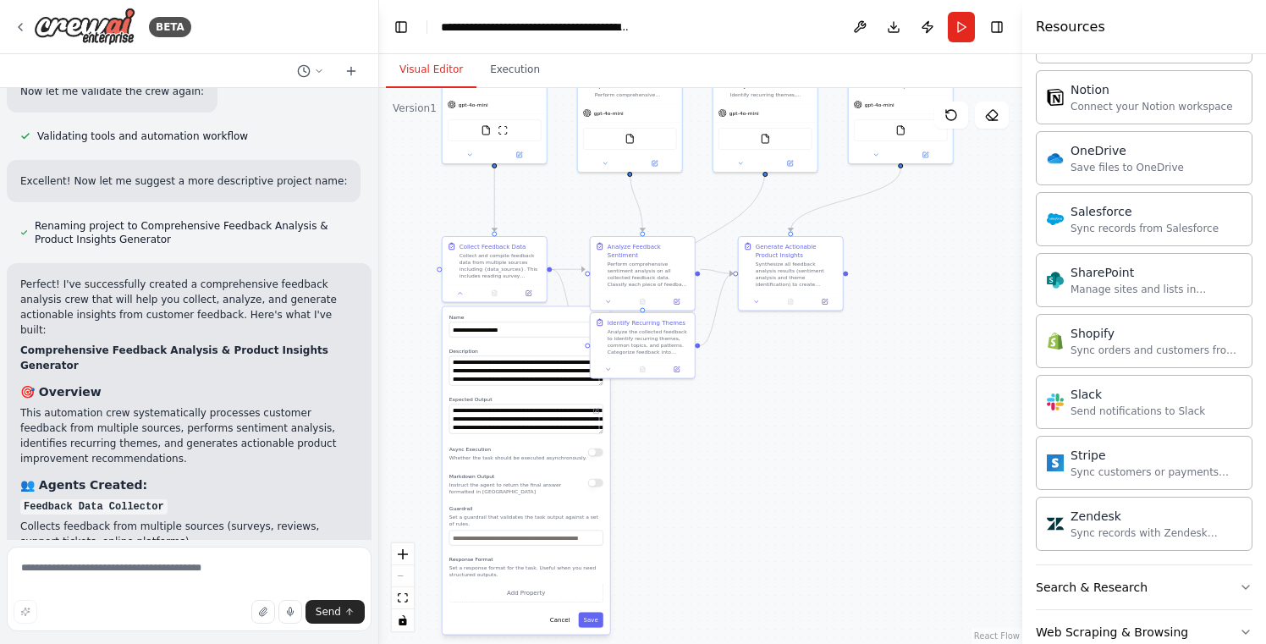
scroll to position [1927, 0]
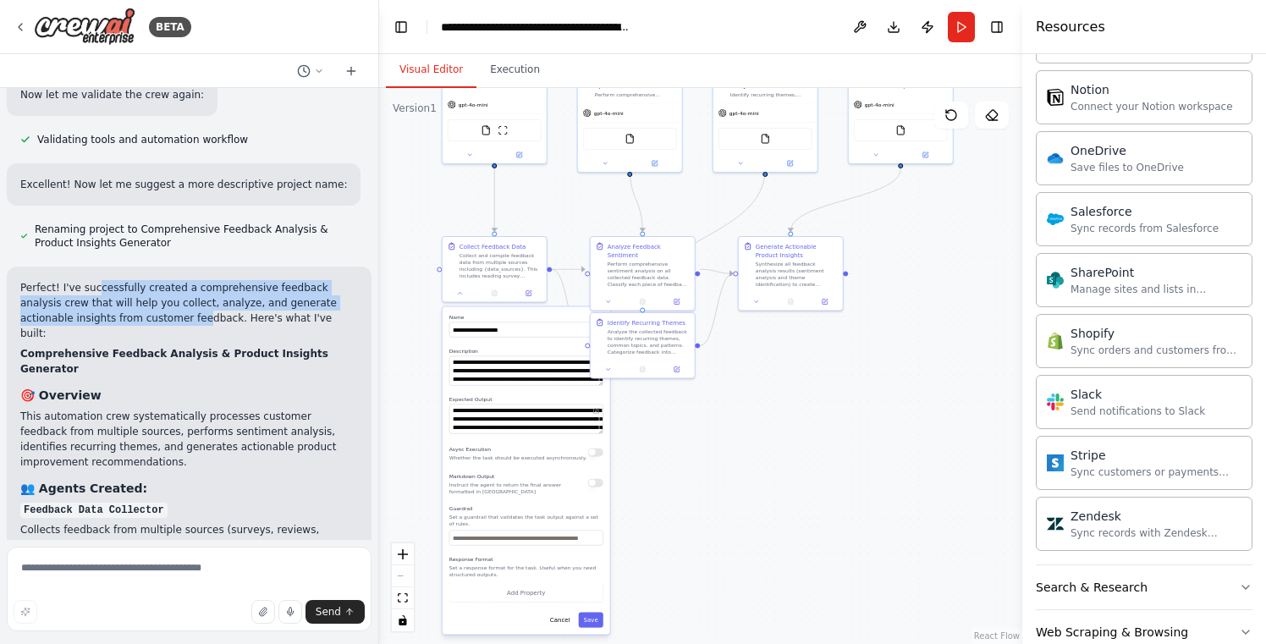
drag, startPoint x: 96, startPoint y: 247, endPoint x: 149, endPoint y: 273, distance: 59.1
click at [149, 280] on p "Perfect! I've successfully created a comprehensive feedback analysis crew that …" at bounding box center [189, 310] width 338 height 61
drag, startPoint x: 150, startPoint y: 278, endPoint x: 148, endPoint y: 249, distance: 29.7
click at [148, 280] on p "Perfect! I've successfully created a comprehensive feedback analysis crew that …" at bounding box center [189, 310] width 338 height 61
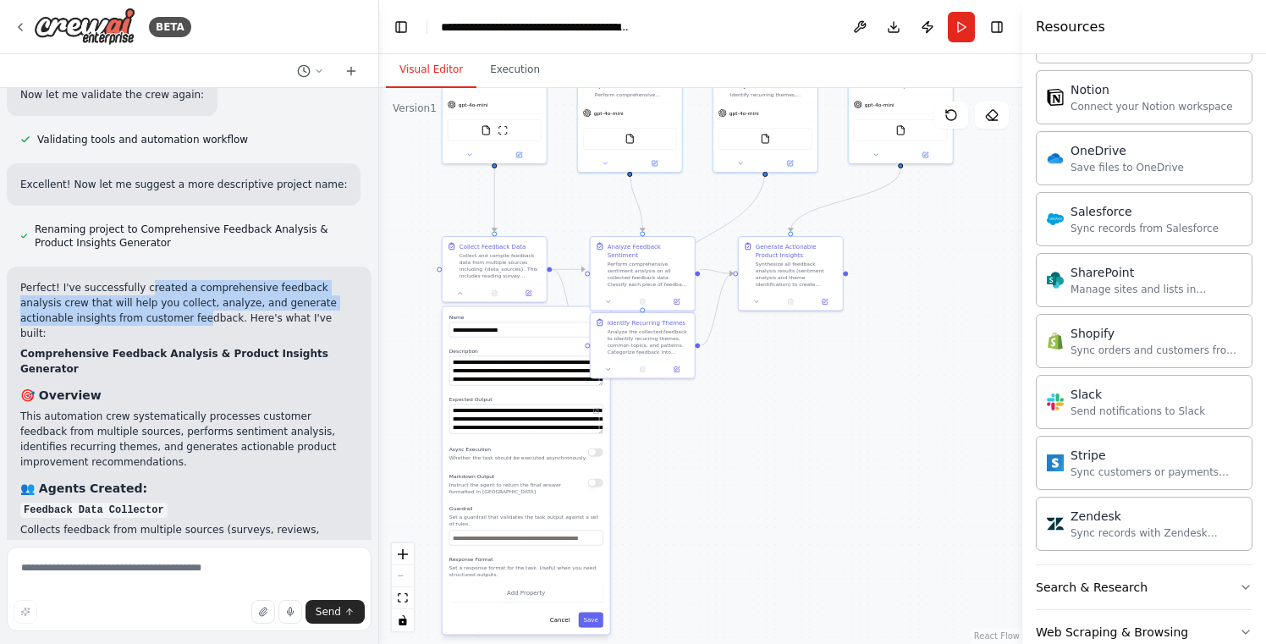
click at [148, 280] on p "Perfect! I've successfully created a comprehensive feedback analysis crew that …" at bounding box center [189, 310] width 338 height 61
drag, startPoint x: 148, startPoint y: 249, endPoint x: 151, endPoint y: 277, distance: 28.0
click at [151, 280] on p "Perfect! I've successfully created a comprehensive feedback analysis crew that …" at bounding box center [189, 310] width 338 height 61
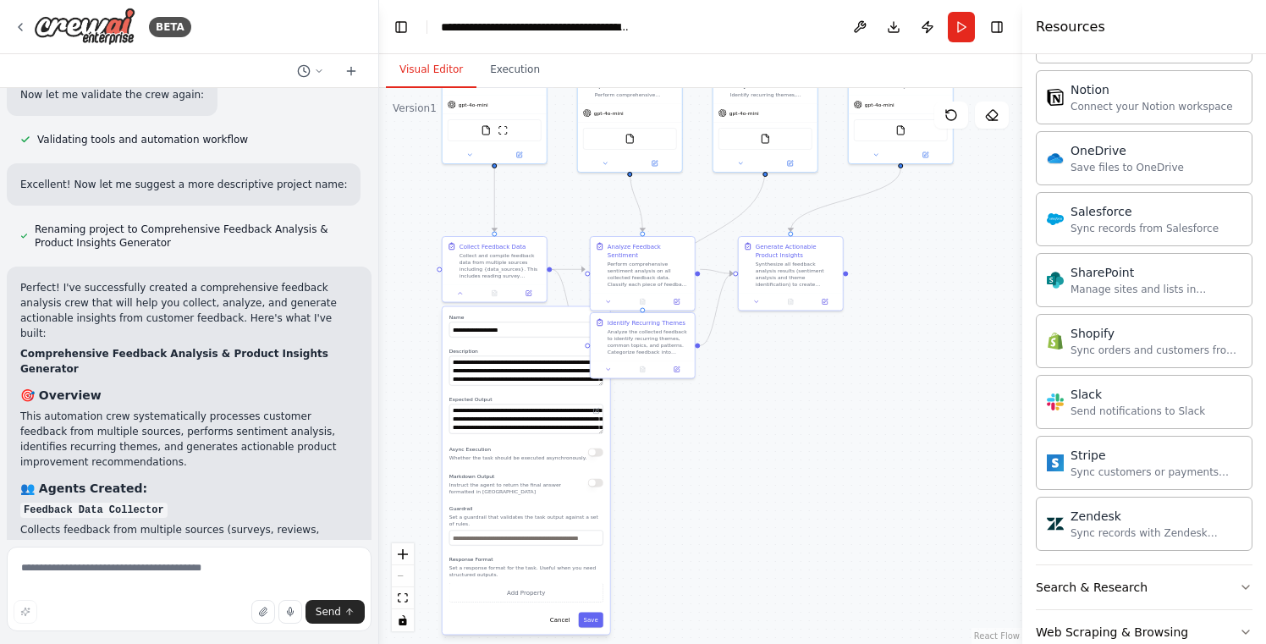
click at [163, 348] on strong "Comprehensive Feedback Analysis & Product Insights Generator" at bounding box center [174, 361] width 308 height 27
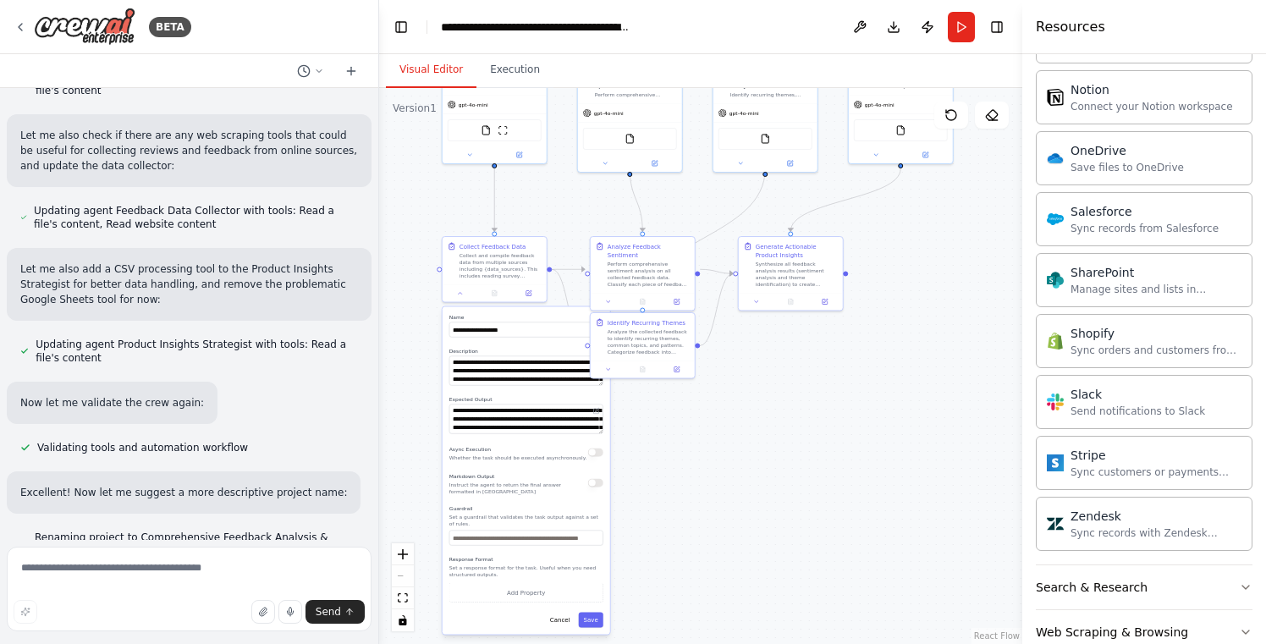
scroll to position [1547, 0]
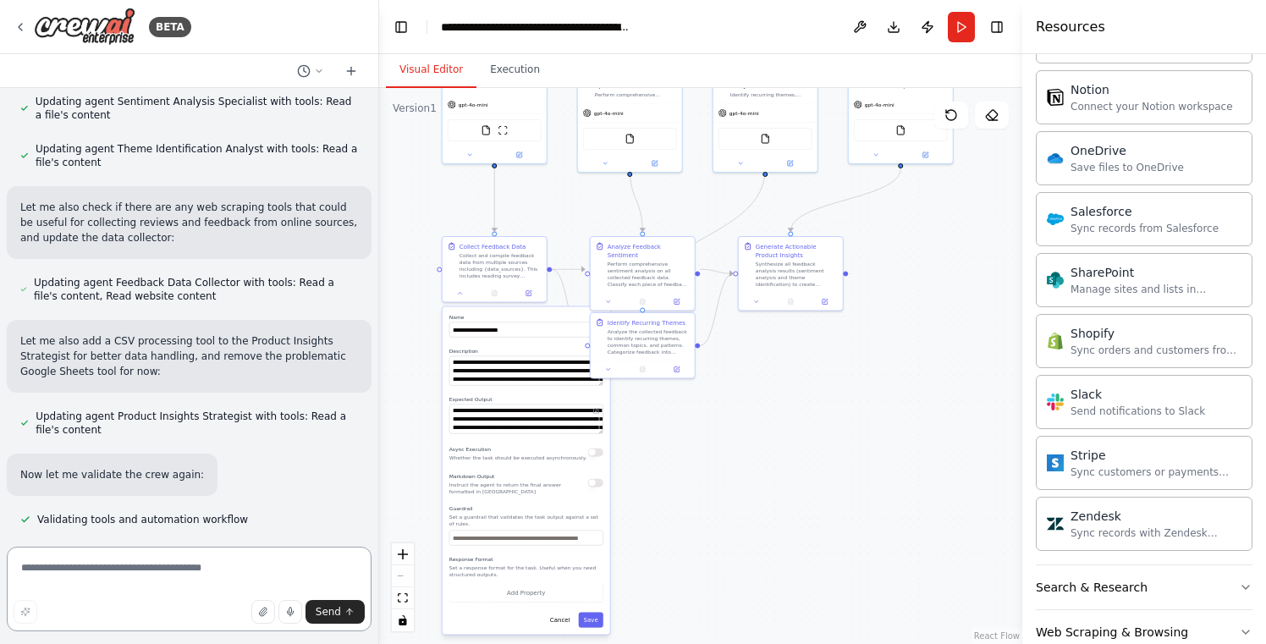
click at [151, 574] on textarea at bounding box center [189, 589] width 365 height 85
type textarea "**********"
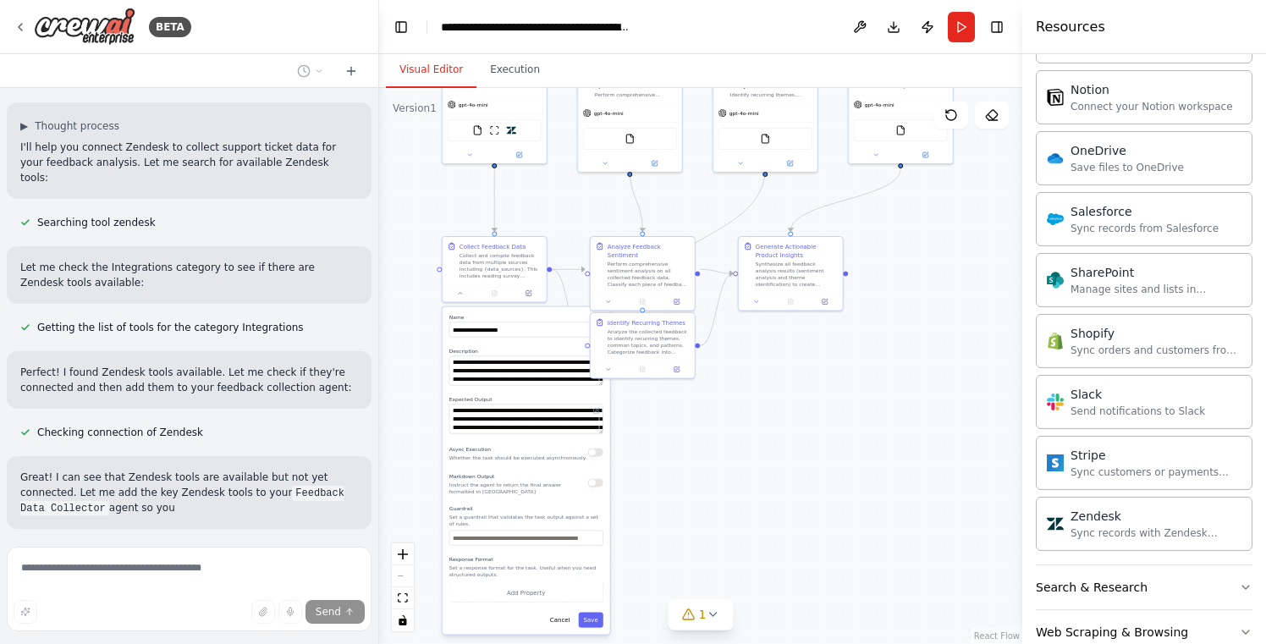
scroll to position [3244, 0]
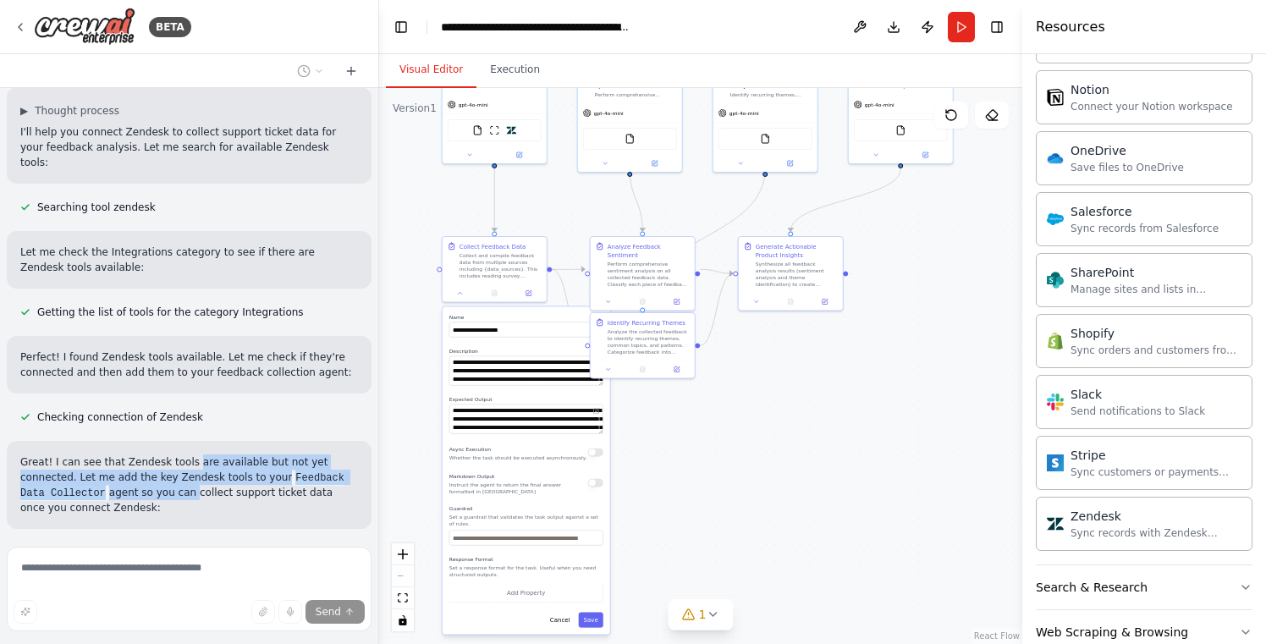
drag, startPoint x: 191, startPoint y: 361, endPoint x: 193, endPoint y: 395, distance: 33.9
click at [193, 455] on p "Great! I can see that Zendesk tools are available but not yet connected. Let me…" at bounding box center [189, 485] width 338 height 61
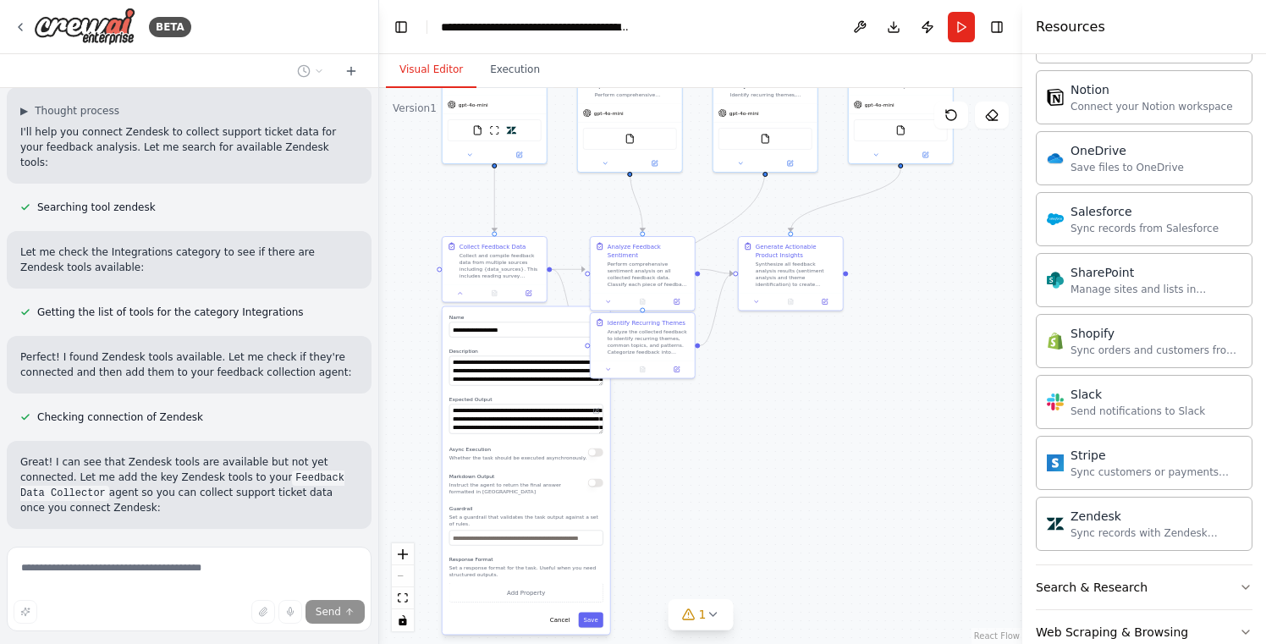
drag, startPoint x: 190, startPoint y: 359, endPoint x: 190, endPoint y: 403, distance: 44.0
click at [190, 455] on p "Great! I can see that Zendesk tools are available but not yet connected. Let me…" at bounding box center [189, 485] width 338 height 61
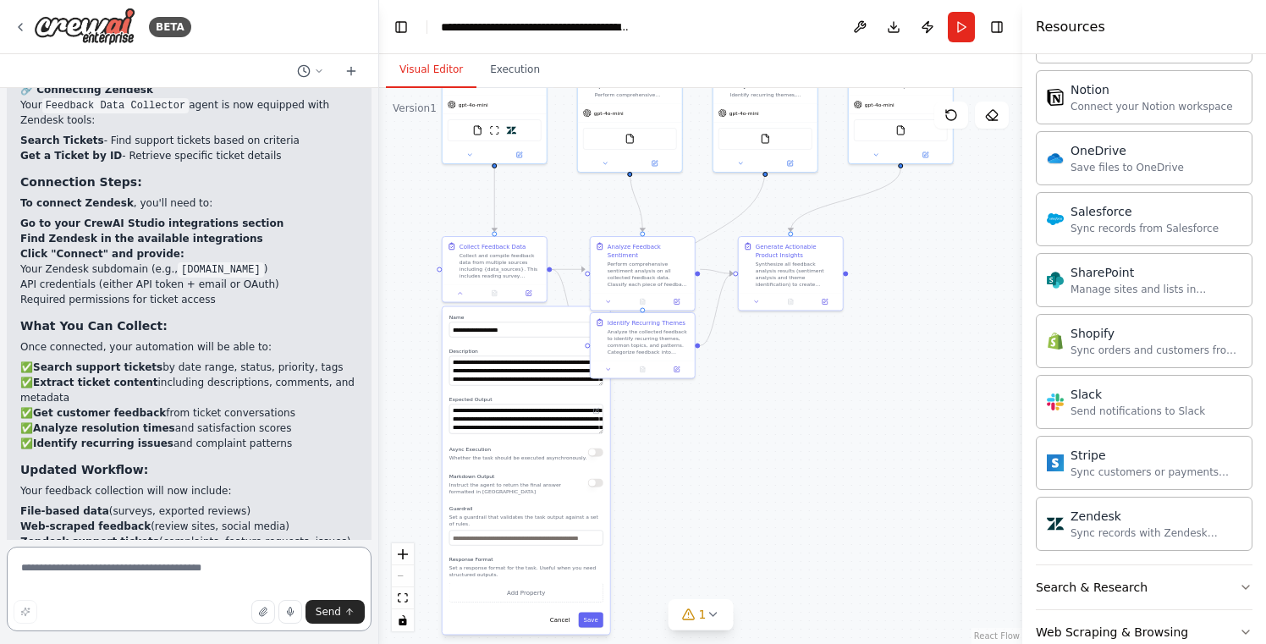
scroll to position [3810, 0]
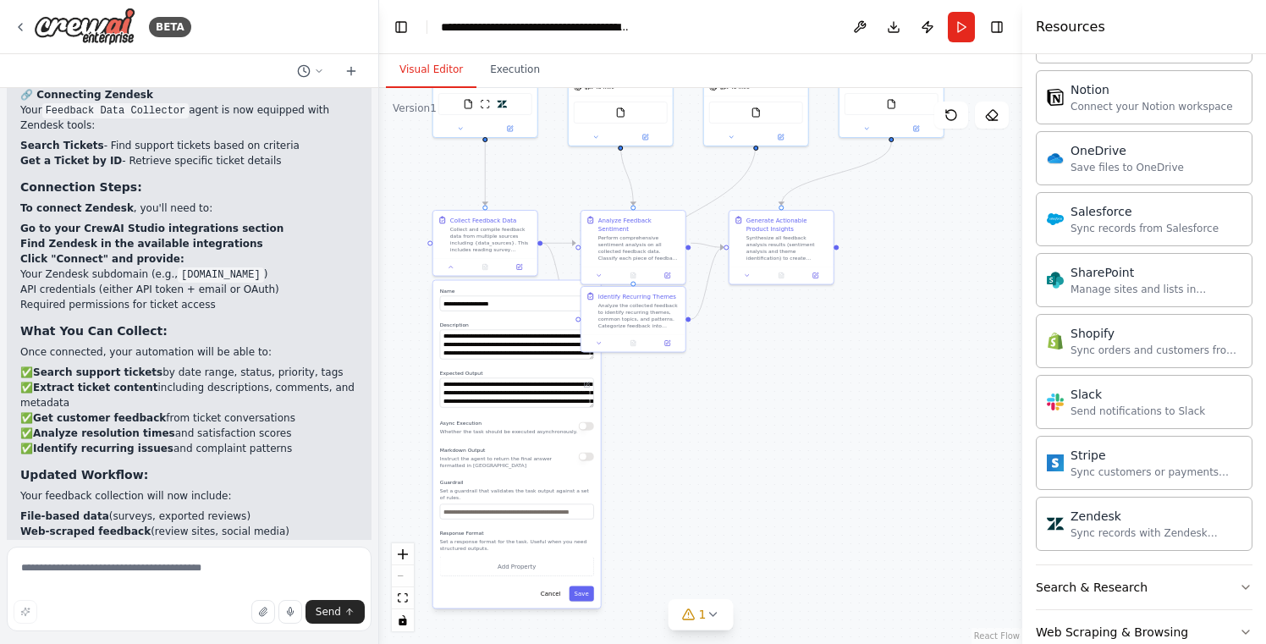
drag, startPoint x: 818, startPoint y: 374, endPoint x: 802, endPoint y: 353, distance: 26.6
click at [802, 353] on div ".deletable-edge-delete-btn { width: 20px; height: 20px; border: 0px solid #ffff…" at bounding box center [700, 366] width 643 height 556
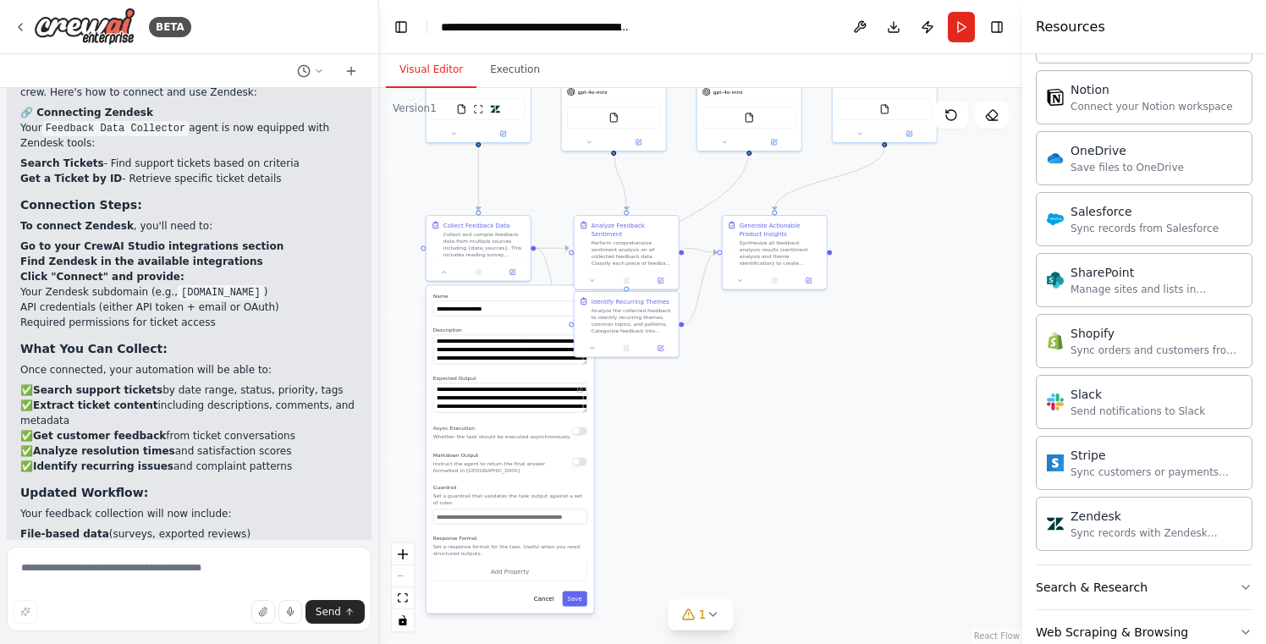
scroll to position [3782, 0]
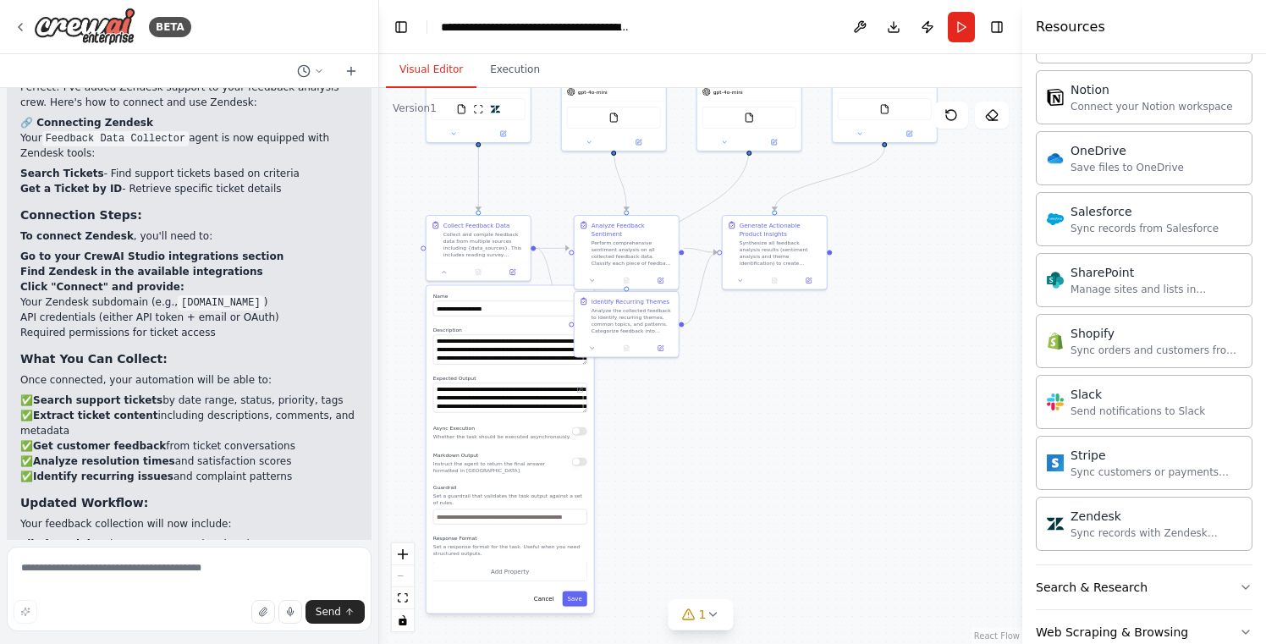
drag, startPoint x: 84, startPoint y: 279, endPoint x: 191, endPoint y: 313, distance: 112.7
click at [191, 393] on ul "✅ Search support tickets by date range, status, priority, tags ✅ Extract ticket…" at bounding box center [189, 438] width 338 height 91
click at [191, 408] on li "✅ Extract ticket content including descriptions, comments, and metadata" at bounding box center [189, 423] width 338 height 30
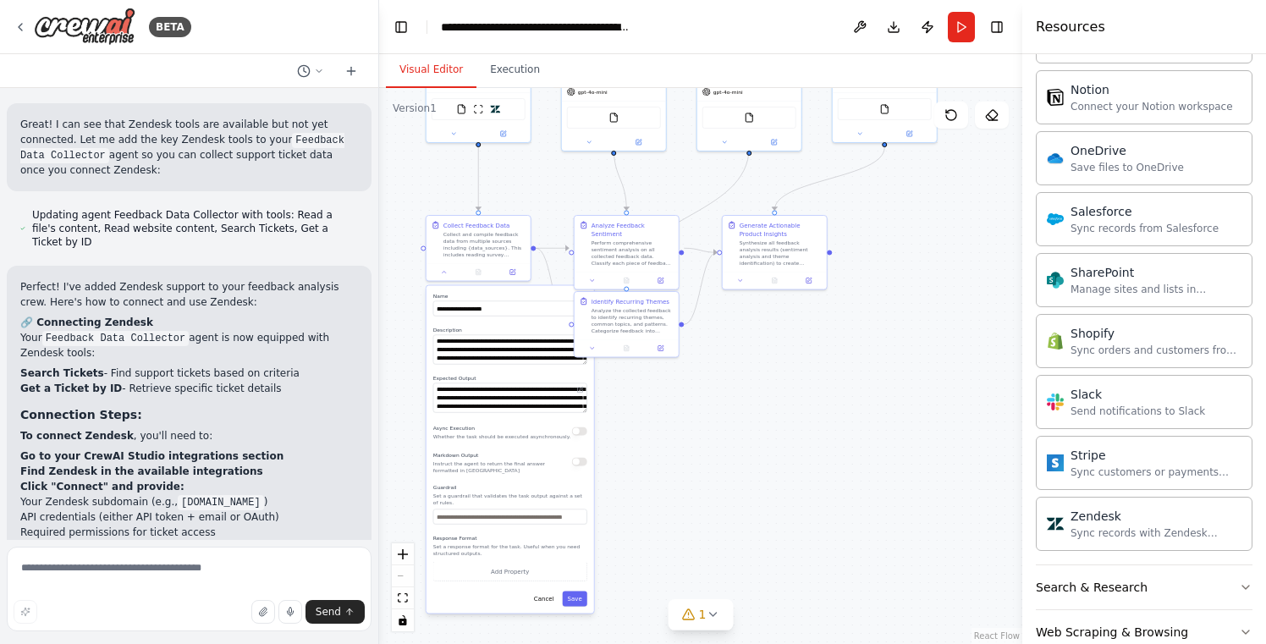
scroll to position [3580, 0]
drag, startPoint x: 124, startPoint y: 339, endPoint x: 190, endPoint y: 359, distance: 68.8
click at [190, 450] on ol "Go to your CrewAI Studio integrations section Find Zendesk in the available int…" at bounding box center [189, 495] width 338 height 91
click at [190, 467] on strong "Find Zendesk in the available integrations" at bounding box center [141, 473] width 243 height 12
drag, startPoint x: 223, startPoint y: 358, endPoint x: 147, endPoint y: 355, distance: 76.3
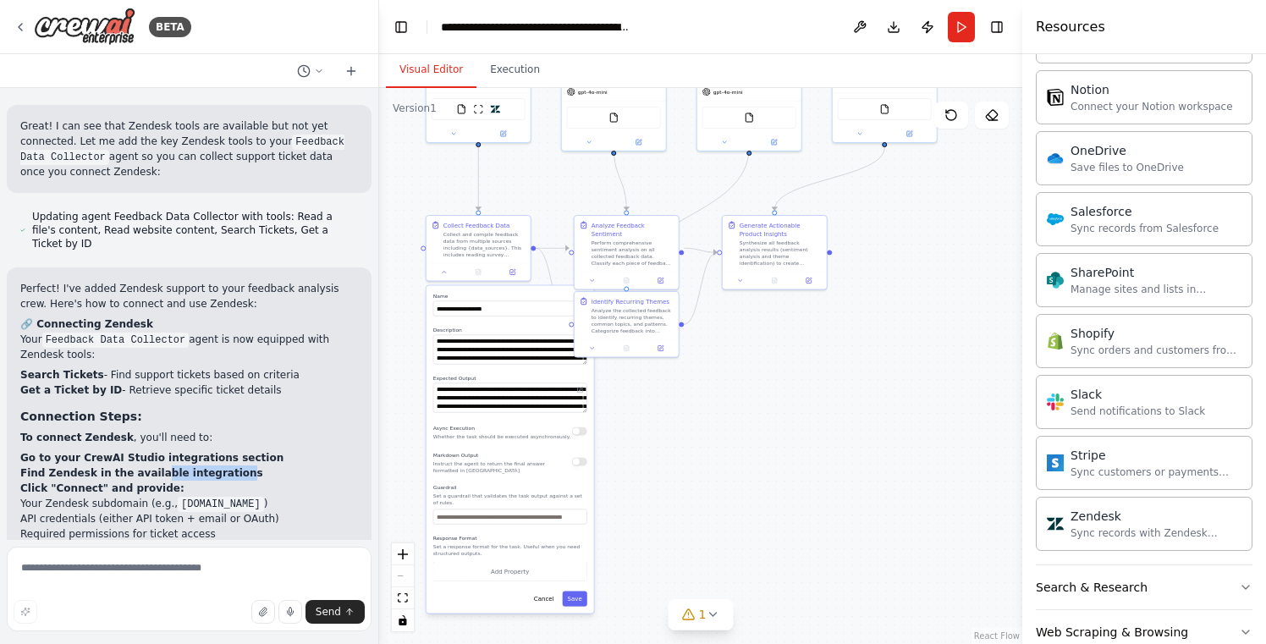
click at [151, 467] on strong "Find Zendesk in the available integrations" at bounding box center [141, 473] width 243 height 12
drag, startPoint x: 167, startPoint y: 373, endPoint x: 126, endPoint y: 371, distance: 40.7
click at [126, 482] on strong "Click "Connect" and provide:" at bounding box center [102, 488] width 164 height 12
drag, startPoint x: 56, startPoint y: 389, endPoint x: 128, endPoint y: 394, distance: 72.1
click at [128, 496] on li "Your Zendesk subdomain (e.g., yourcompany.zendesk.com )" at bounding box center [189, 503] width 338 height 15
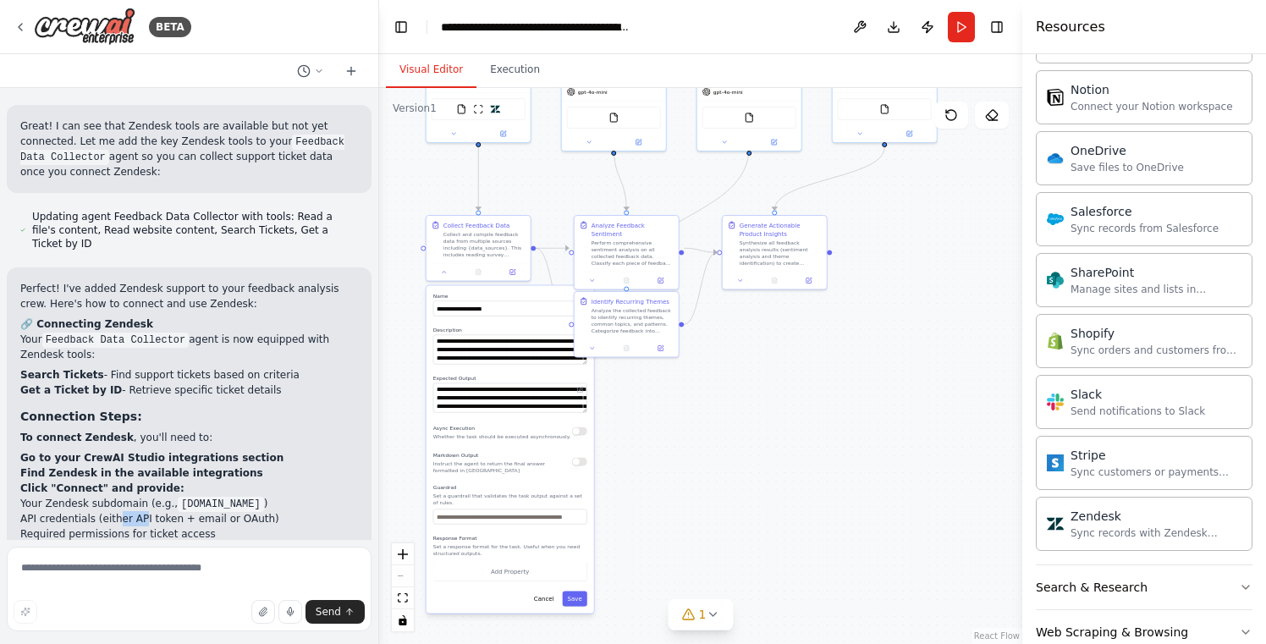
drag, startPoint x: 115, startPoint y: 401, endPoint x: 144, endPoint y: 403, distance: 28.8
click at [144, 511] on li "API credentials (either API token + email or OAuth)" at bounding box center [189, 518] width 338 height 15
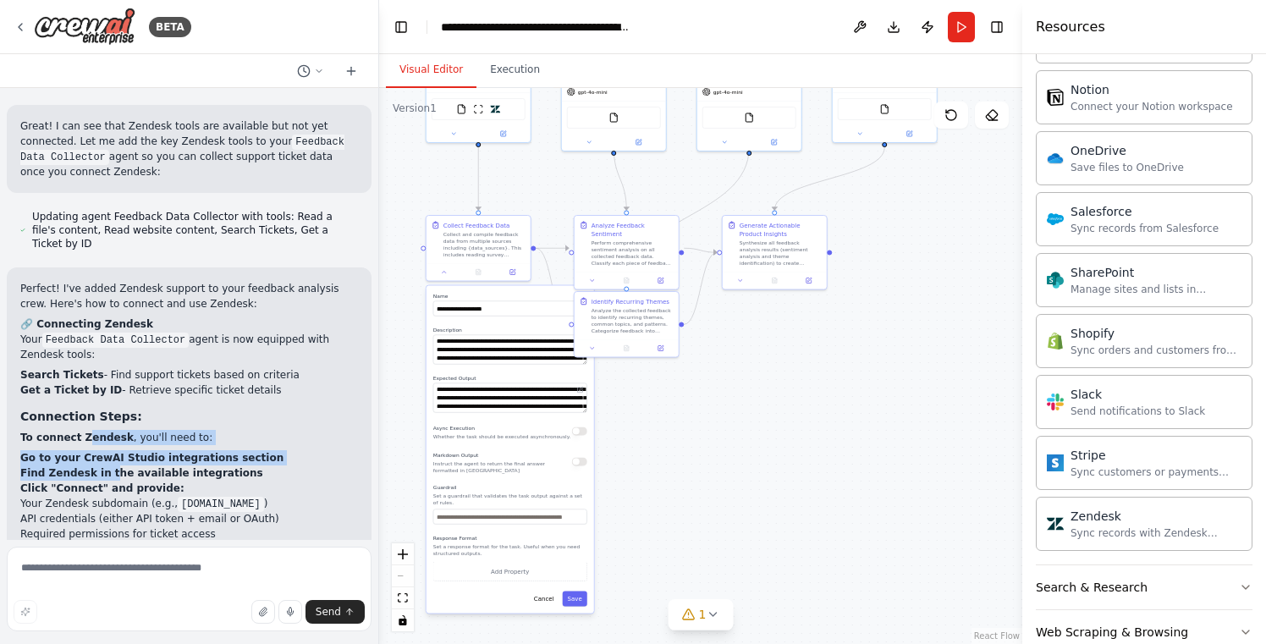
drag, startPoint x: 88, startPoint y: 321, endPoint x: 110, endPoint y: 350, distance: 36.9
click at [110, 350] on div "Perfect! I've added Zendesk support to your feedback analysis crew. Here's how …" at bounding box center [189, 594] width 338 height 626
click at [110, 467] on strong "Find Zendesk in the available integrations" at bounding box center [141, 473] width 243 height 12
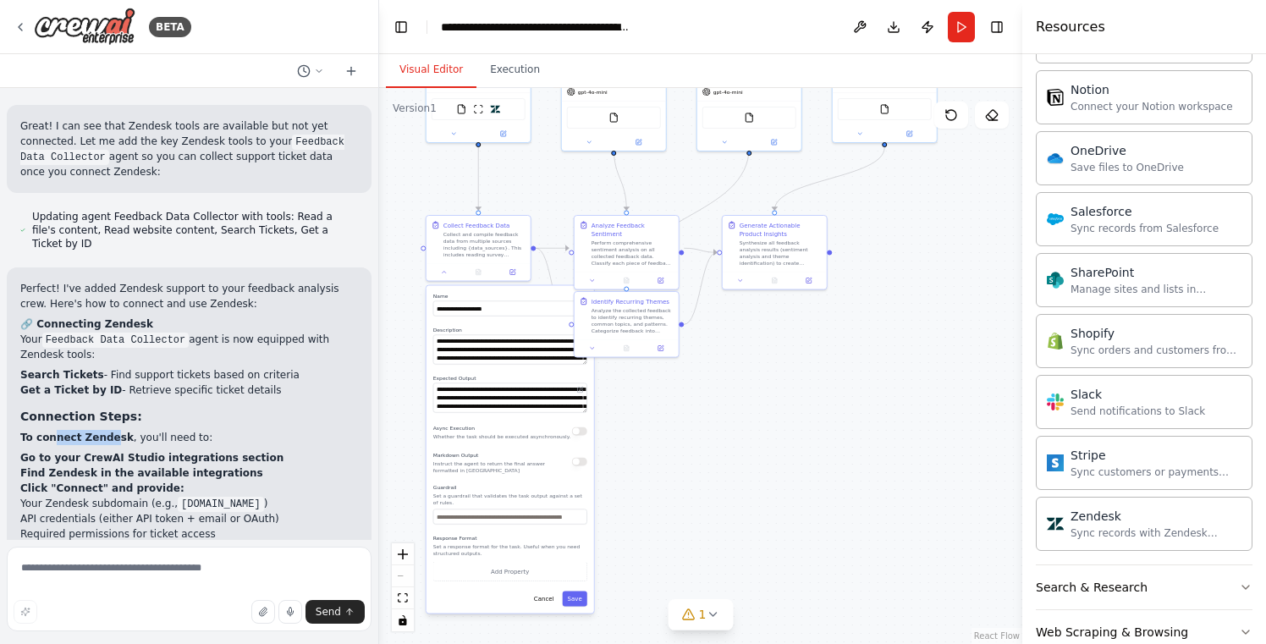
drag, startPoint x: 52, startPoint y: 317, endPoint x: 115, endPoint y: 319, distance: 63.5
click at [113, 432] on strong "To connect Zendesk" at bounding box center [76, 438] width 113 height 12
drag, startPoint x: 72, startPoint y: 345, endPoint x: 152, endPoint y: 346, distance: 79.6
click at [152, 452] on strong "Go to your CrewAI Studio integrations section" at bounding box center [151, 458] width 263 height 12
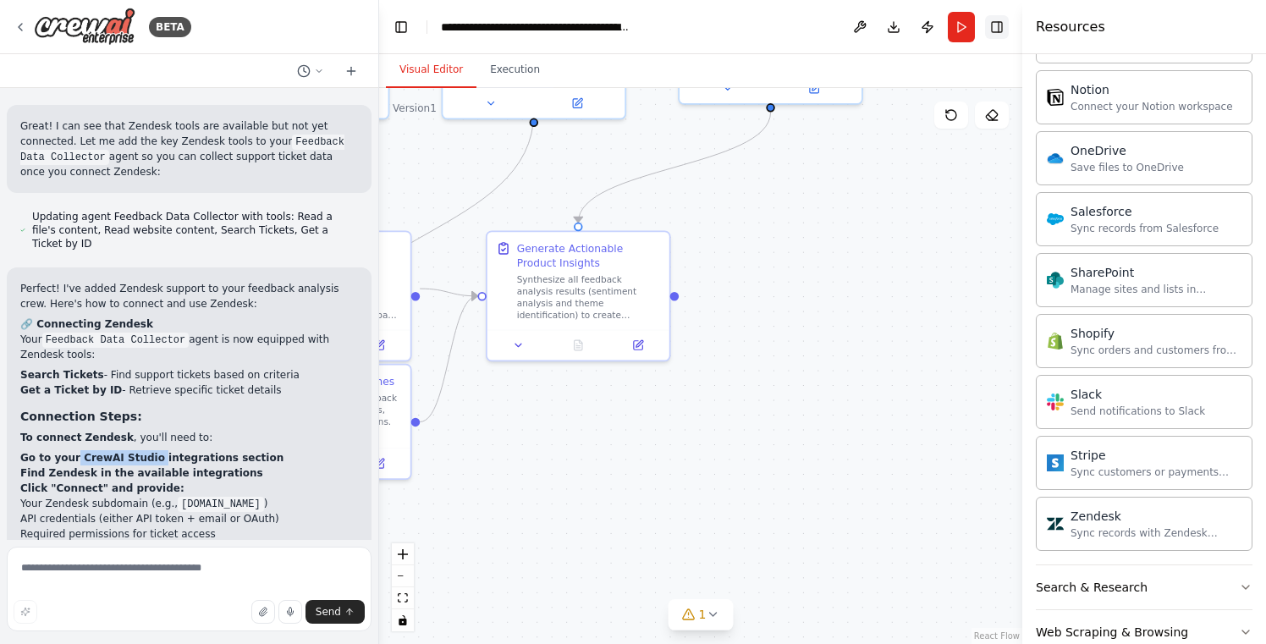
click at [993, 26] on button "Toggle Right Sidebar" at bounding box center [997, 27] width 24 height 24
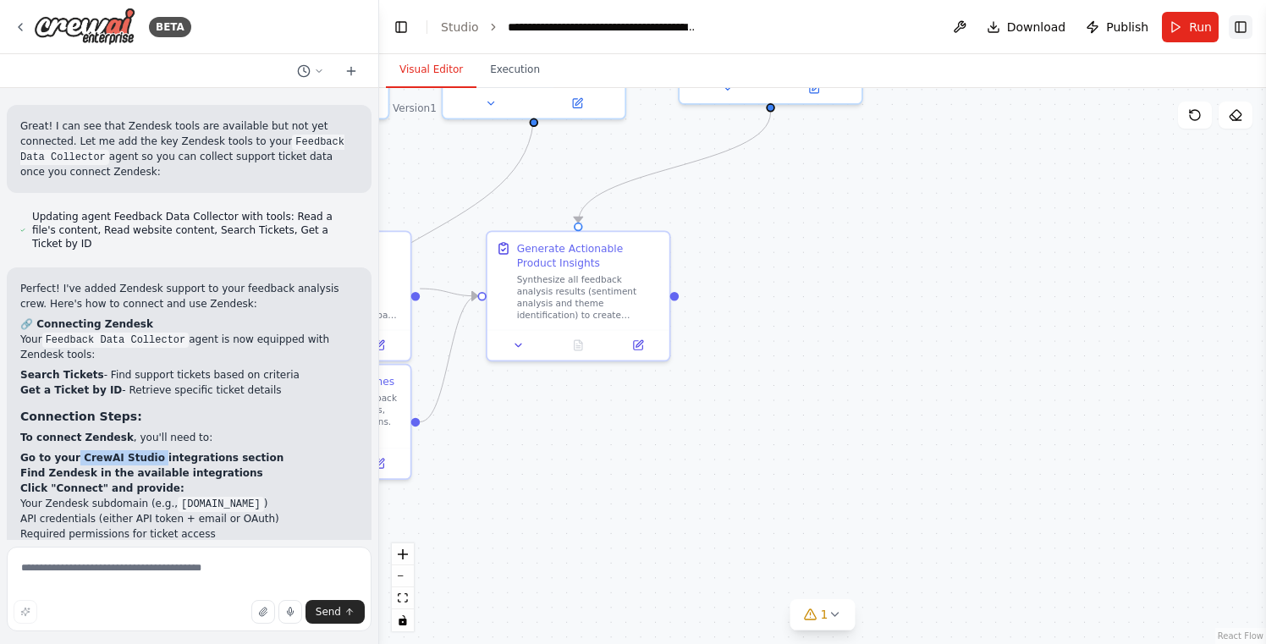
click at [1242, 23] on button "Toggle Right Sidebar" at bounding box center [1241, 27] width 24 height 24
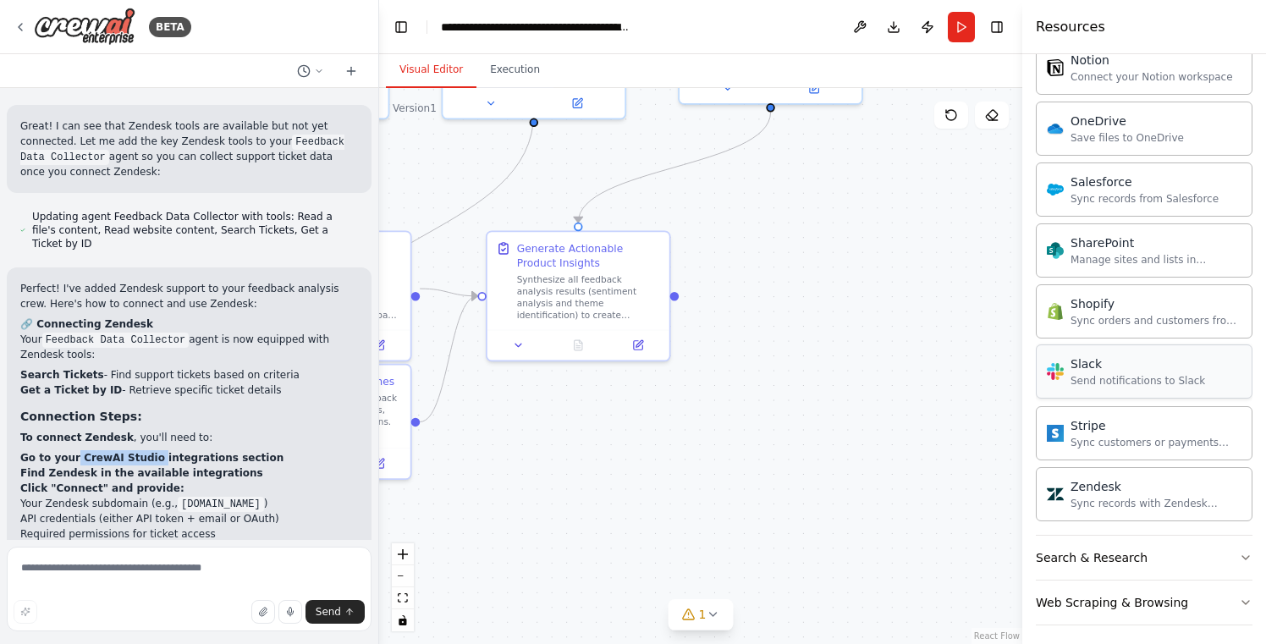
scroll to position [1312, 0]
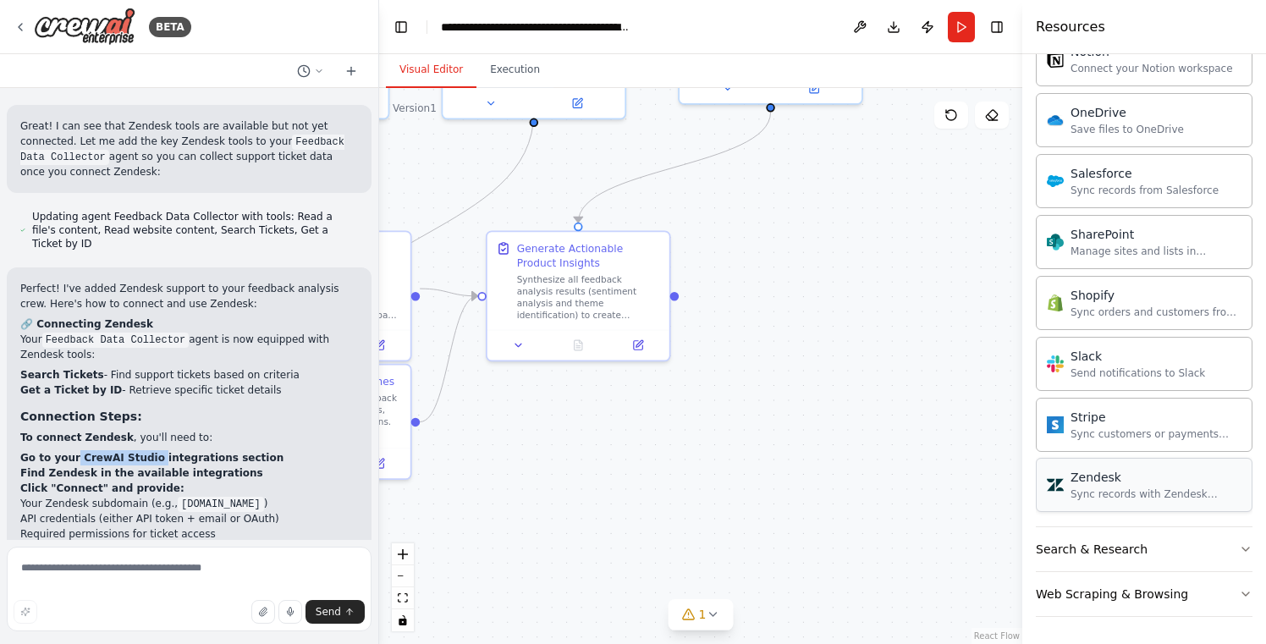
click at [1119, 482] on div "Zendesk" at bounding box center [1156, 477] width 171 height 17
click at [1098, 486] on div "Zendesk Sync records with Zendesk Support" at bounding box center [1156, 485] width 171 height 32
click at [709, 614] on icon at bounding box center [712, 614] width 7 height 3
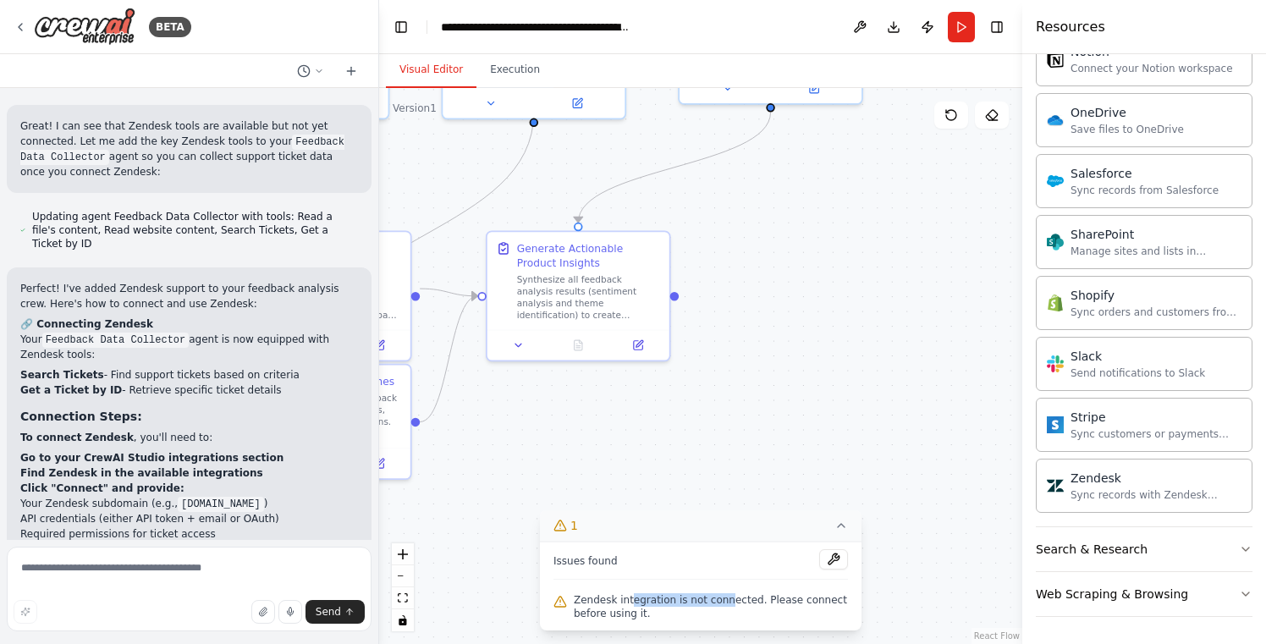
drag, startPoint x: 632, startPoint y: 598, endPoint x: 725, endPoint y: 598, distance: 93.1
click at [725, 598] on span "Zendesk integration is not connected. Please connect before using it." at bounding box center [711, 606] width 274 height 27
click at [830, 559] on button at bounding box center [833, 559] width 29 height 20
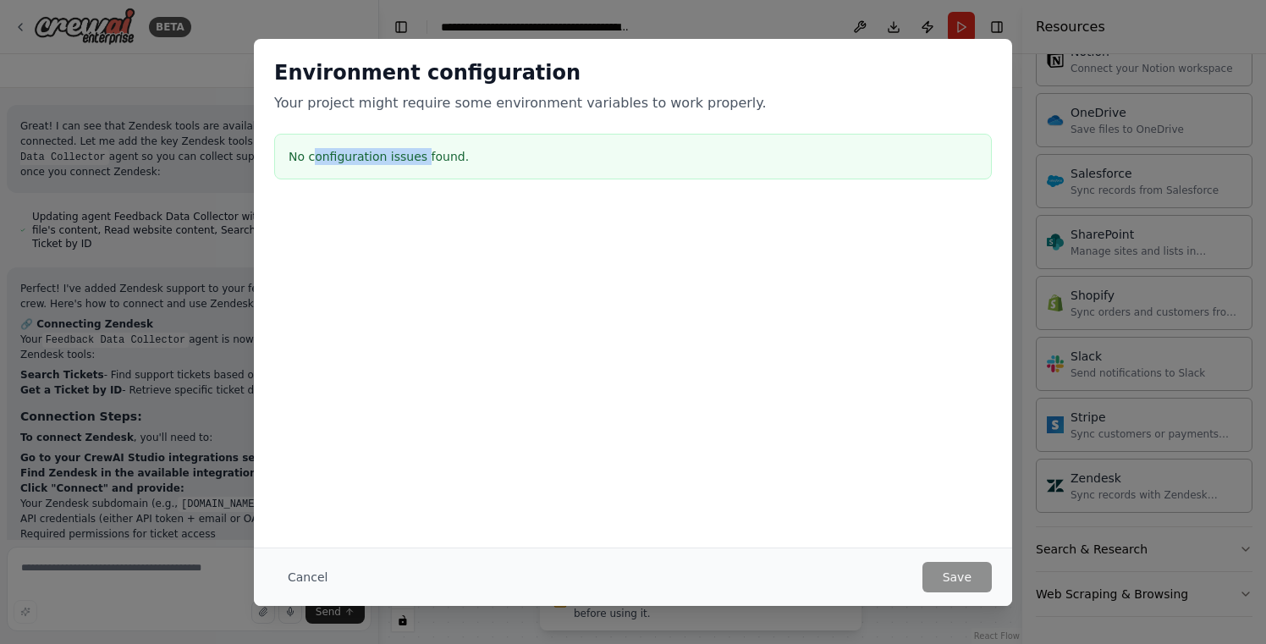
drag, startPoint x: 311, startPoint y: 153, endPoint x: 422, endPoint y: 153, distance: 110.0
click at [422, 153] on h3 "No configuration issues found." at bounding box center [633, 156] width 689 height 17
drag, startPoint x: 435, startPoint y: 99, endPoint x: 571, endPoint y: 99, distance: 136.3
click at [571, 99] on p "Your project might require some environment variables to work properly." at bounding box center [633, 103] width 718 height 20
click at [301, 571] on button "Cancel" at bounding box center [307, 577] width 67 height 30
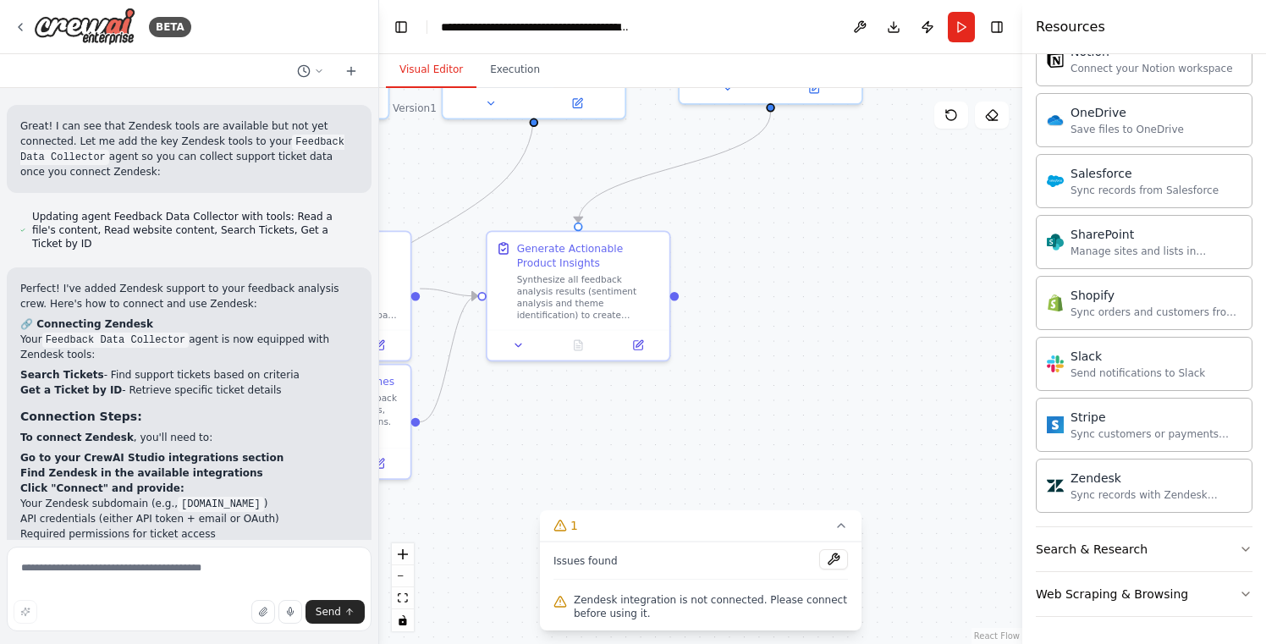
drag, startPoint x: 644, startPoint y: 526, endPoint x: 673, endPoint y: 487, distance: 49.1
click at [673, 487] on div "Version 1 Show Tools Hide Agents .deletable-edge-delete-btn { width: 20px; heig…" at bounding box center [700, 366] width 643 height 556
drag, startPoint x: 639, startPoint y: 597, endPoint x: 699, endPoint y: 594, distance: 60.2
click at [676, 597] on span "Zendesk integration is not connected. Please connect before using it." at bounding box center [711, 606] width 274 height 27
click at [1101, 493] on div "Sync records with Zendesk Support" at bounding box center [1156, 495] width 171 height 14
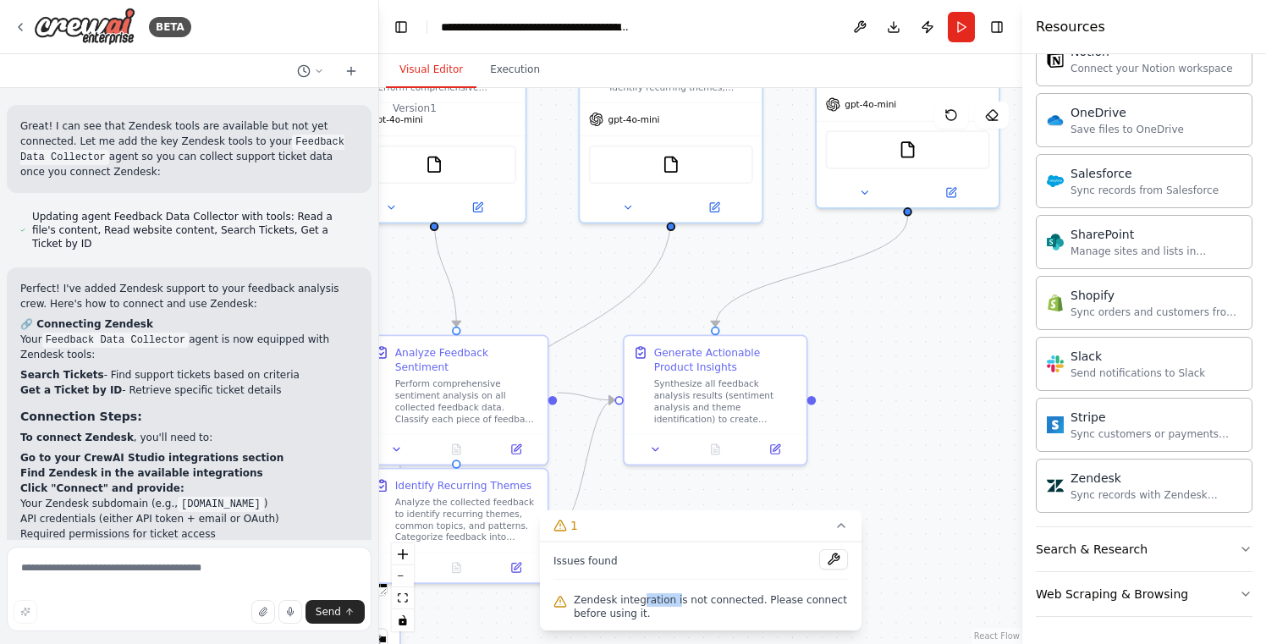
drag, startPoint x: 810, startPoint y: 407, endPoint x: 947, endPoint y: 511, distance: 172.2
click at [947, 511] on div ".deletable-edge-delete-btn { width: 20px; height: 20px; border: 0px solid #ffff…" at bounding box center [700, 366] width 643 height 556
click at [834, 558] on button at bounding box center [833, 559] width 29 height 20
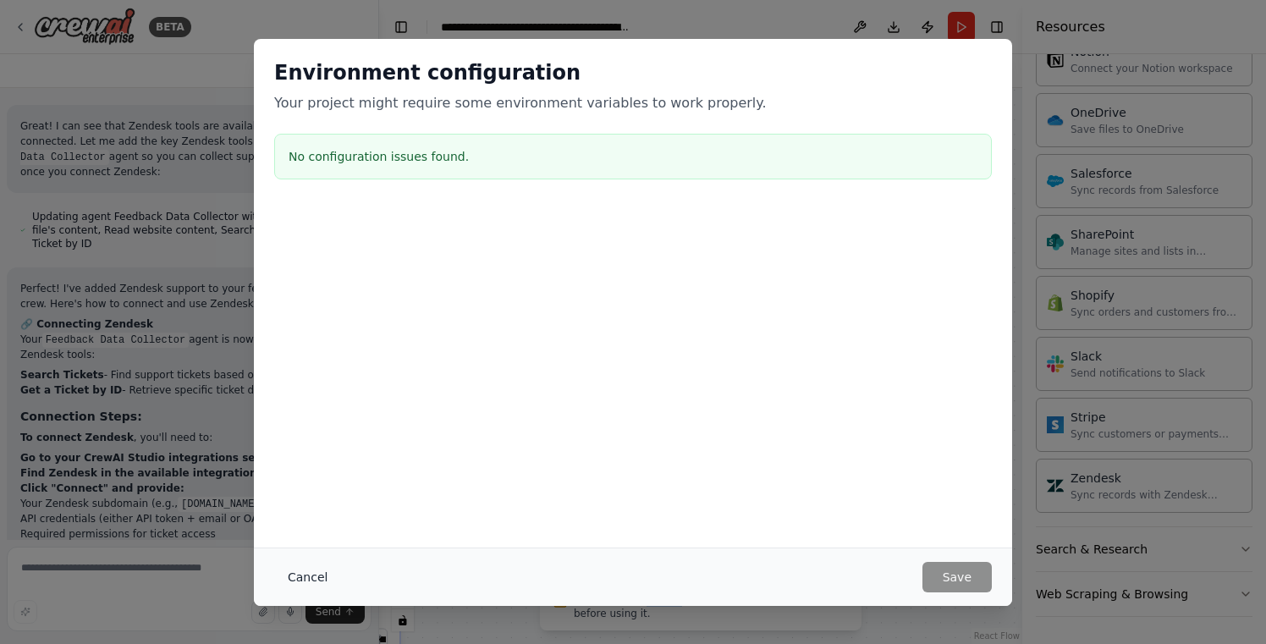
click at [308, 576] on button "Cancel" at bounding box center [307, 577] width 67 height 30
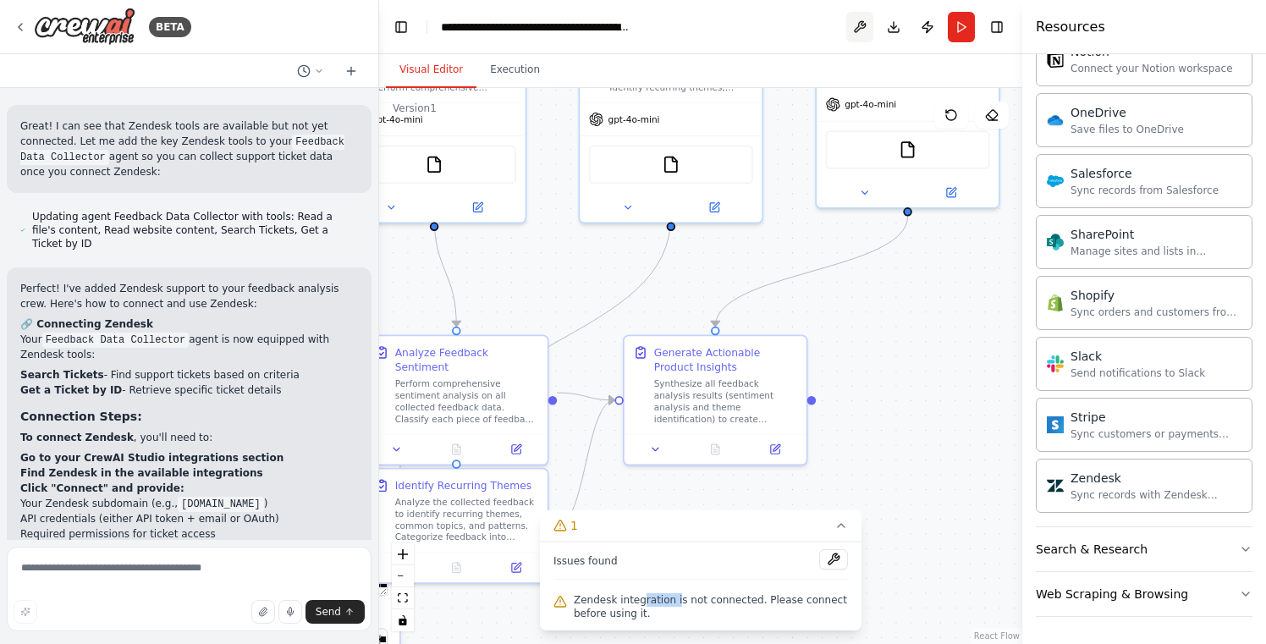
click at [861, 26] on button at bounding box center [859, 27] width 27 height 30
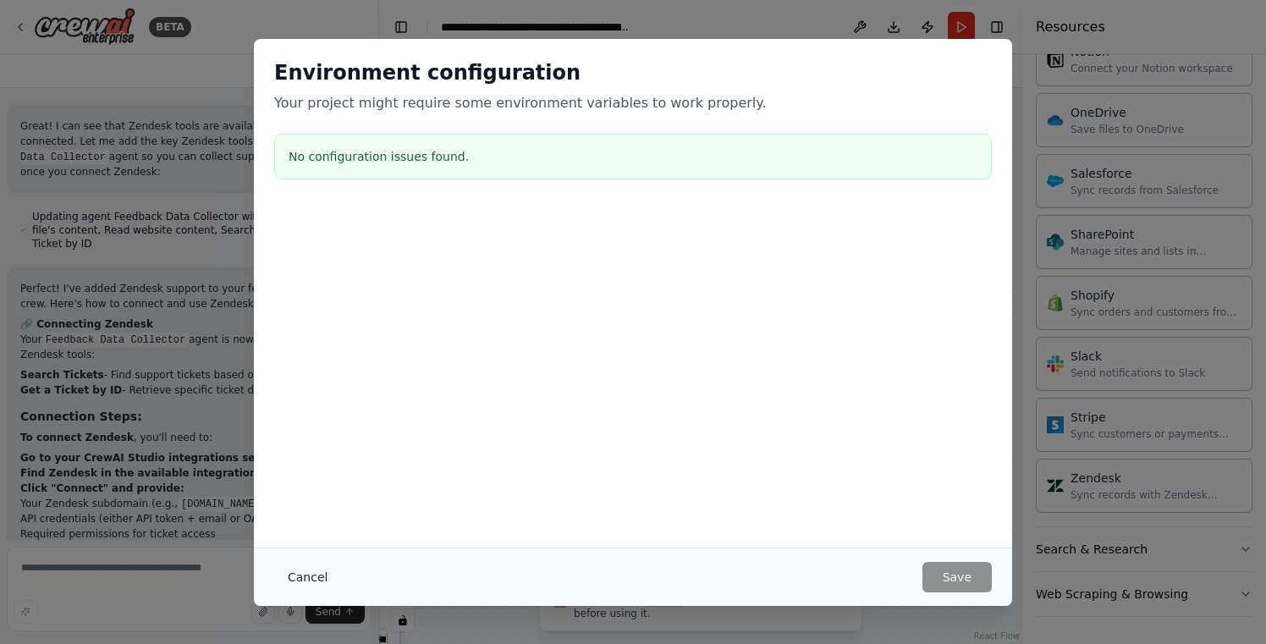
click at [295, 576] on button "Cancel" at bounding box center [307, 577] width 67 height 30
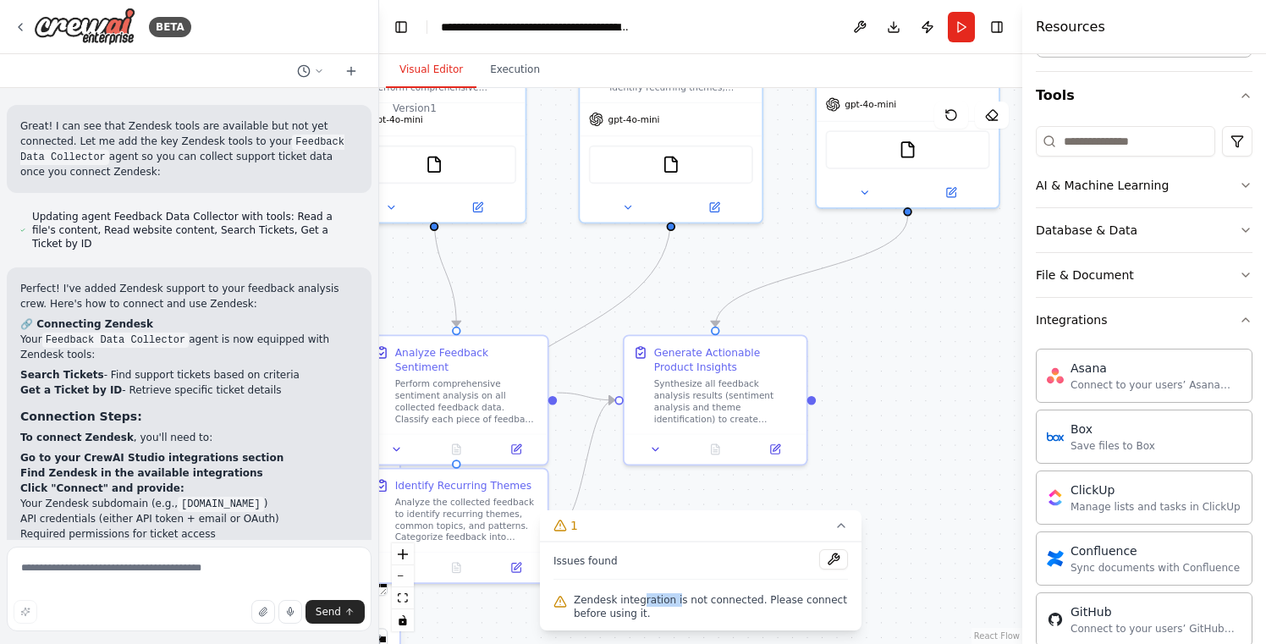
scroll to position [0, 0]
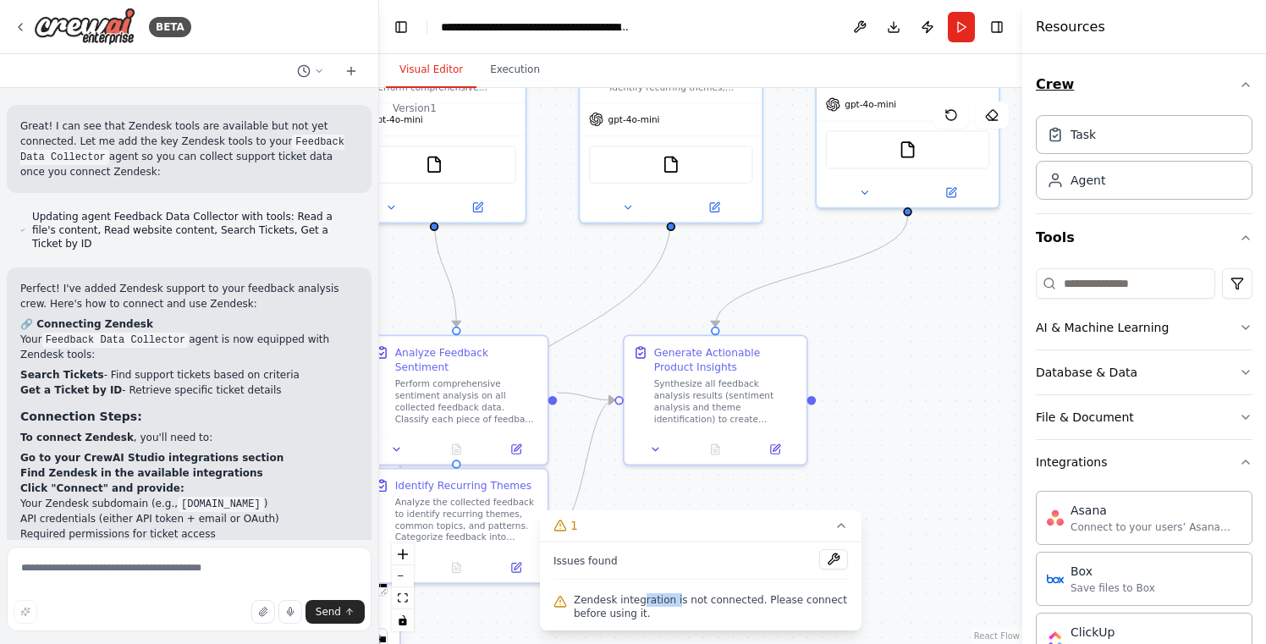
click at [1249, 82] on icon "button" at bounding box center [1246, 85] width 14 height 14
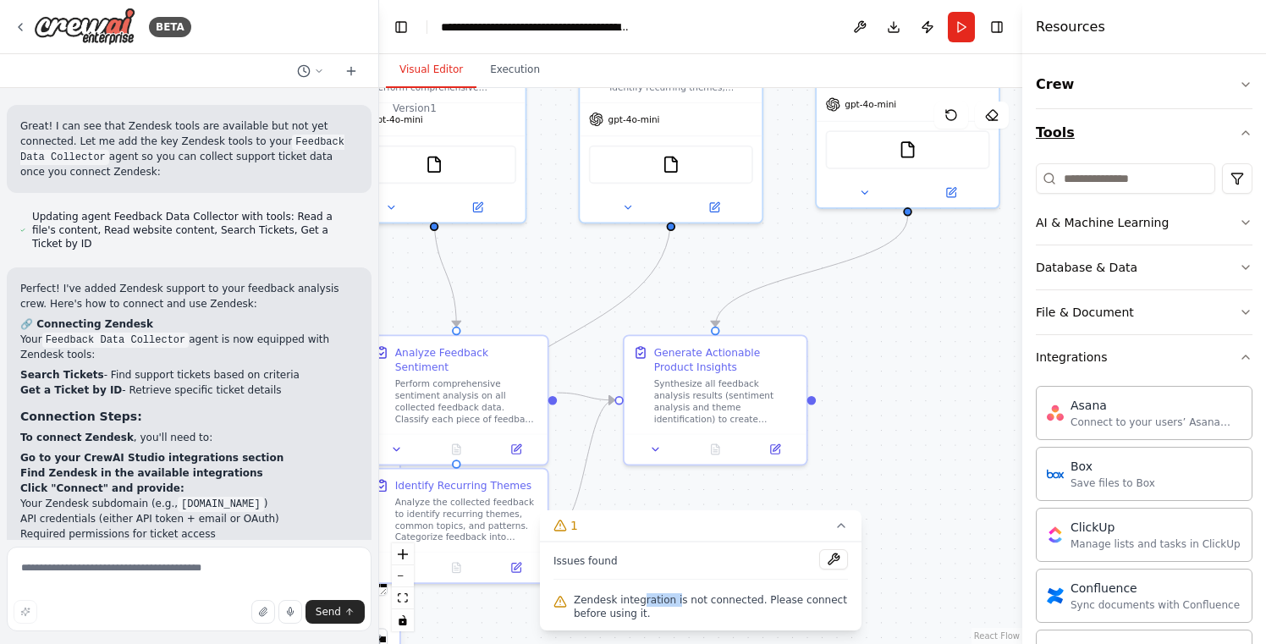
click at [1246, 126] on icon "button" at bounding box center [1246, 133] width 14 height 14
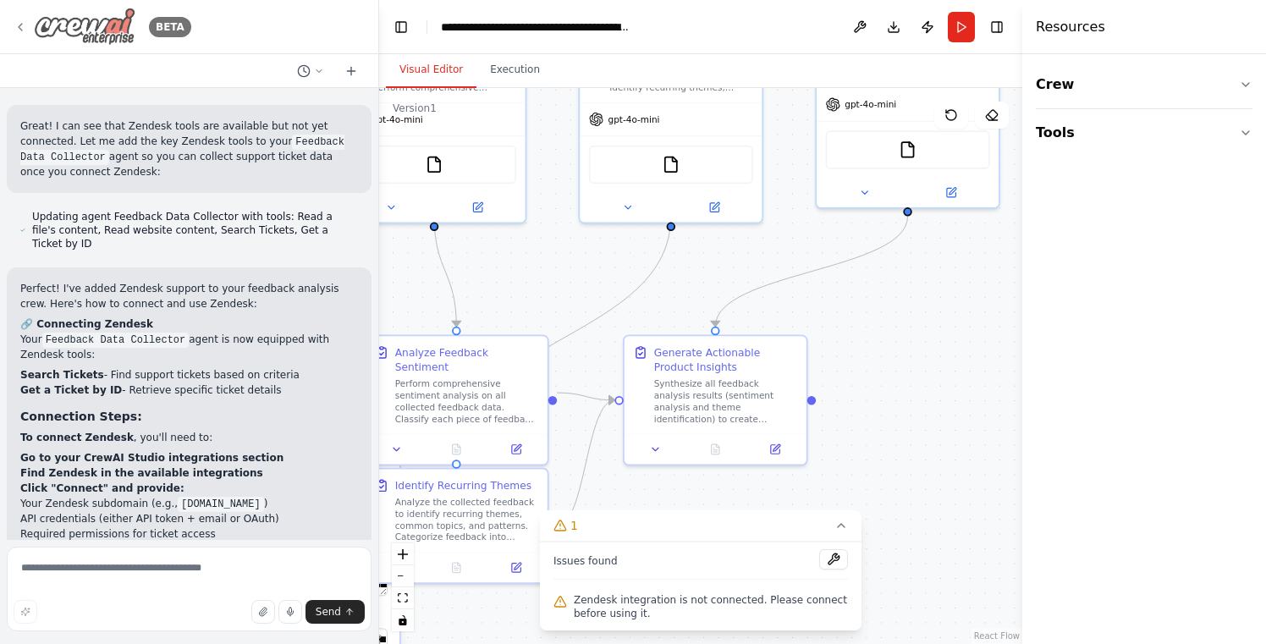
click at [19, 25] on icon at bounding box center [20, 27] width 3 height 7
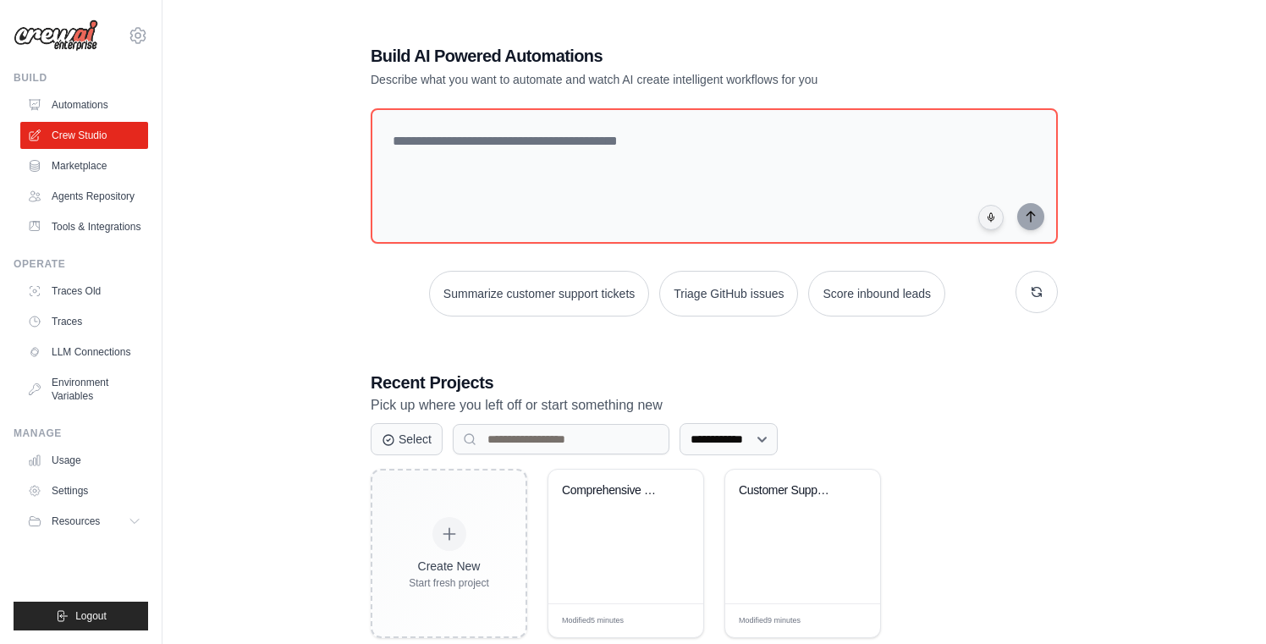
click at [73, 236] on link "Tools & Integrations" at bounding box center [84, 226] width 128 height 27
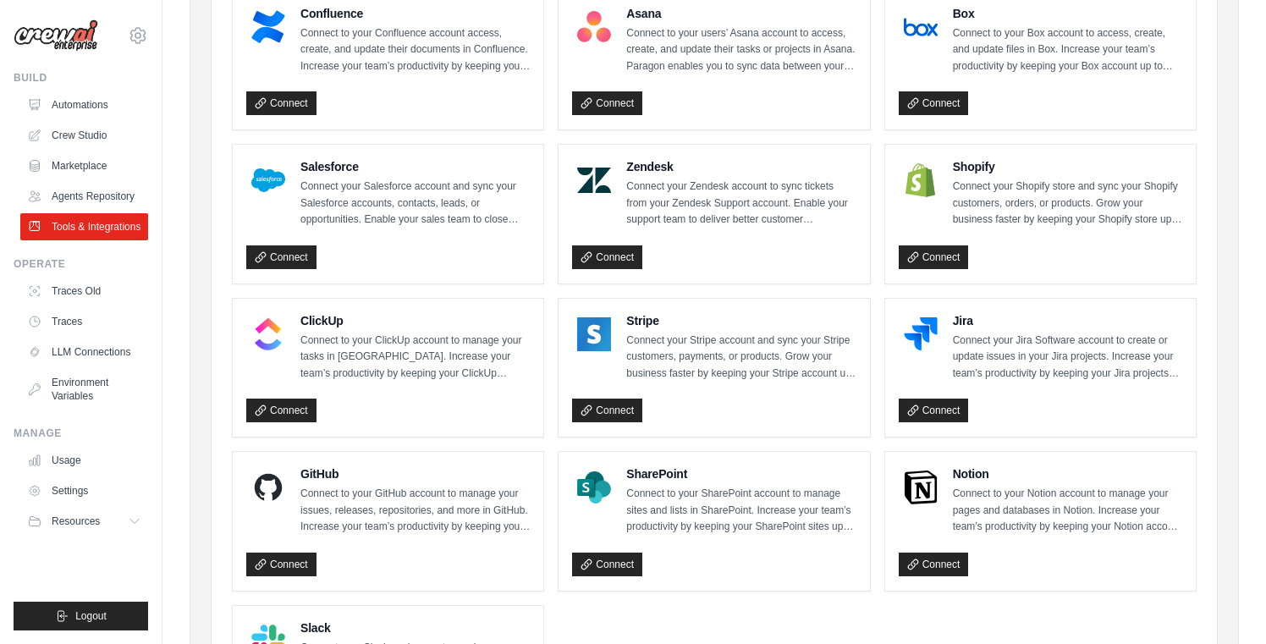
scroll to position [689, 0]
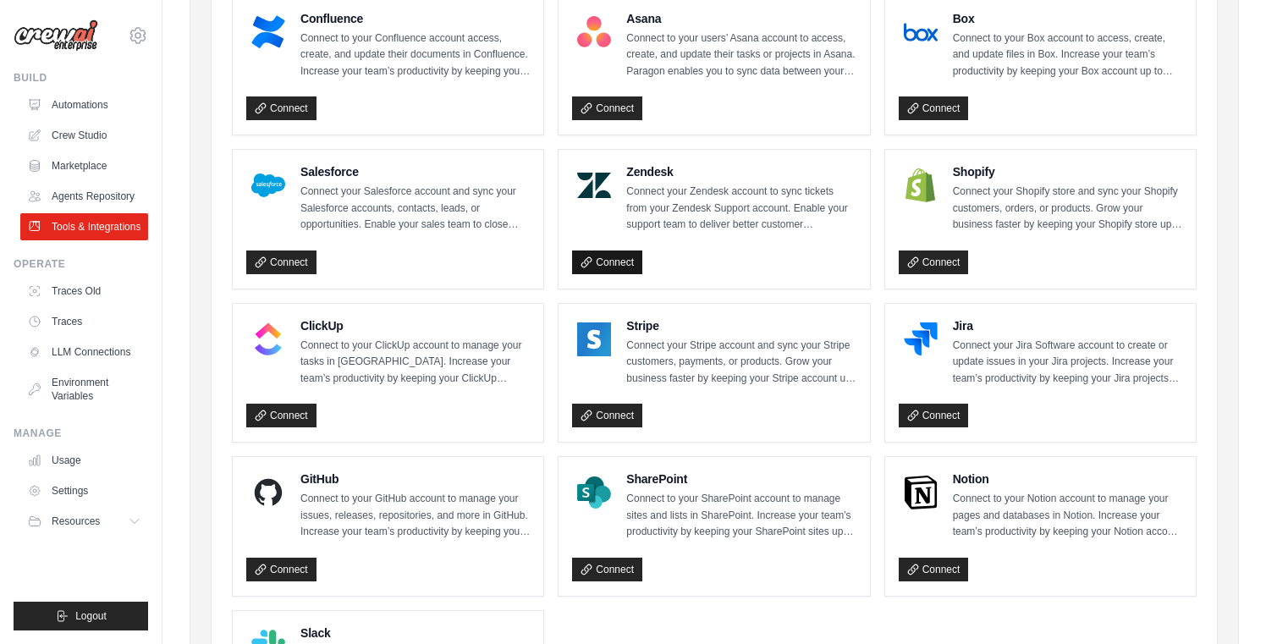
click at [619, 264] on link "Connect" at bounding box center [607, 263] width 70 height 24
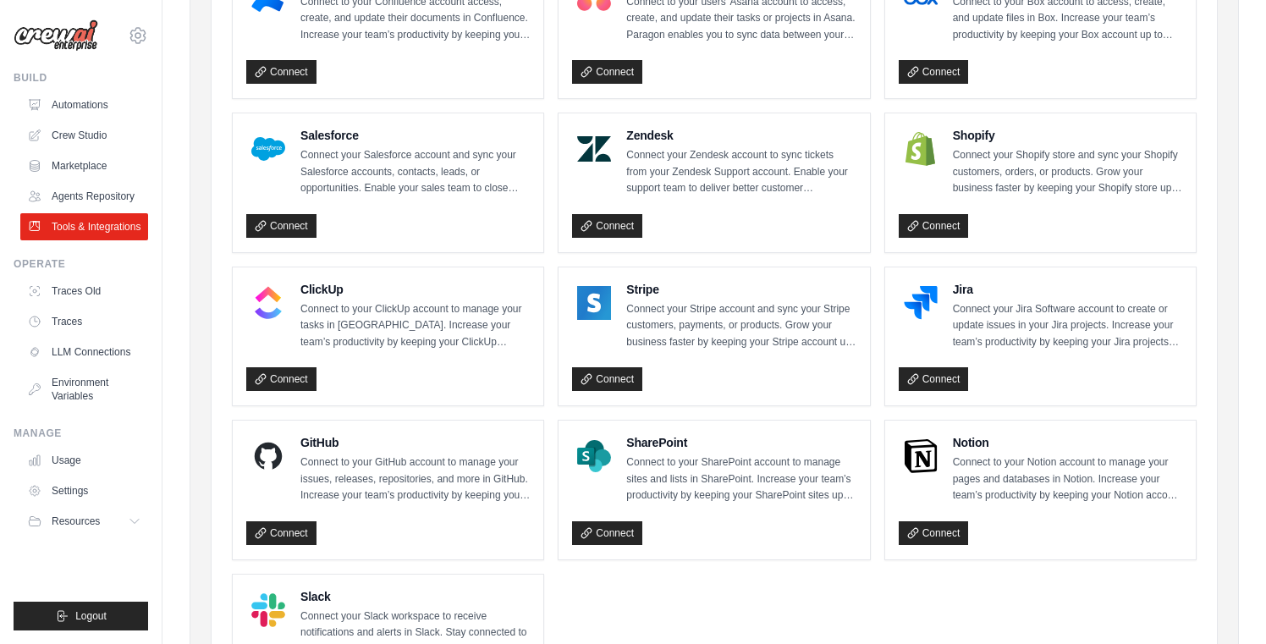
scroll to position [711, 0]
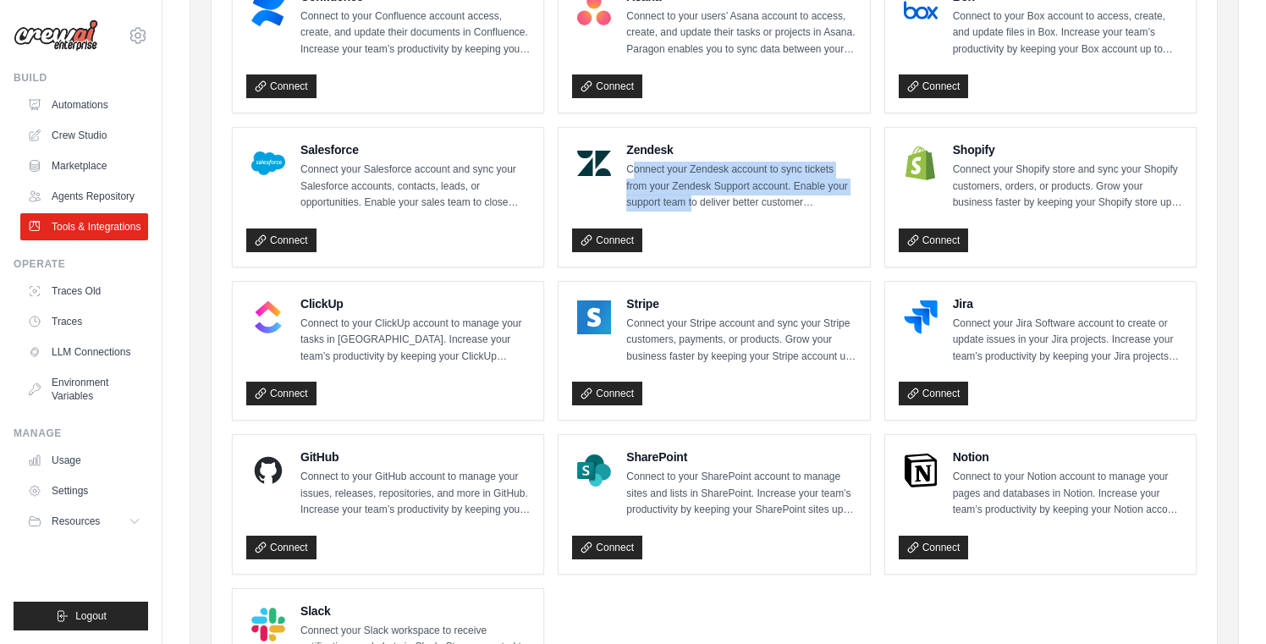
drag, startPoint x: 634, startPoint y: 163, endPoint x: 723, endPoint y: 197, distance: 95.1
click at [723, 197] on p "Connect your Zendesk account to sync tickets from your Zendesk Support account.…" at bounding box center [740, 187] width 229 height 50
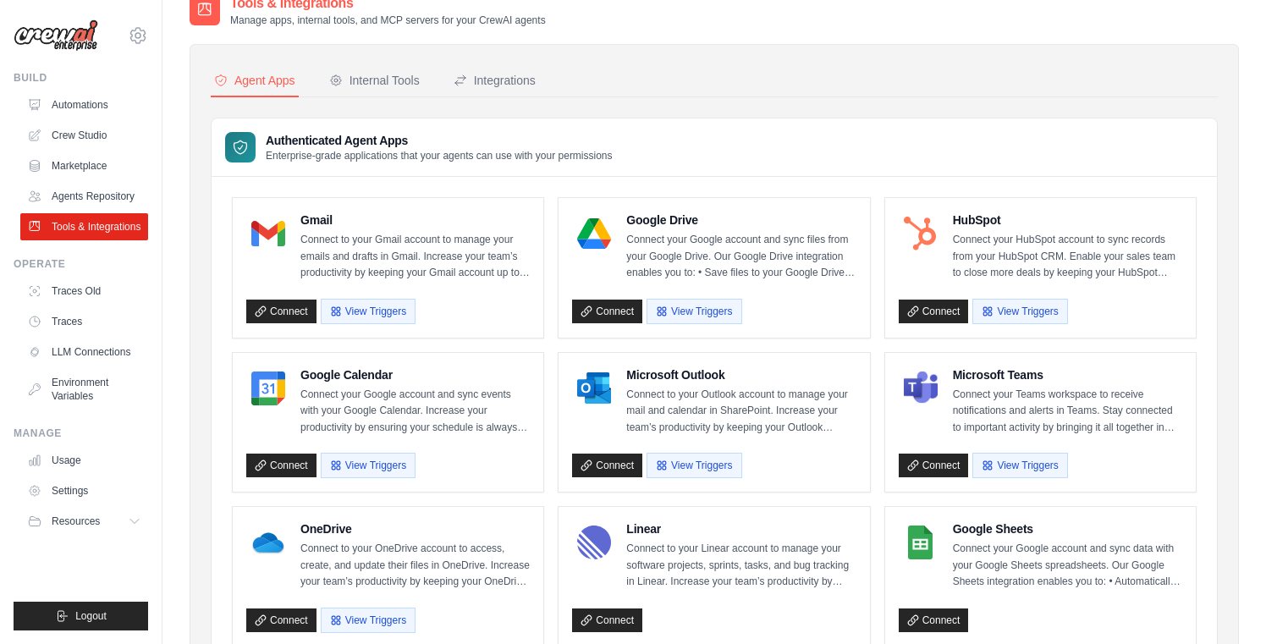
scroll to position [0, 0]
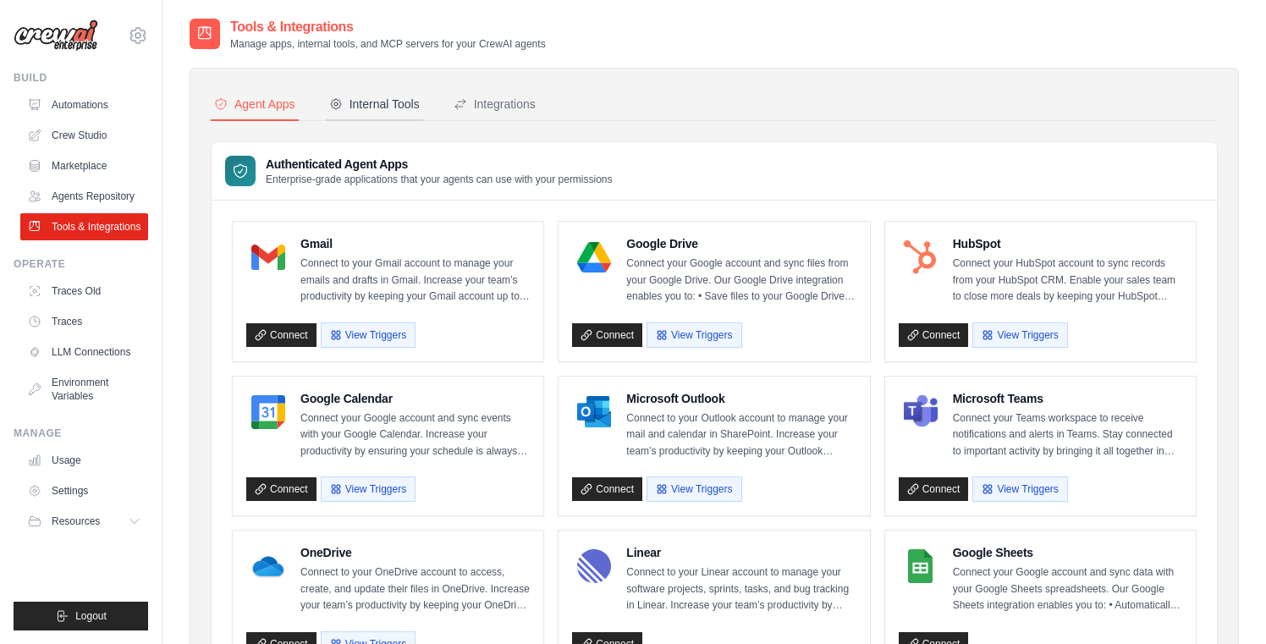
click at [406, 105] on div "Internal Tools" at bounding box center [374, 104] width 91 height 17
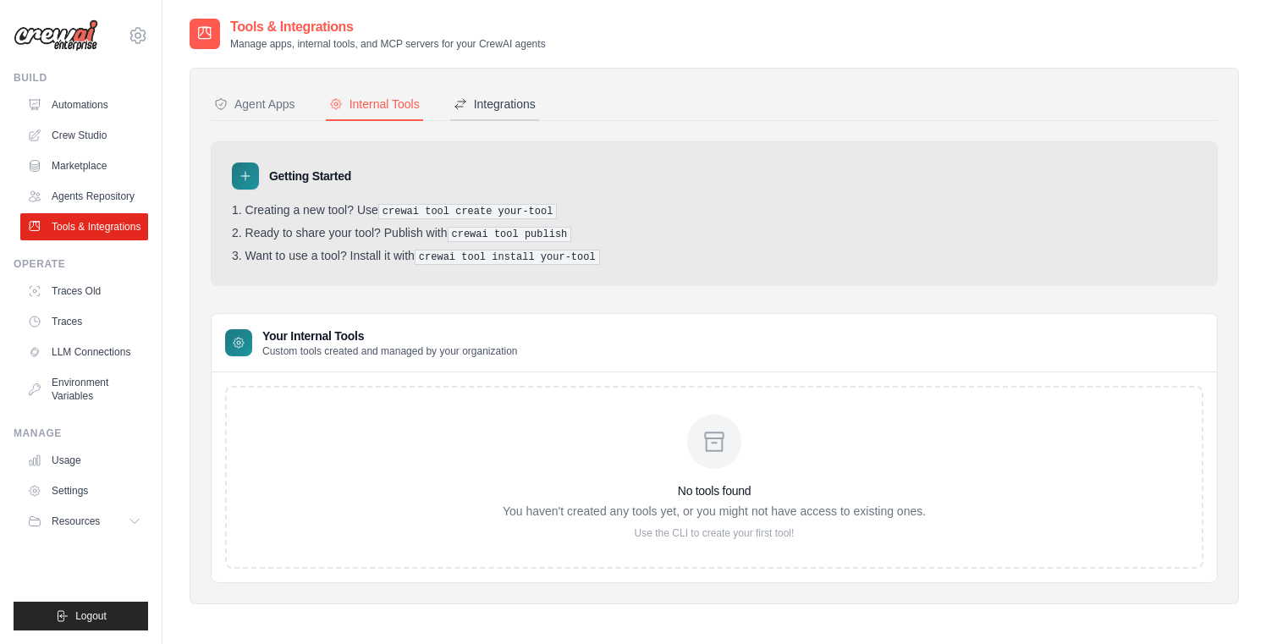
click at [517, 98] on div "Integrations" at bounding box center [495, 104] width 82 height 17
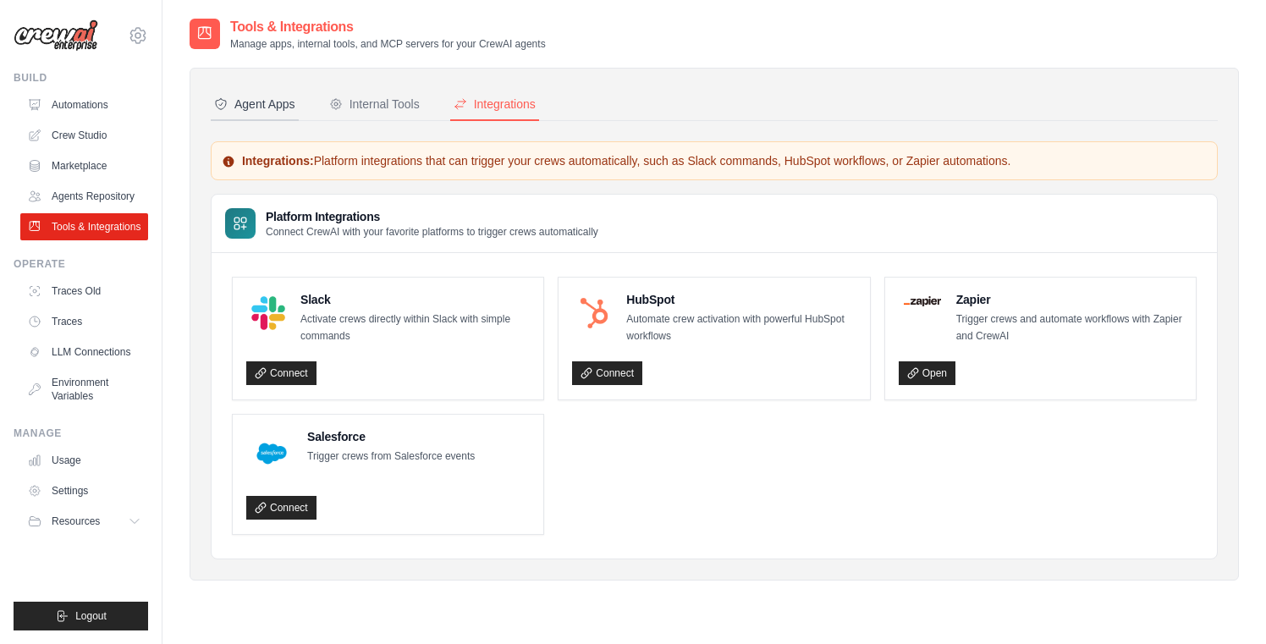
click at [246, 93] on button "Agent Apps" at bounding box center [255, 105] width 88 height 32
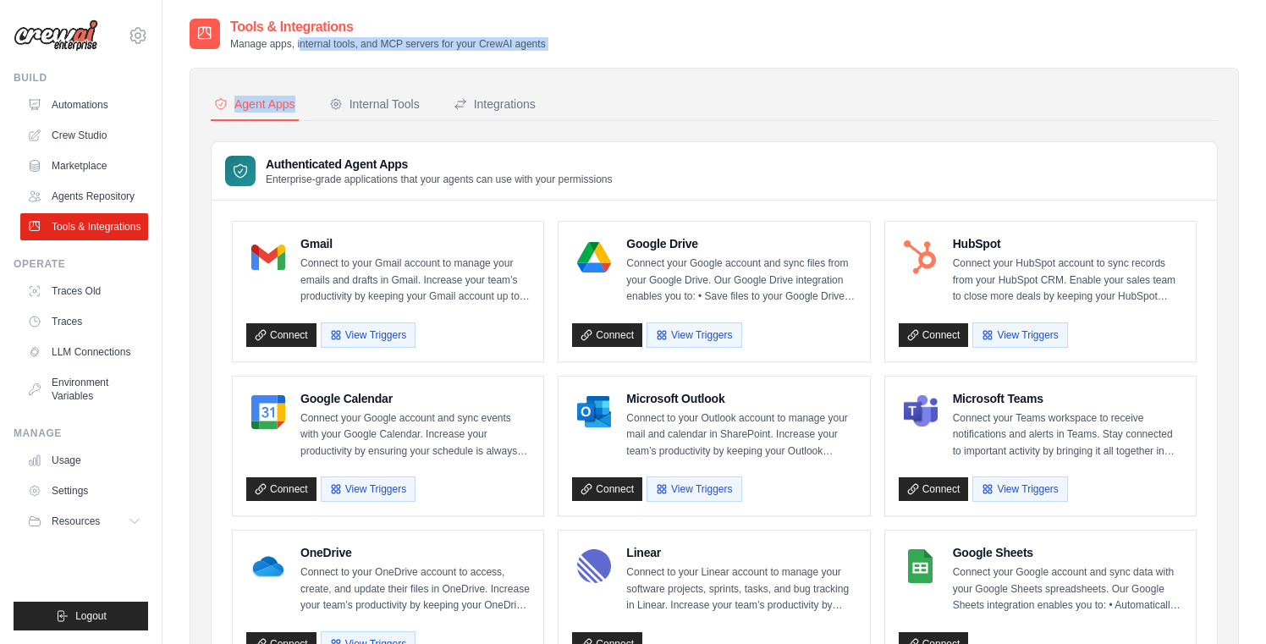
drag, startPoint x: 296, startPoint y: 45, endPoint x: 425, endPoint y: 52, distance: 128.8
click at [412, 39] on p "Manage apps, internal tools, and MCP servers for your CrewAI agents" at bounding box center [388, 44] width 316 height 14
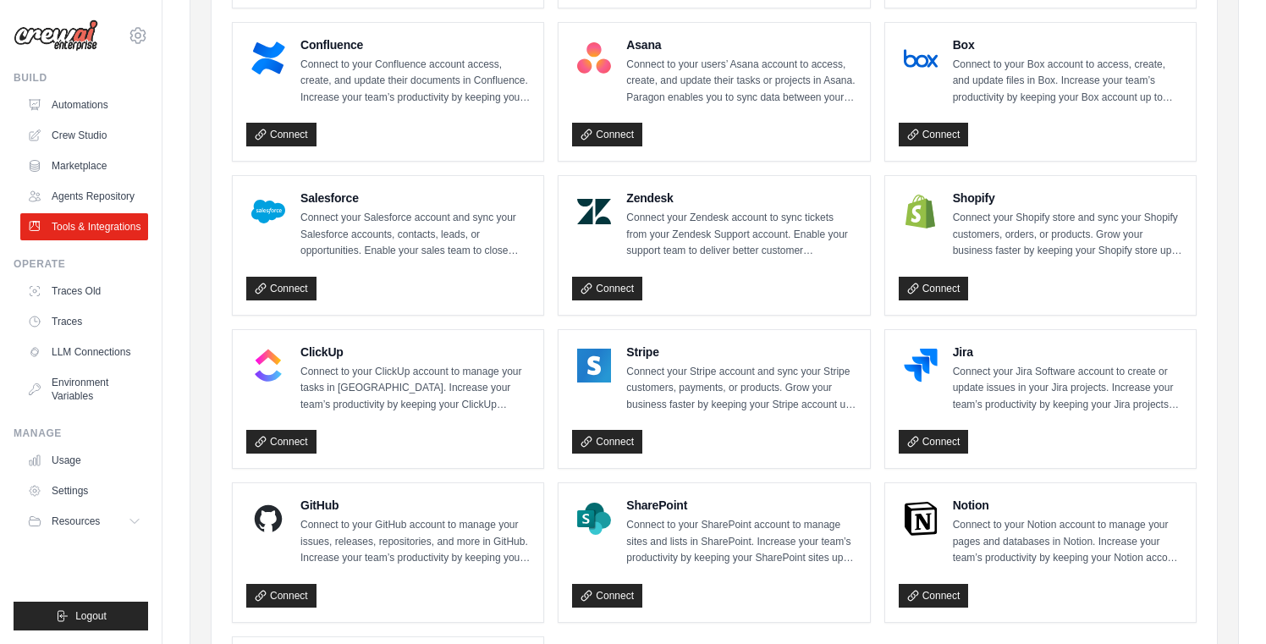
scroll to position [682, 0]
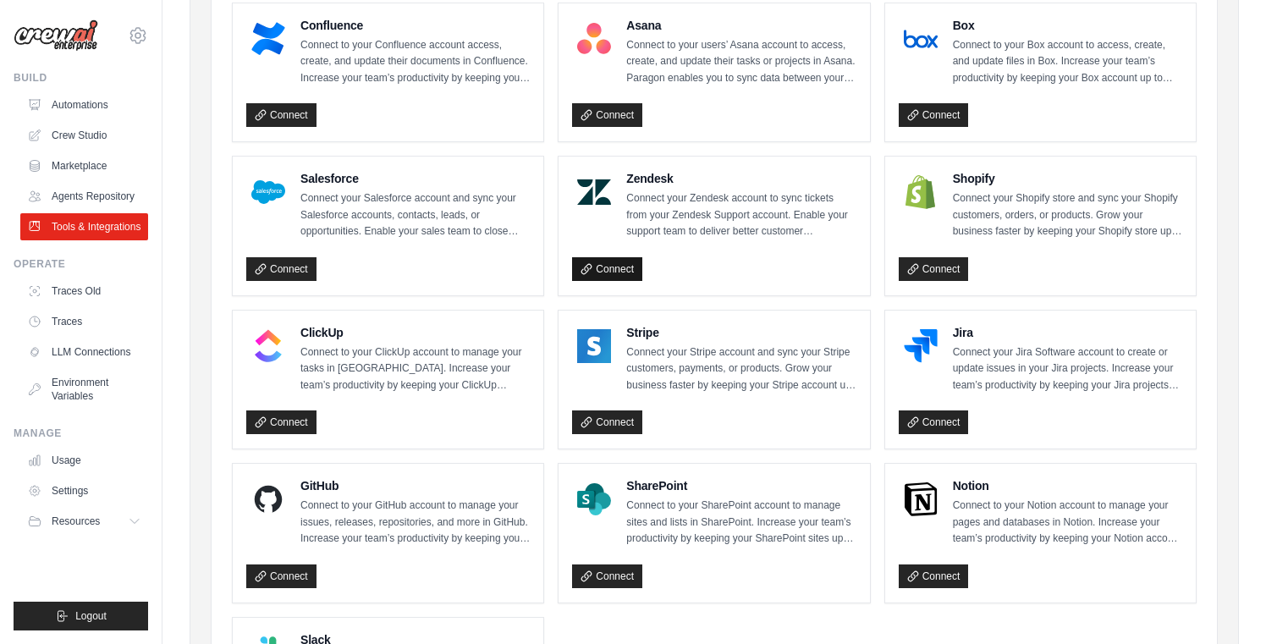
click at [603, 273] on link "Connect" at bounding box center [607, 269] width 70 height 24
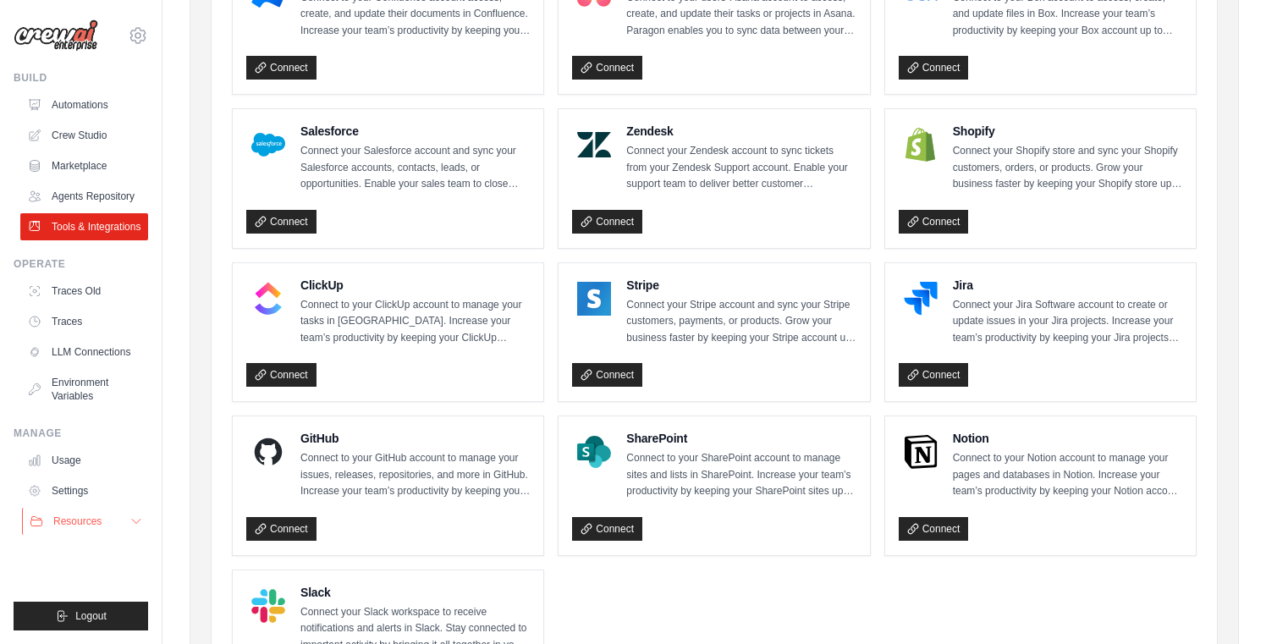
click at [85, 528] on span "Resources" at bounding box center [77, 522] width 48 height 14
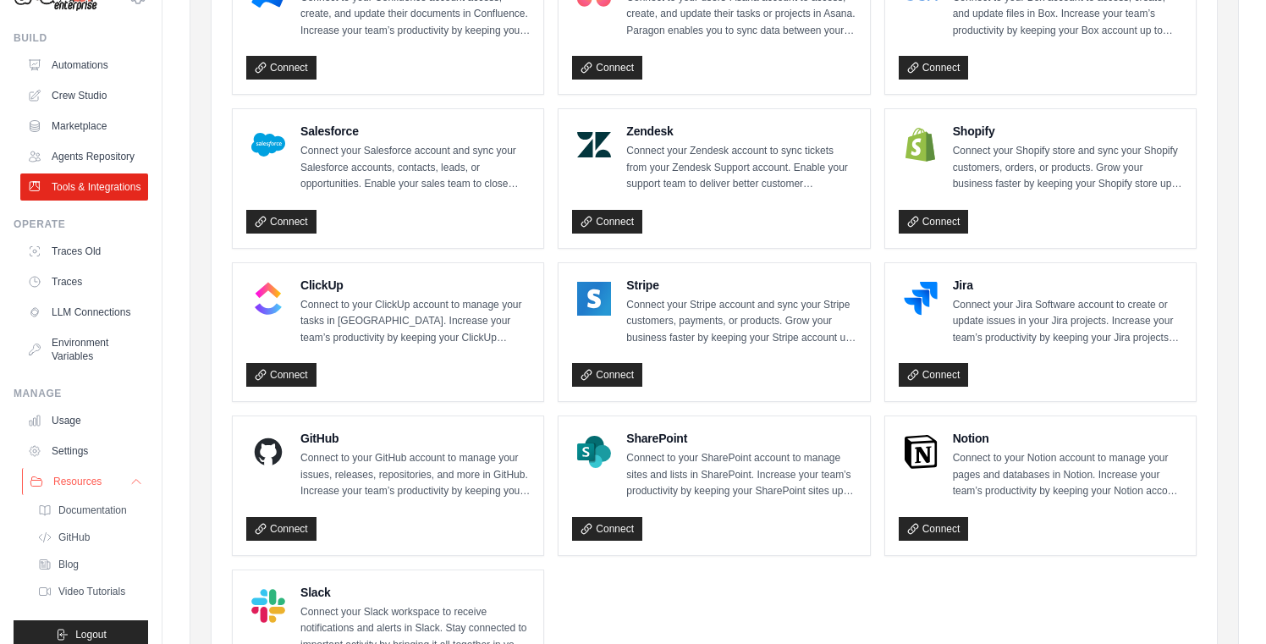
scroll to position [72, 0]
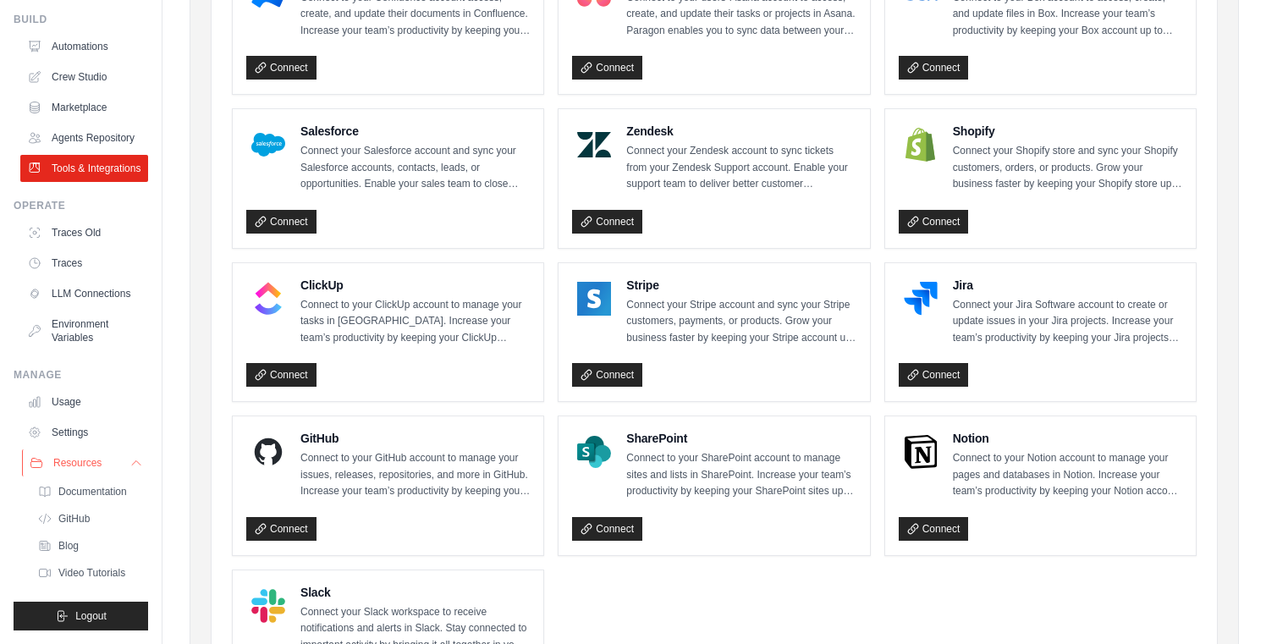
click at [132, 466] on icon at bounding box center [137, 463] width 14 height 14
